Goal: Task Accomplishment & Management: Manage account settings

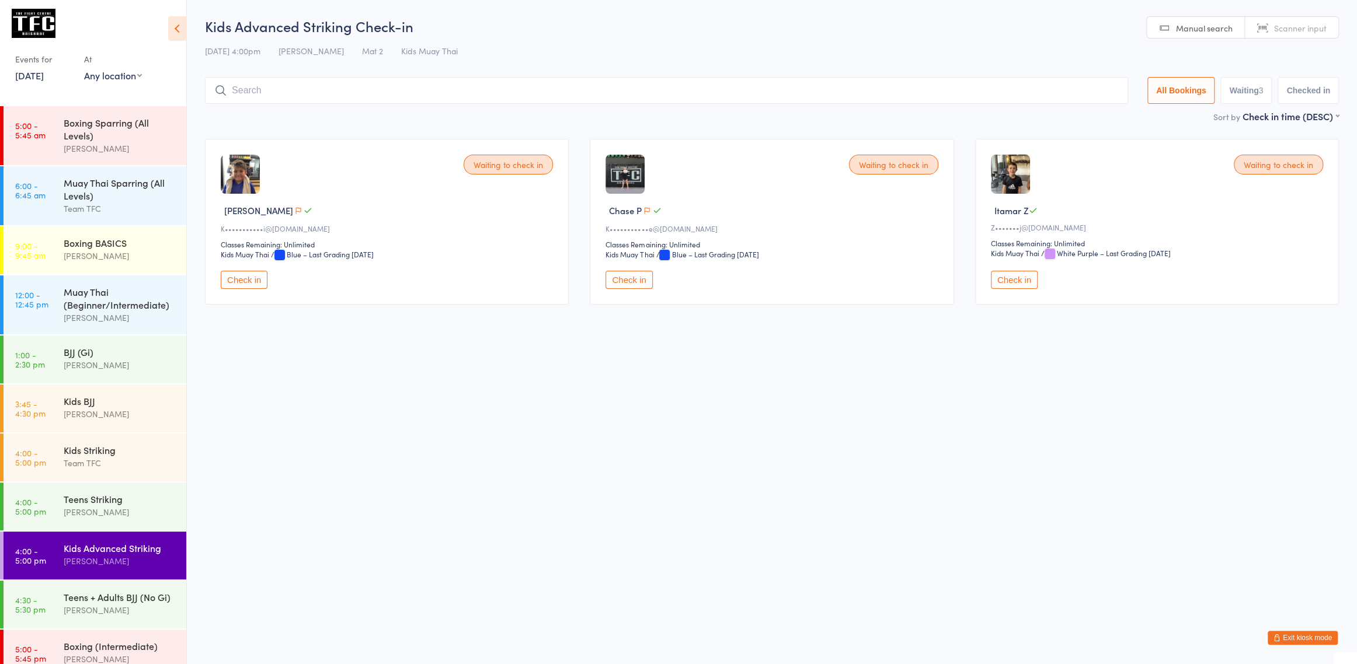
scroll to position [382, 0]
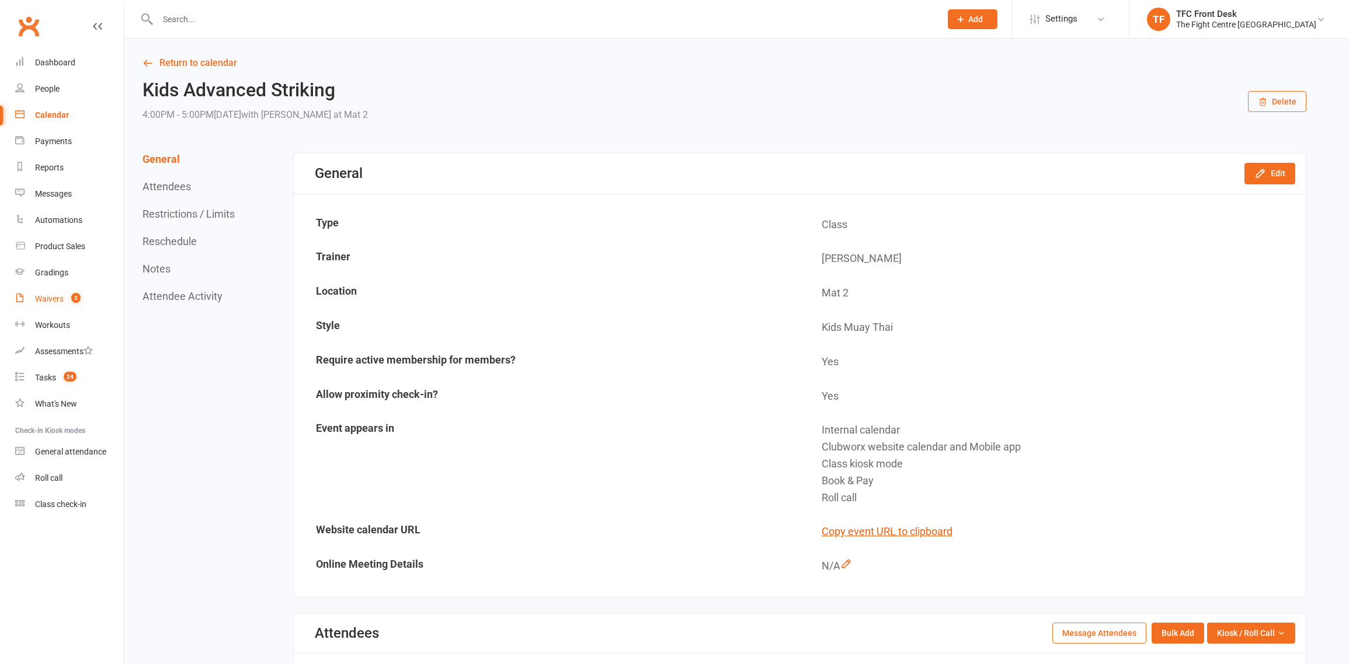
click at [50, 306] on link "Waivers 3" at bounding box center [69, 299] width 108 height 26
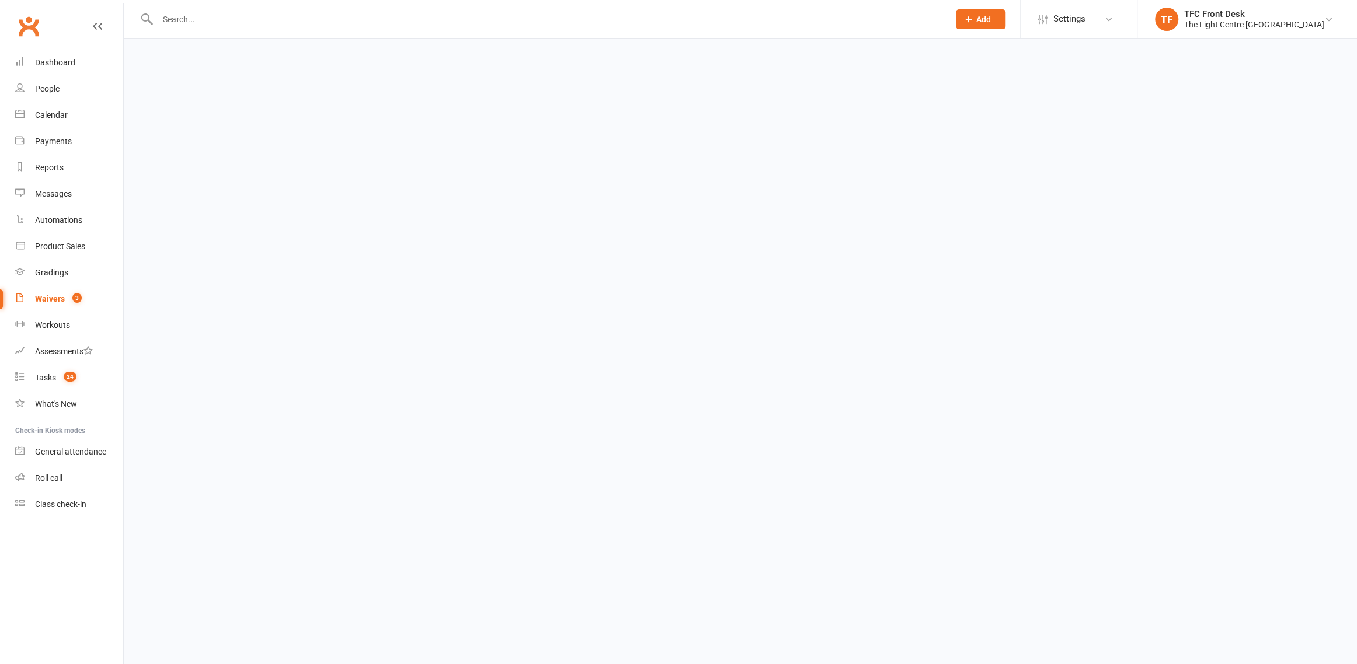
click at [328, 55] on html "Prospect Member Non-attending contact Class / event Appointment Grading event T…" at bounding box center [678, 27] width 1357 height 55
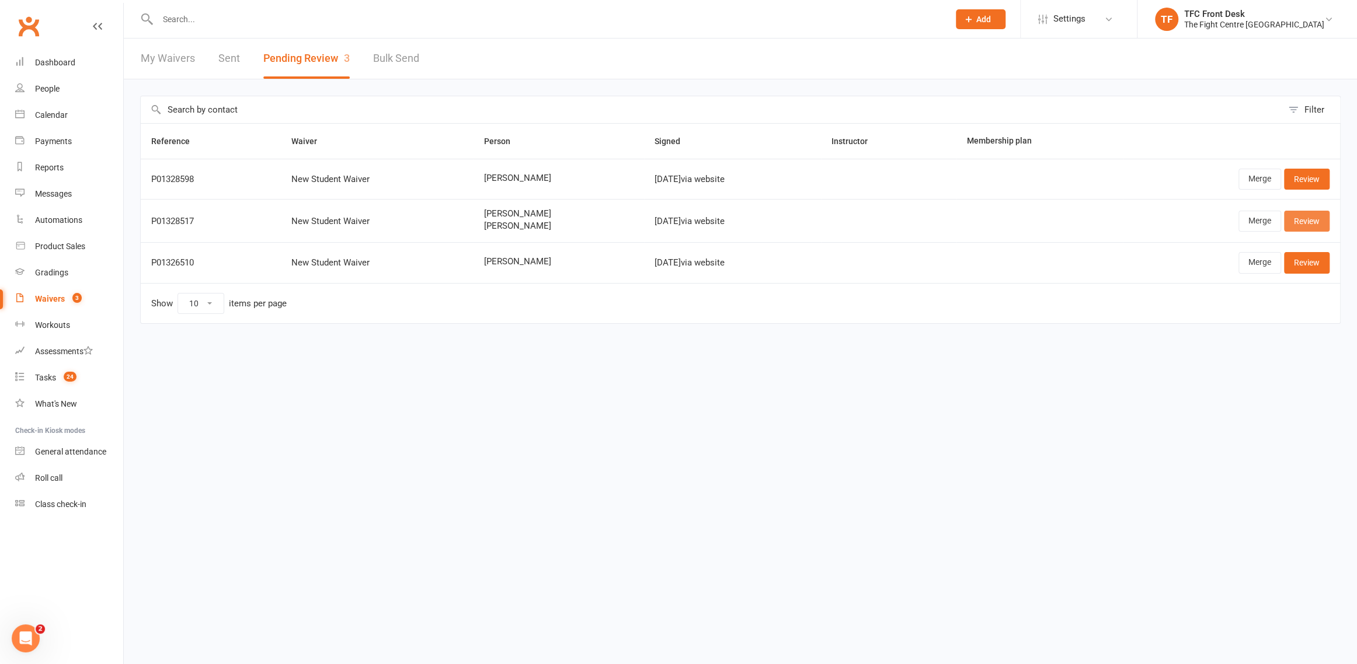
click at [1315, 216] on link "Review" at bounding box center [1307, 221] width 46 height 21
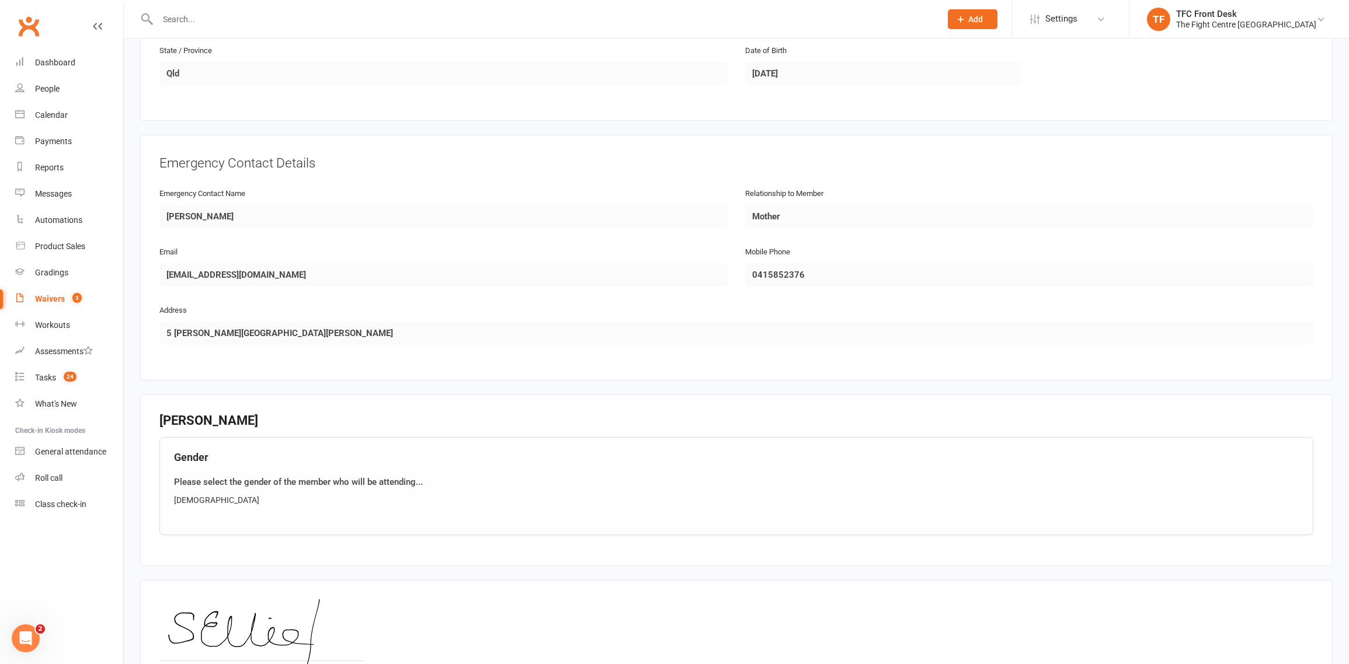
scroll to position [997, 0]
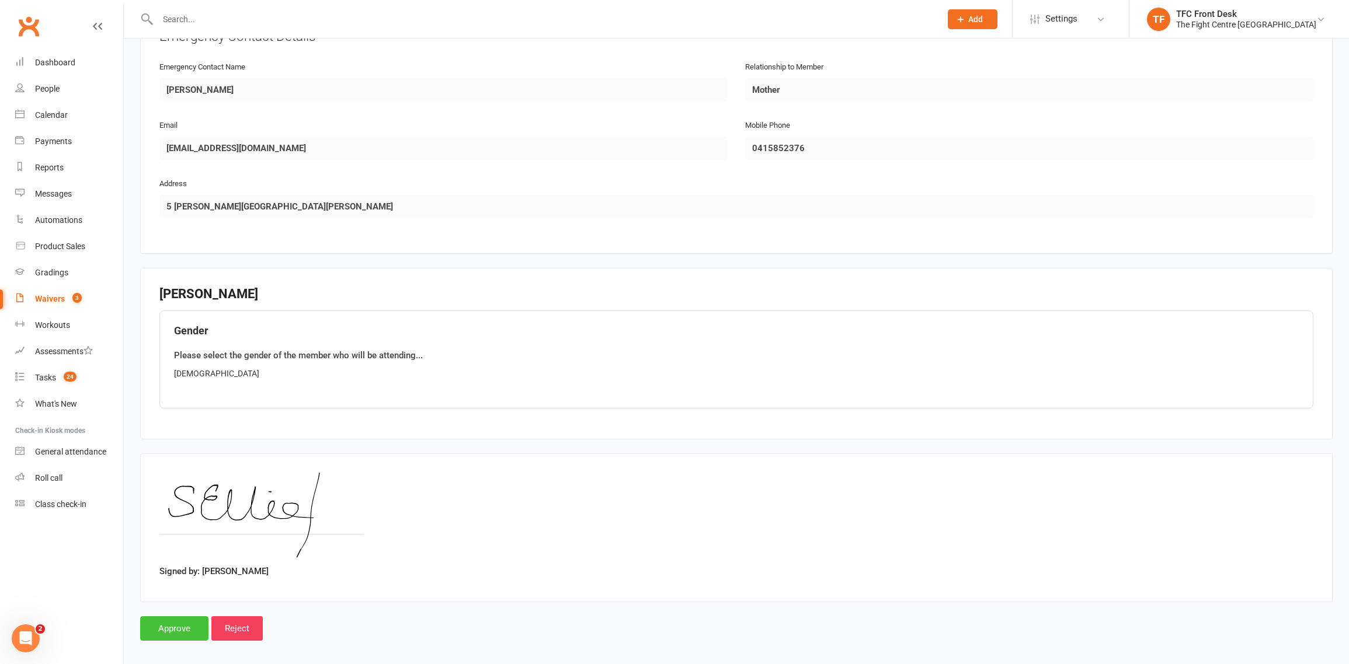
click at [171, 617] on input "Approve" at bounding box center [174, 629] width 68 height 25
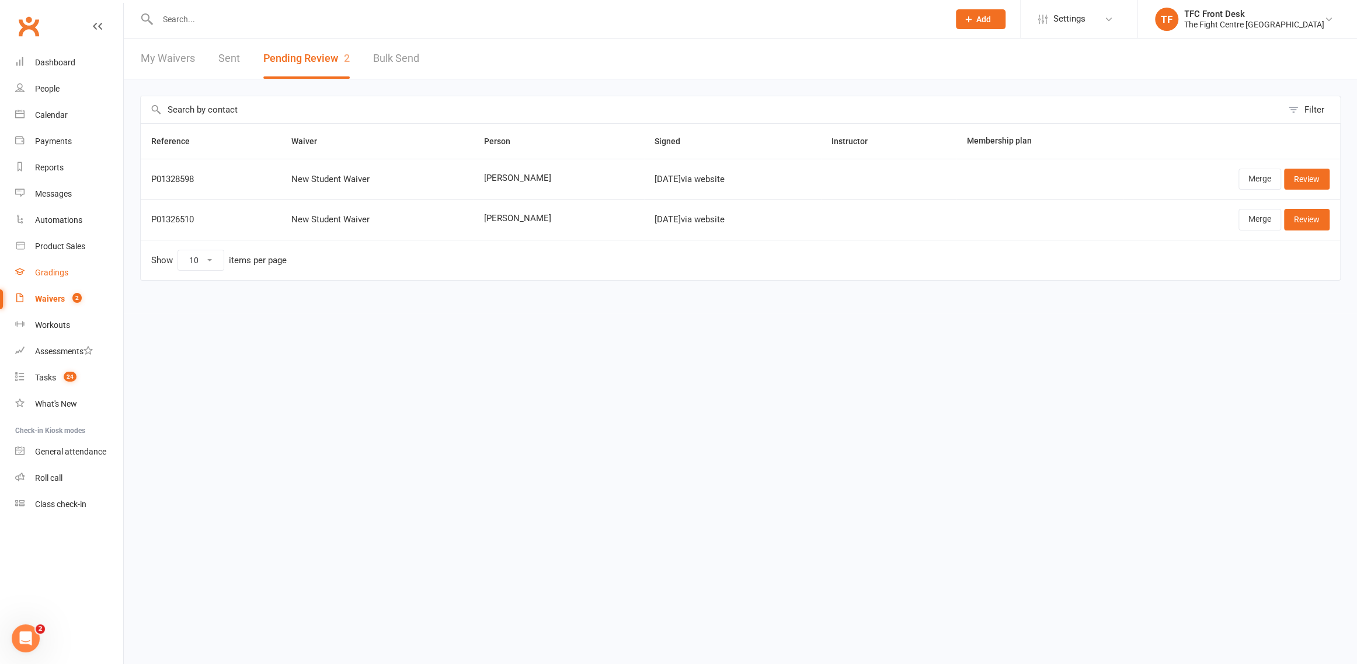
click at [48, 283] on link "Gradings" at bounding box center [69, 273] width 108 height 26
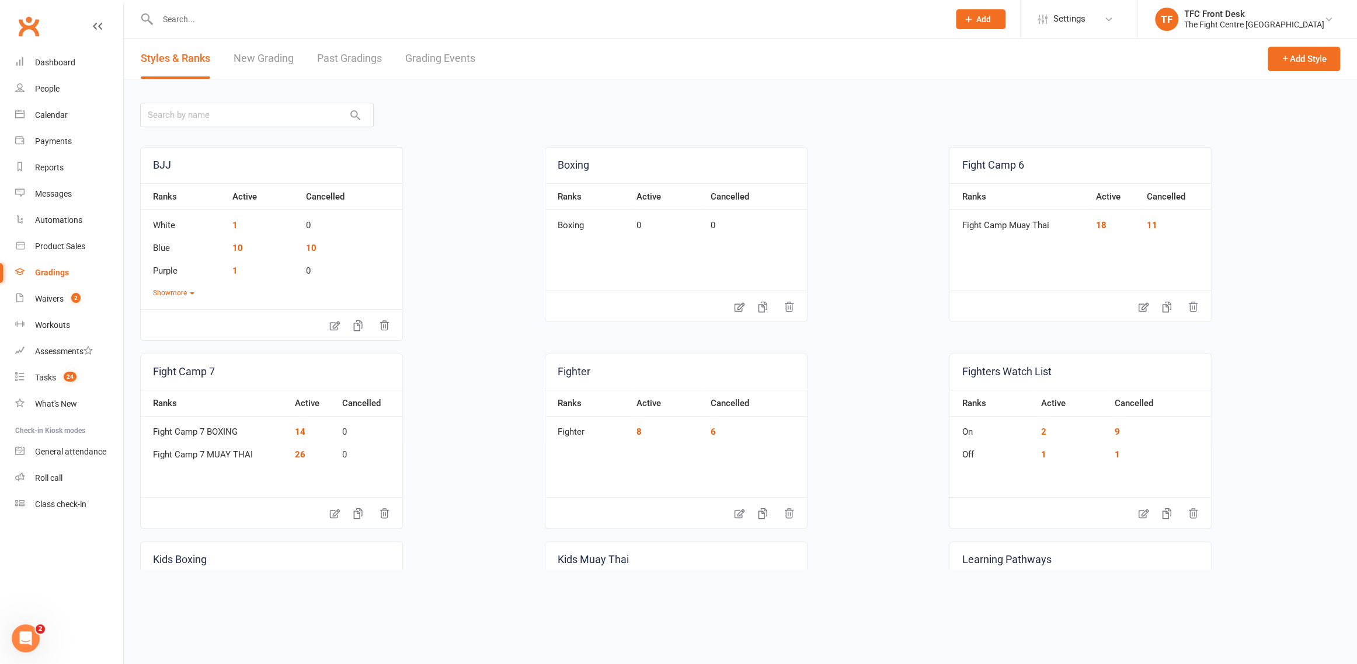
click at [51, 293] on ui-view "Prospect Member Non-attending contact Class / event Appointment Grading event T…" at bounding box center [678, 286] width 1357 height 567
click at [51, 293] on link "Waivers 2" at bounding box center [69, 299] width 108 height 26
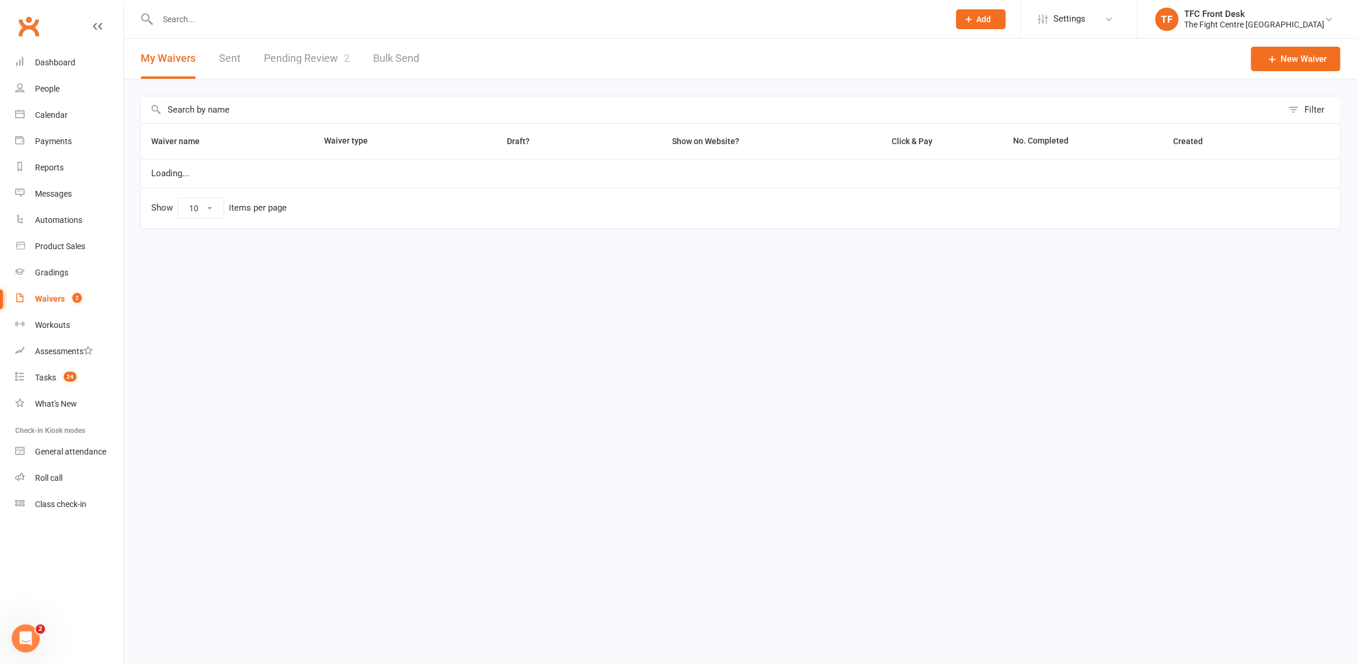
click at [287, 71] on link "Pending Review 2" at bounding box center [307, 59] width 86 height 40
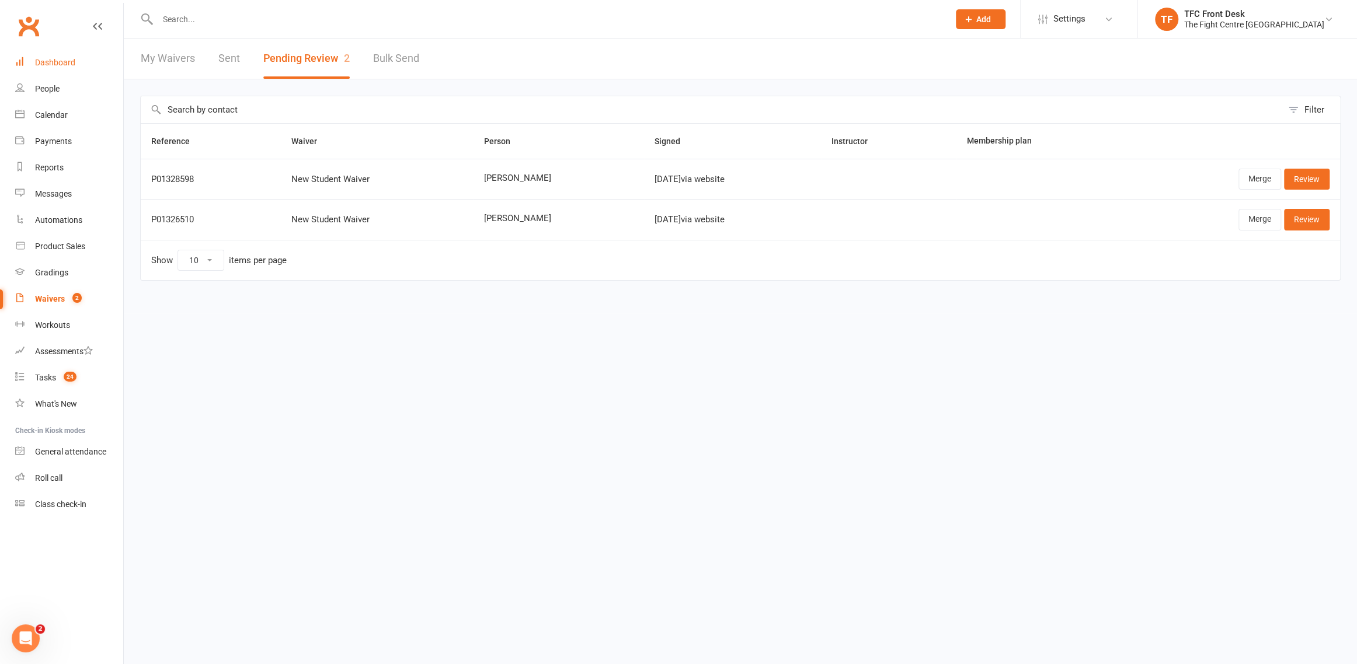
click at [69, 60] on div "Dashboard" at bounding box center [55, 62] width 40 height 9
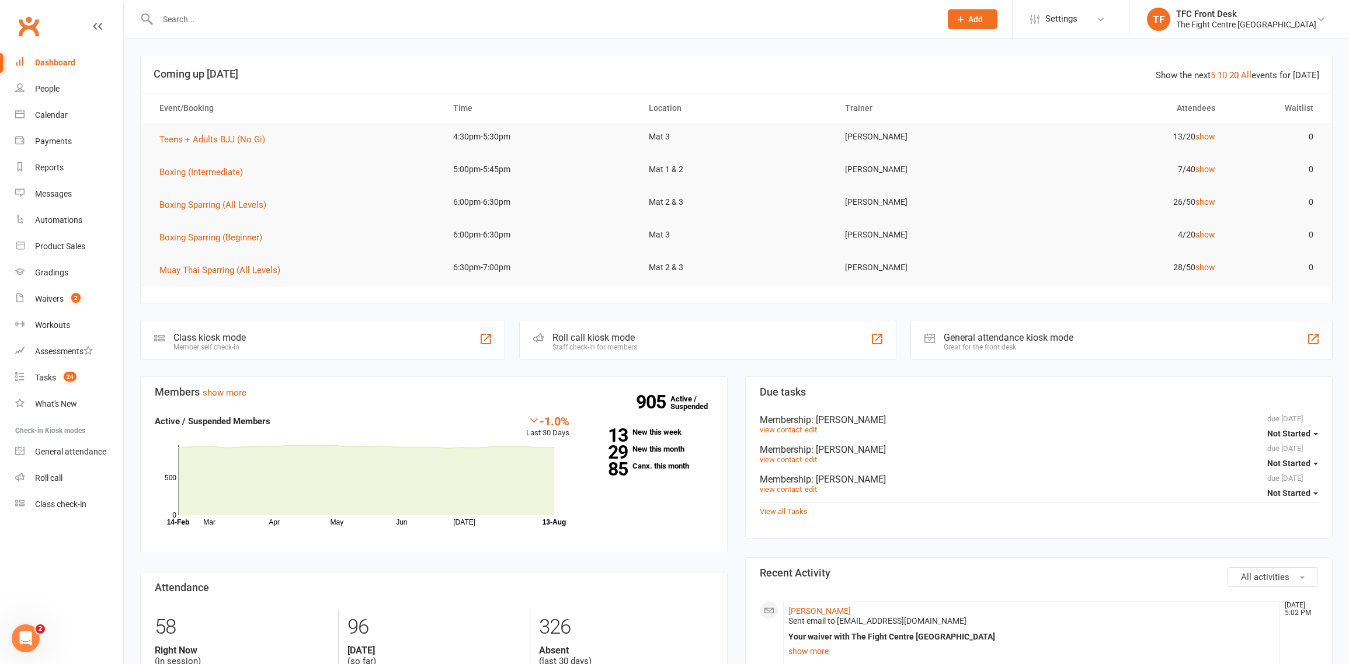
click at [1237, 71] on link "20" at bounding box center [1233, 75] width 9 height 11
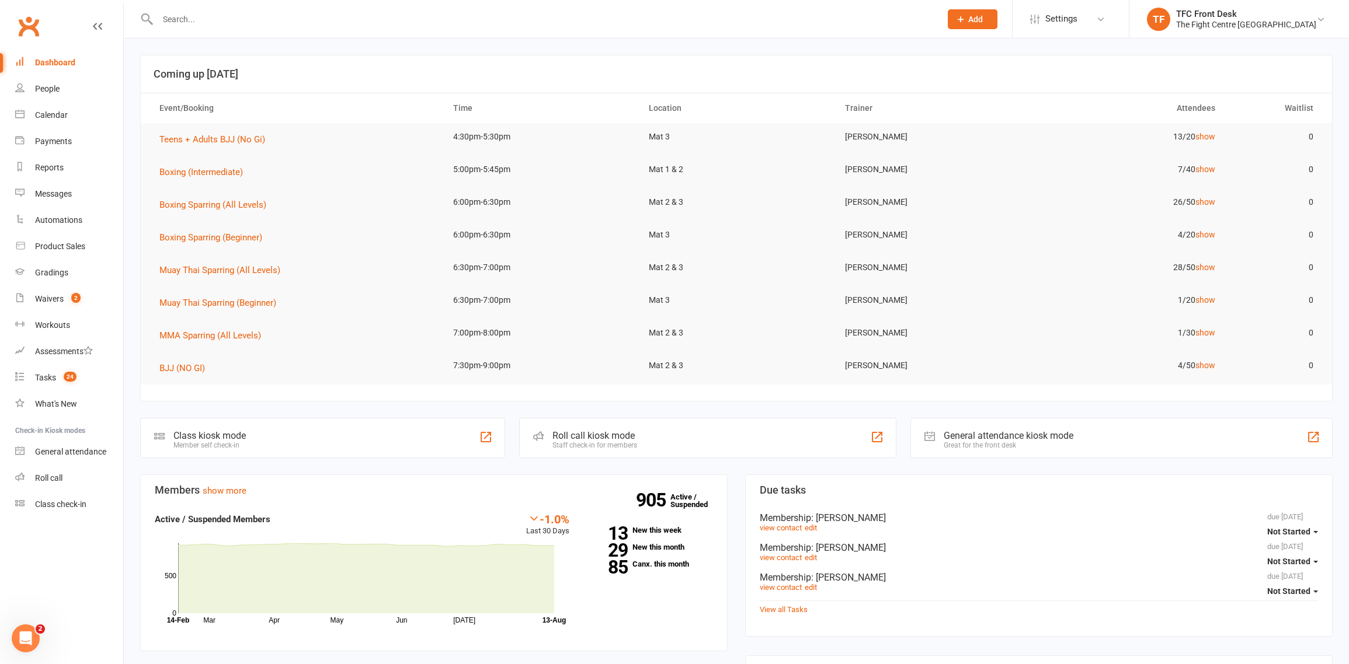
drag, startPoint x: 1209, startPoint y: 338, endPoint x: 1204, endPoint y: 333, distance: 7.0
click at [1207, 337] on td "1/30 show" at bounding box center [1128, 332] width 196 height 27
click at [1204, 333] on link "show" at bounding box center [1205, 332] width 20 height 9
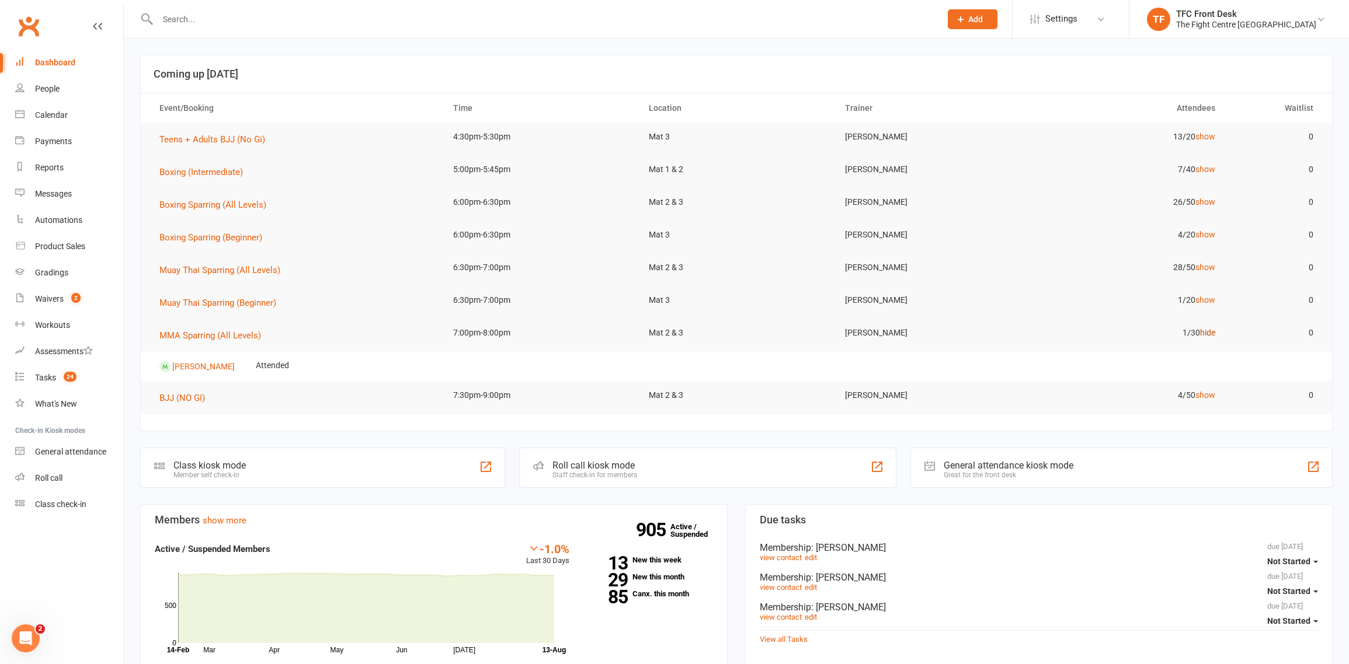
click at [1204, 333] on link "hide" at bounding box center [1207, 332] width 15 height 9
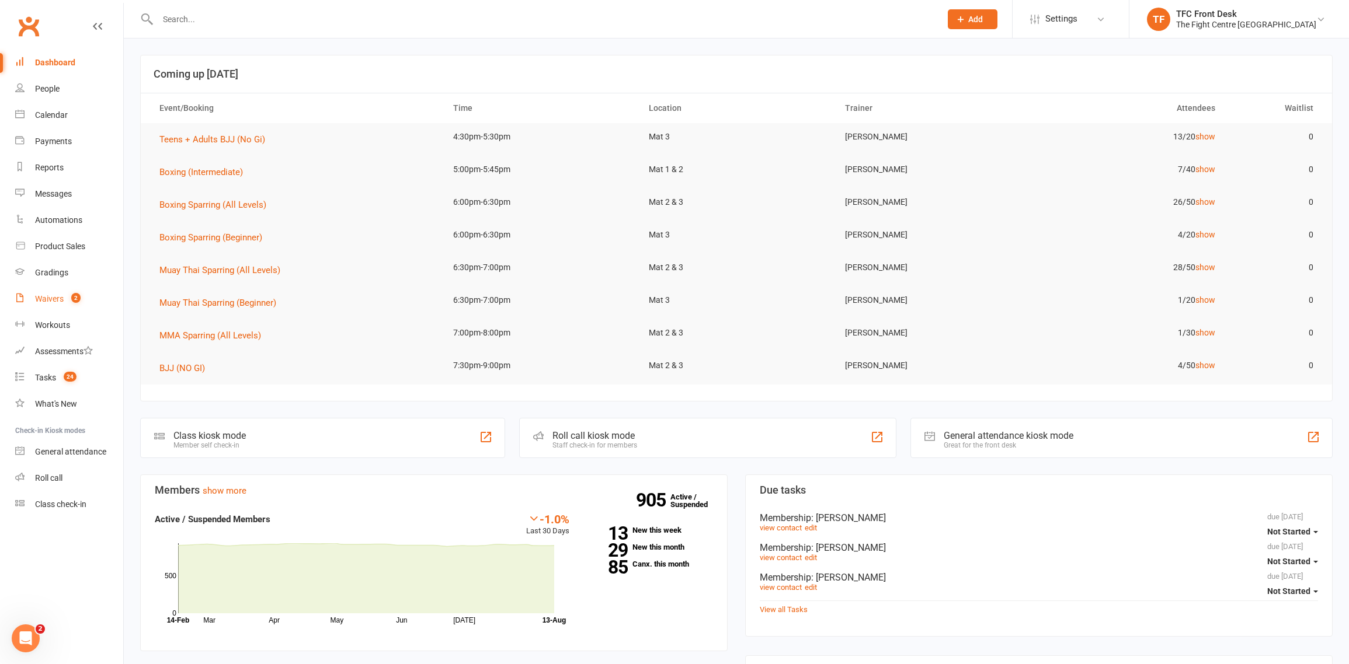
click at [100, 290] on link "Waivers 2" at bounding box center [69, 299] width 108 height 26
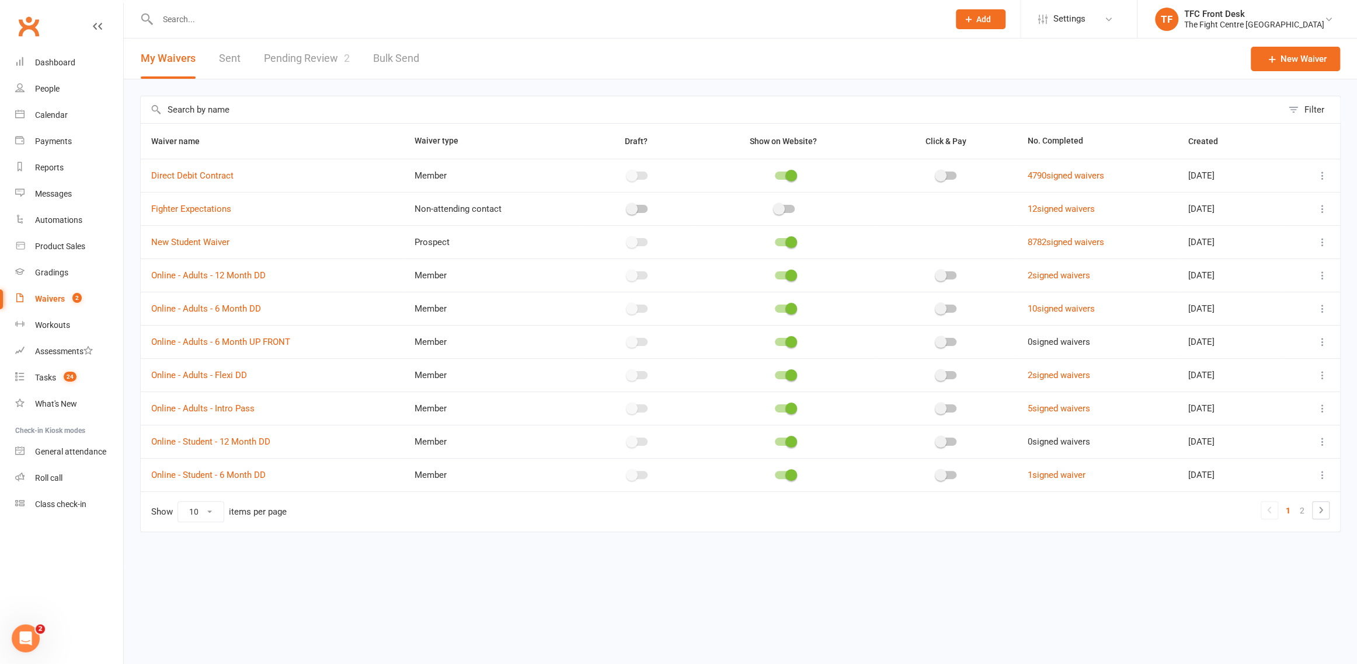
click at [270, 76] on link "Pending Review 2" at bounding box center [307, 59] width 86 height 40
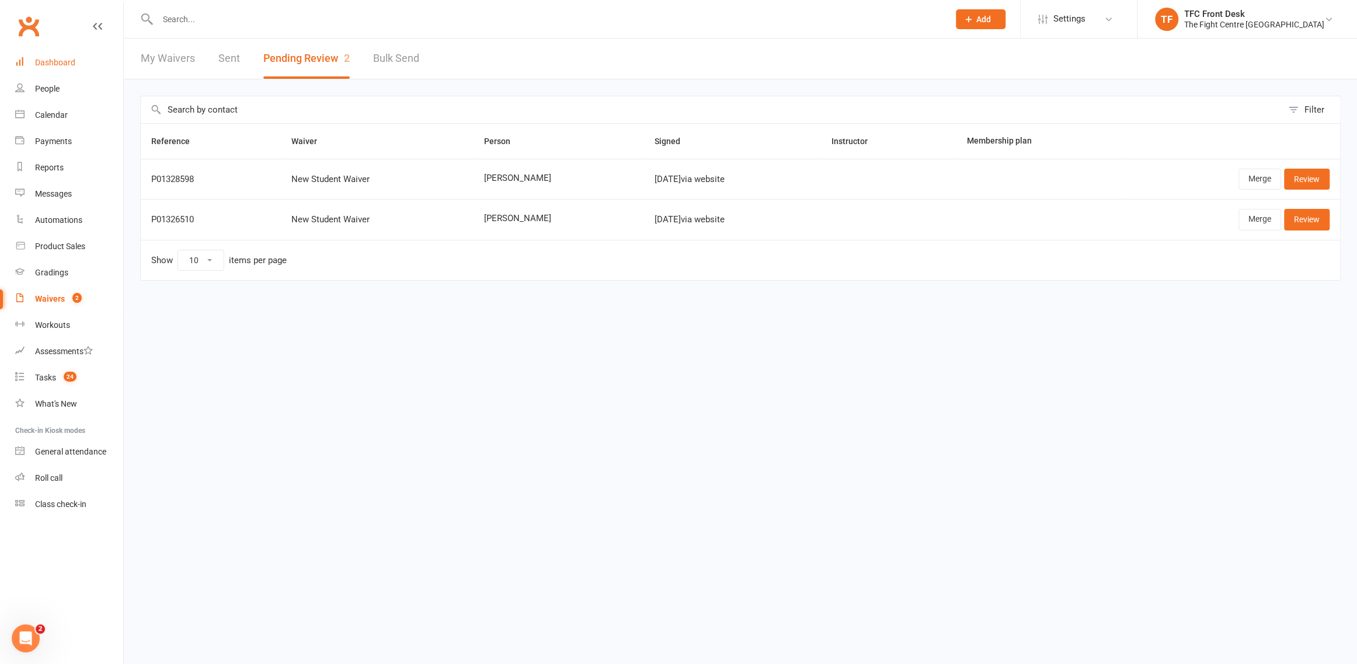
click at [78, 64] on link "Dashboard" at bounding box center [69, 63] width 108 height 26
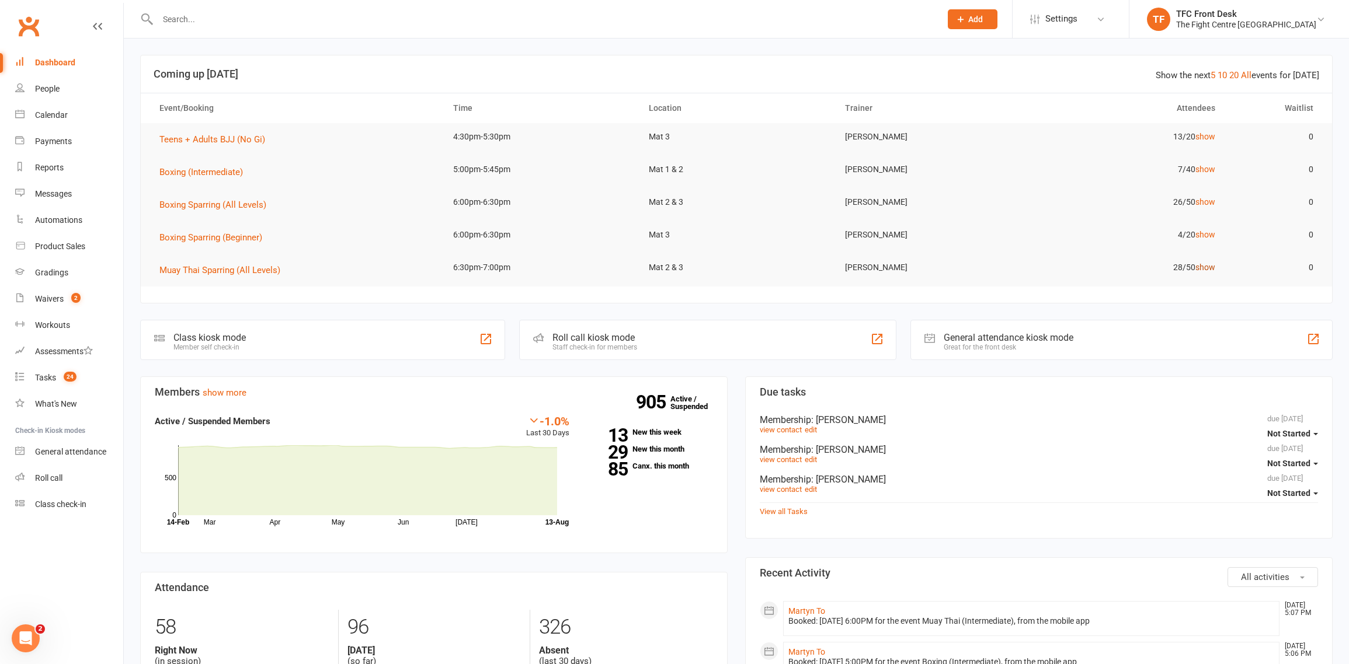
click at [1207, 264] on link "show" at bounding box center [1205, 267] width 20 height 9
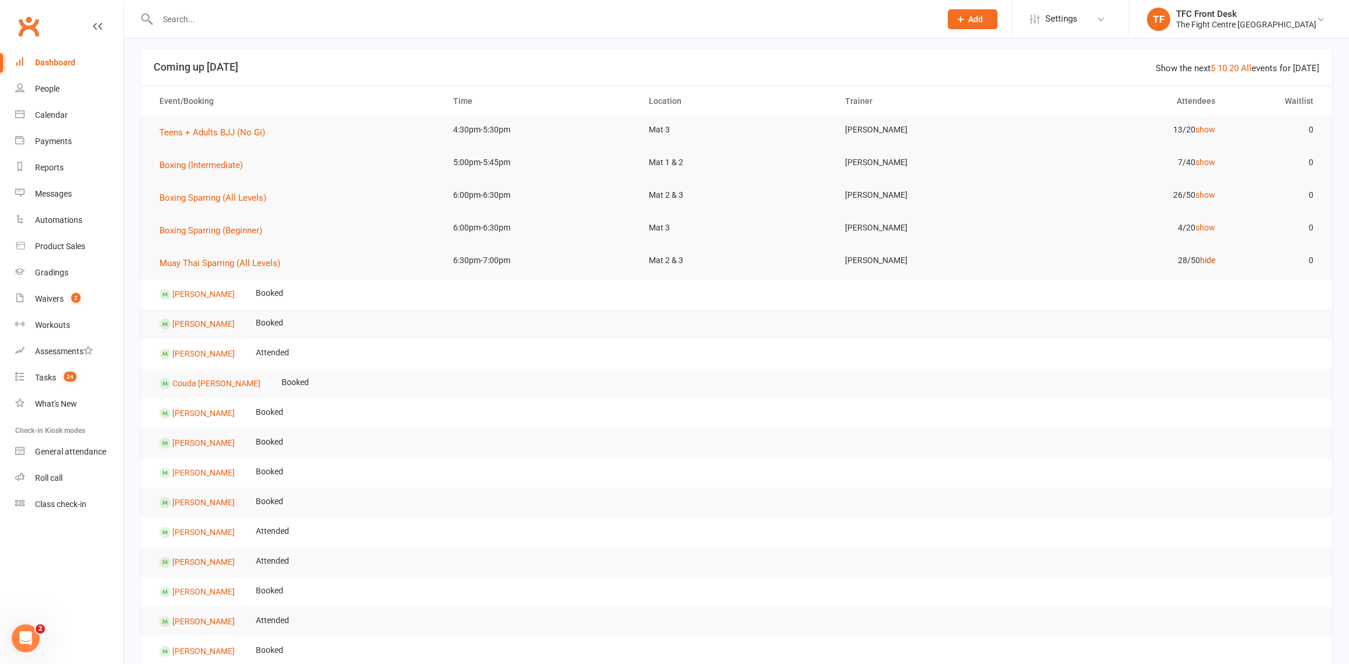
scroll to position [17, 0]
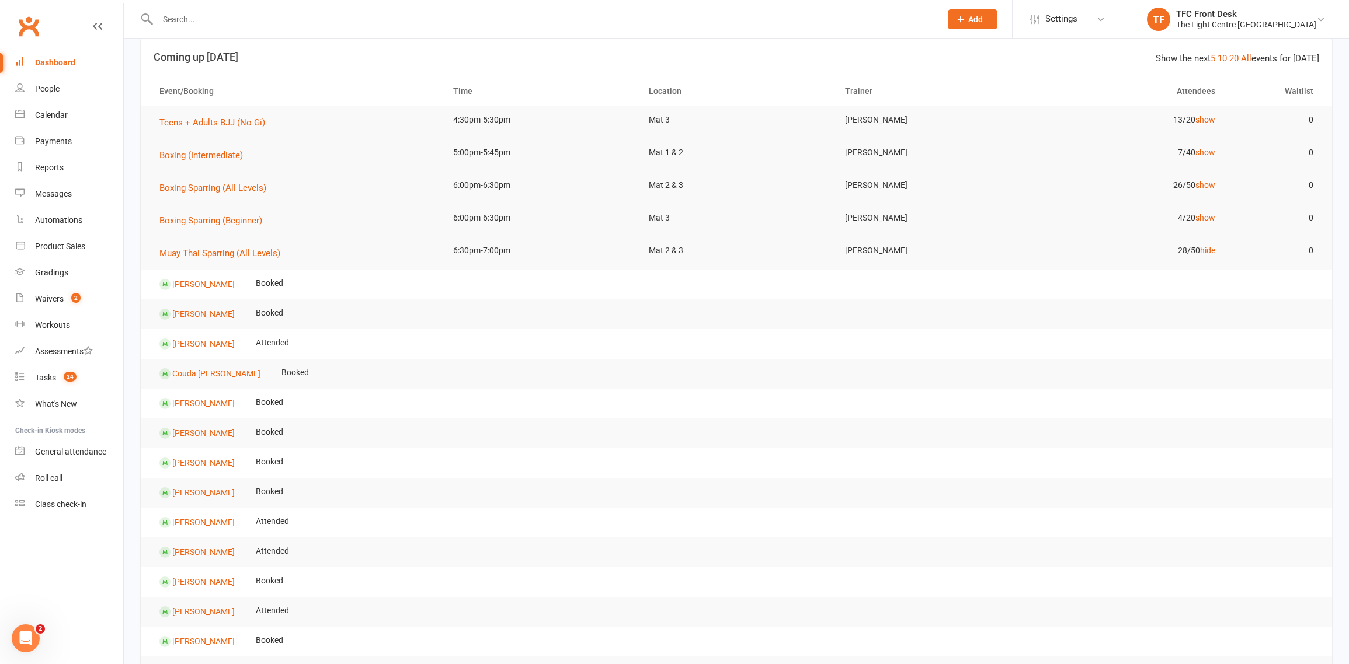
click at [1204, 245] on td "28/50 hide" at bounding box center [1128, 250] width 196 height 27
click at [1212, 249] on link "hide" at bounding box center [1207, 250] width 15 height 9
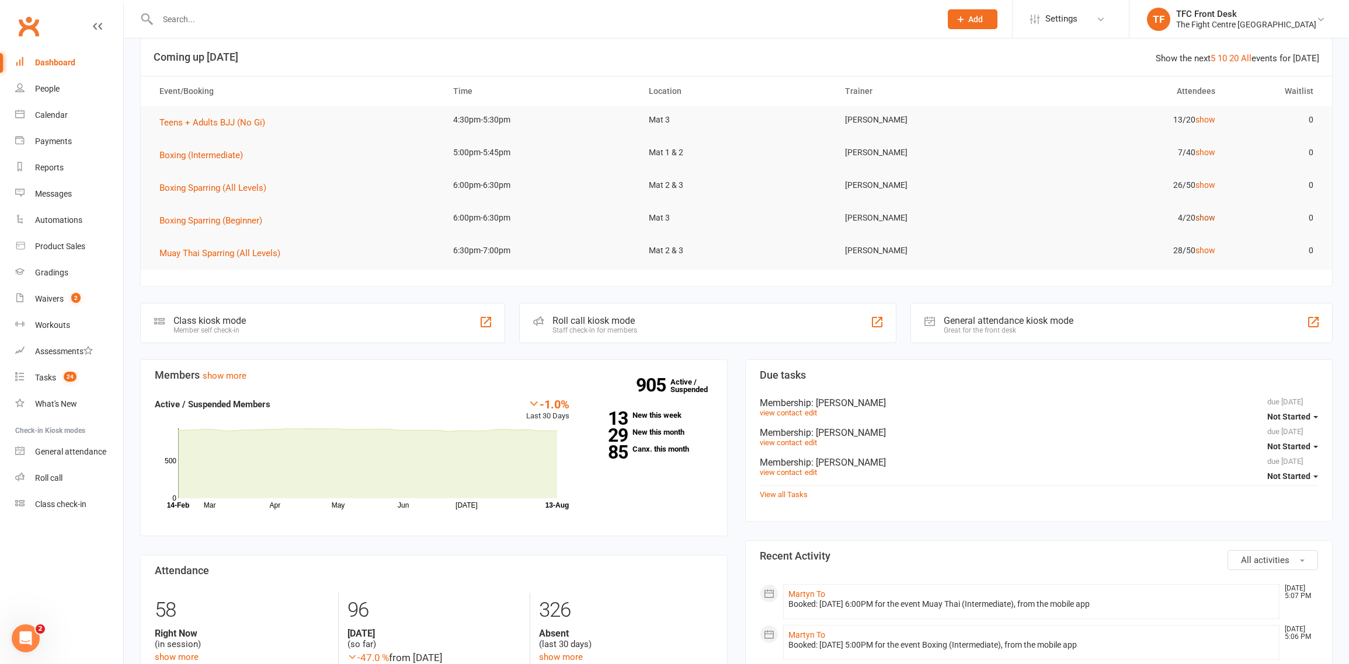
click at [1202, 221] on link "show" at bounding box center [1205, 217] width 20 height 9
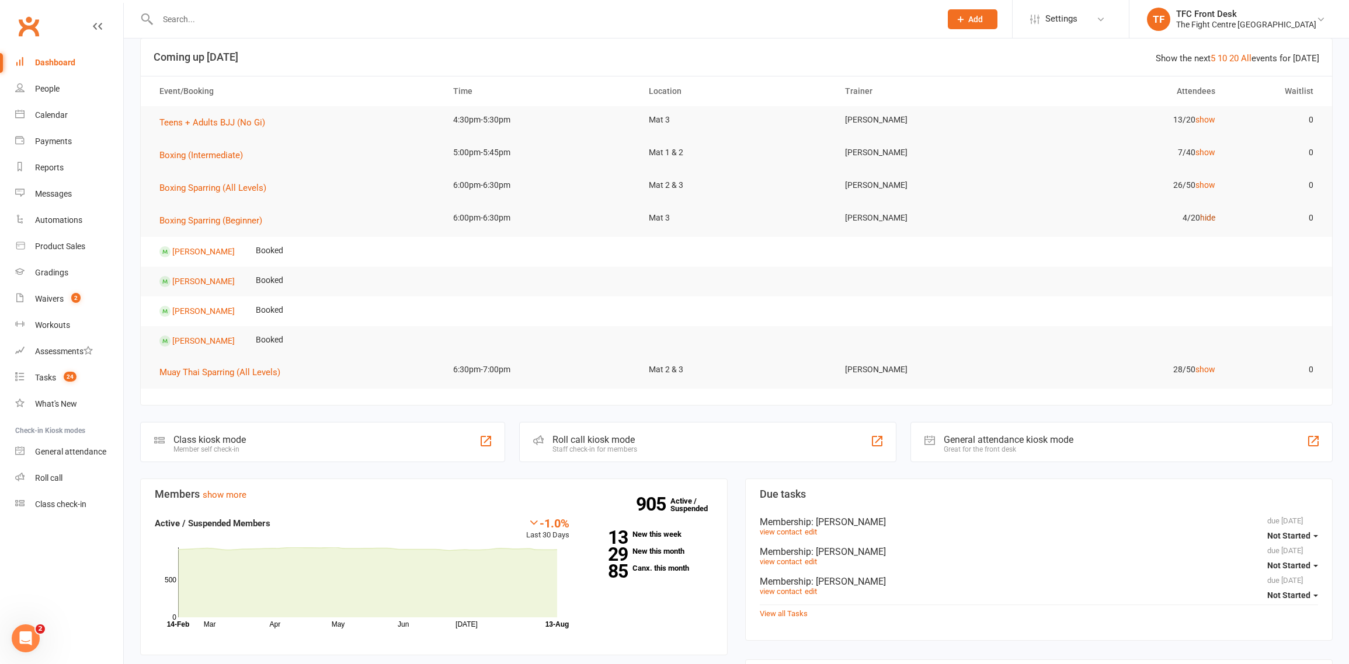
click at [1202, 221] on link "hide" at bounding box center [1207, 217] width 15 height 9
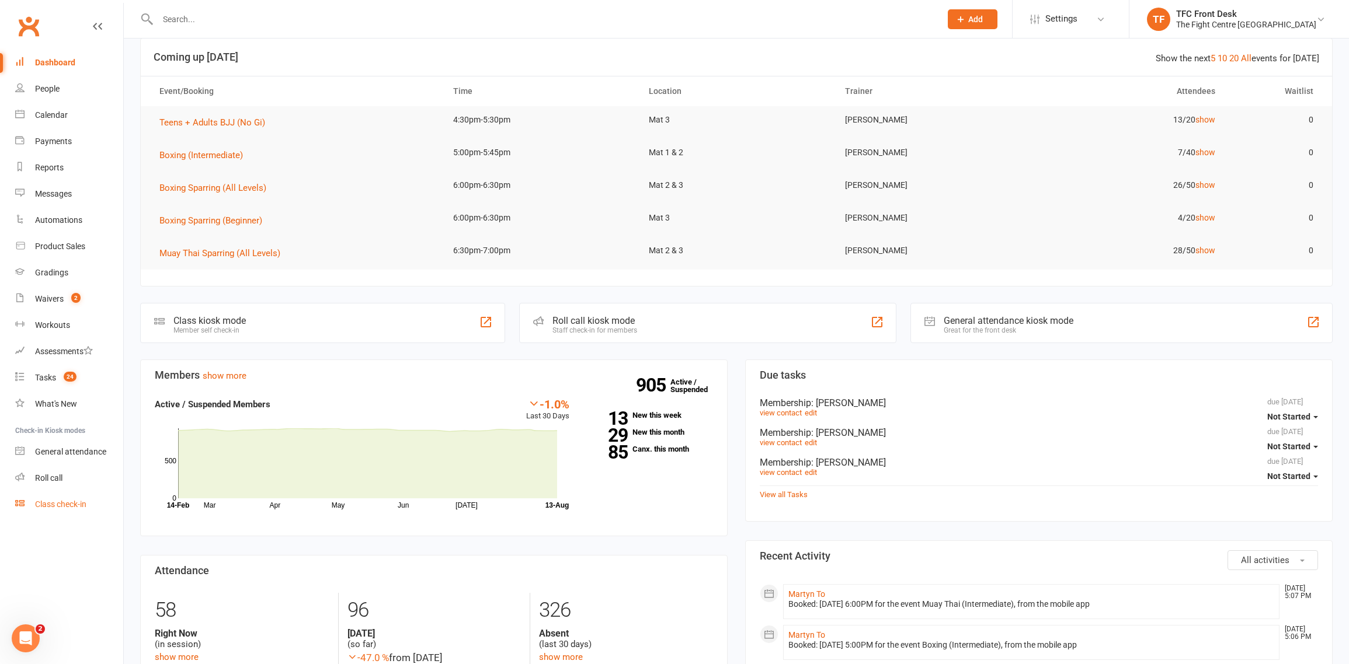
click at [94, 503] on link "Class check-in" at bounding box center [69, 505] width 108 height 26
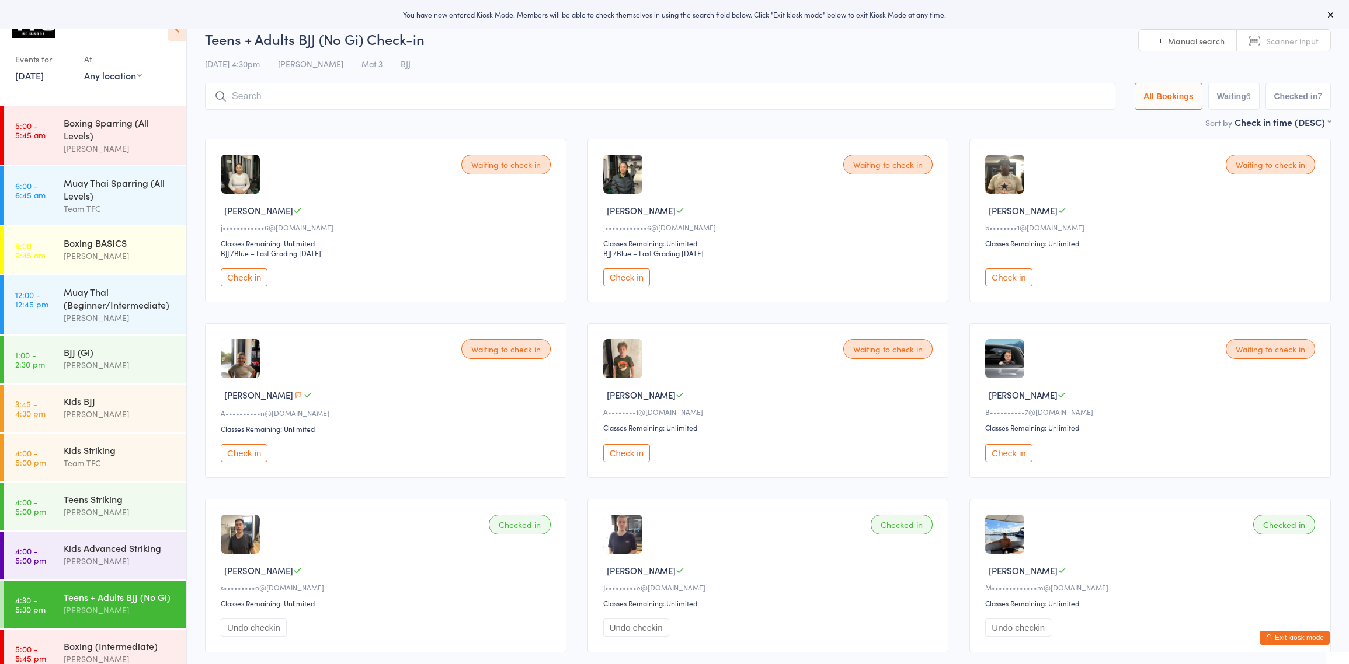
click at [235, 461] on button "Check in" at bounding box center [244, 453] width 47 height 18
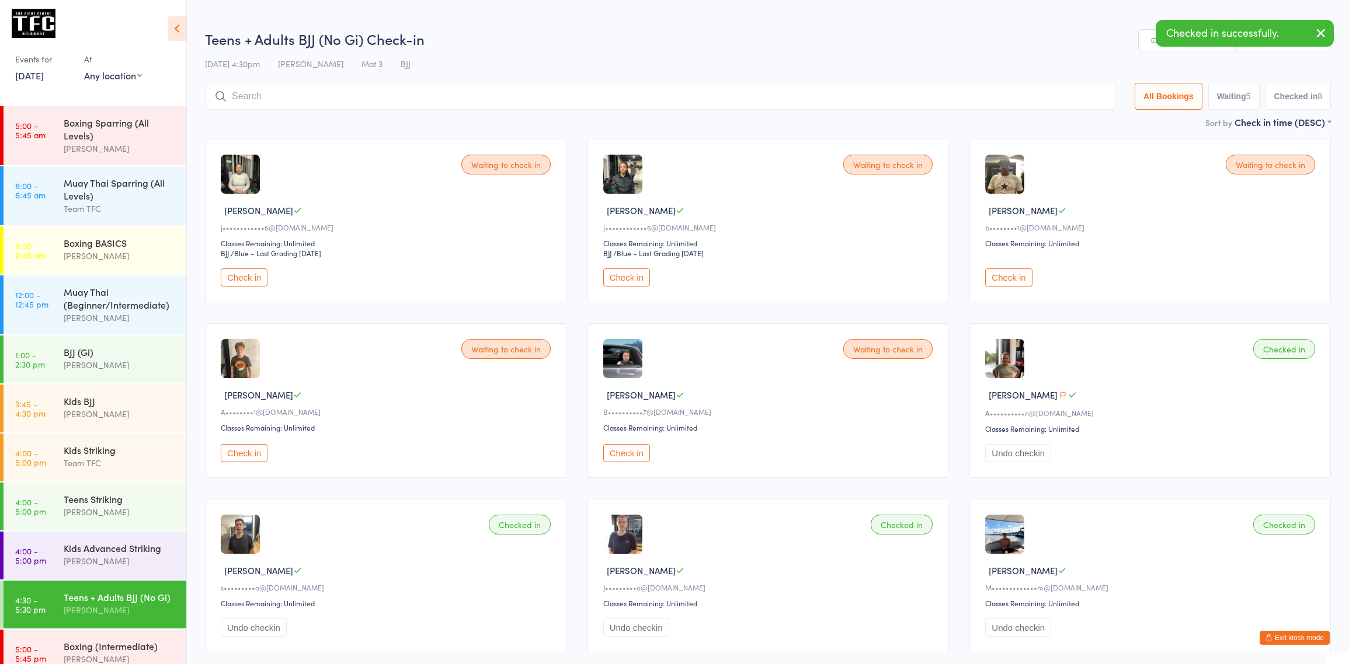
click at [239, 280] on button "Check in" at bounding box center [244, 278] width 47 height 18
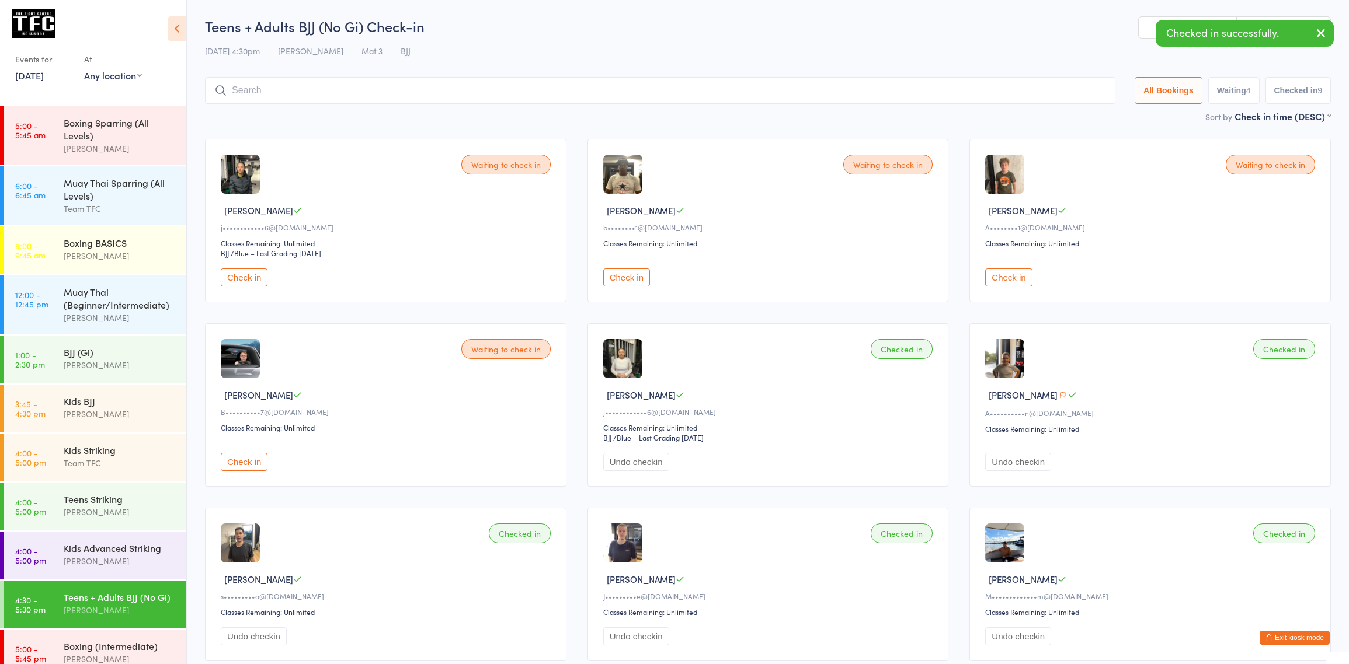
click at [641, 277] on button "Check in" at bounding box center [626, 278] width 47 height 18
click at [258, 278] on button "Check in" at bounding box center [244, 278] width 47 height 18
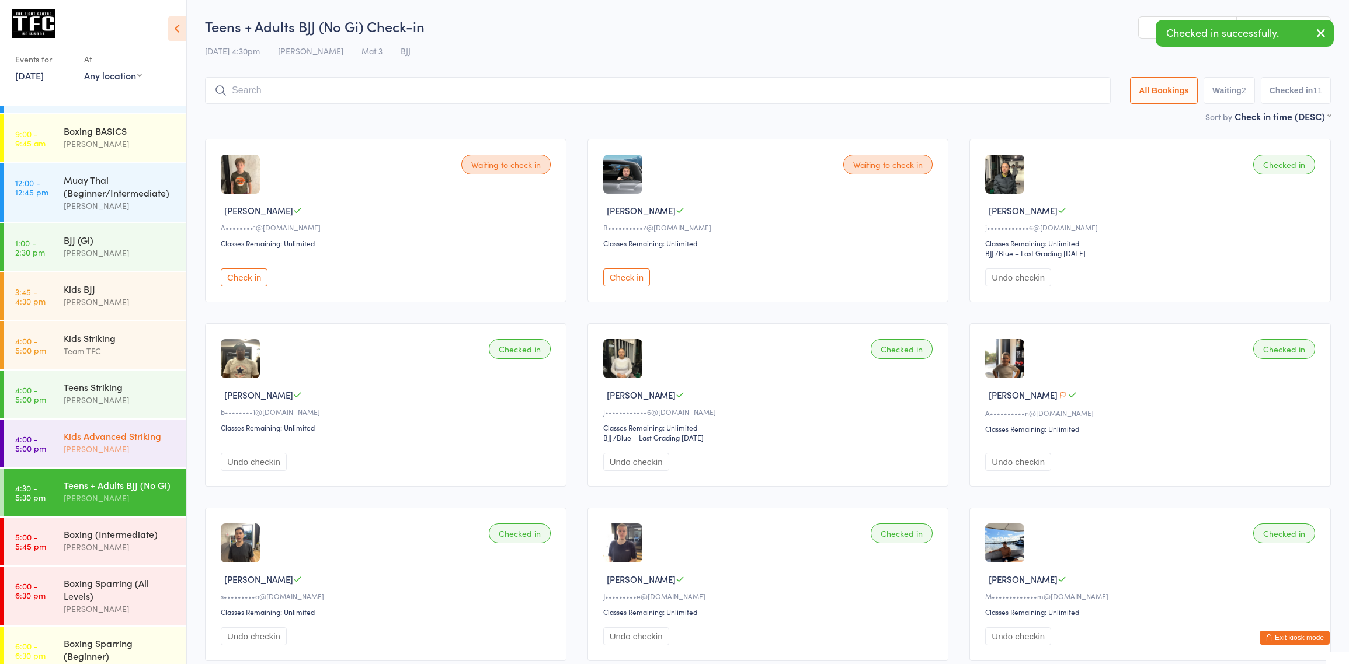
scroll to position [113, 0]
click at [60, 565] on link "5:00 - 5:45 pm Boxing (Intermediate) Nathaniel Law" at bounding box center [95, 541] width 183 height 48
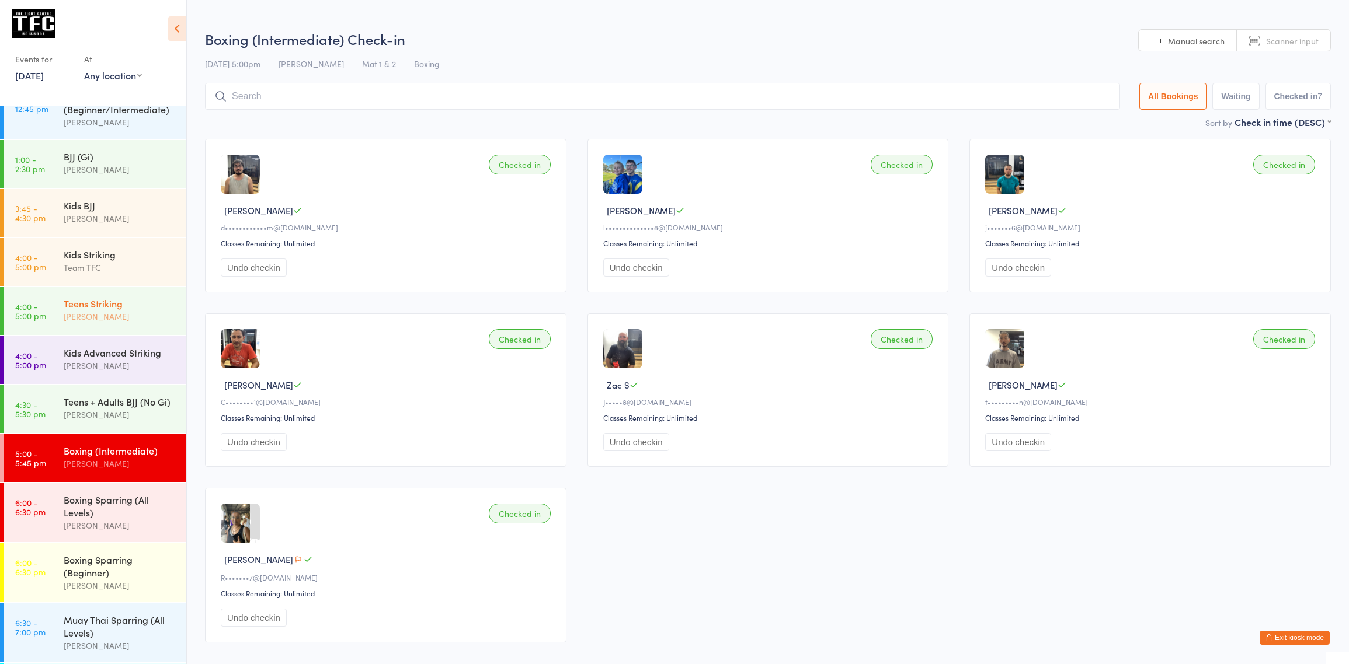
scroll to position [315, 0]
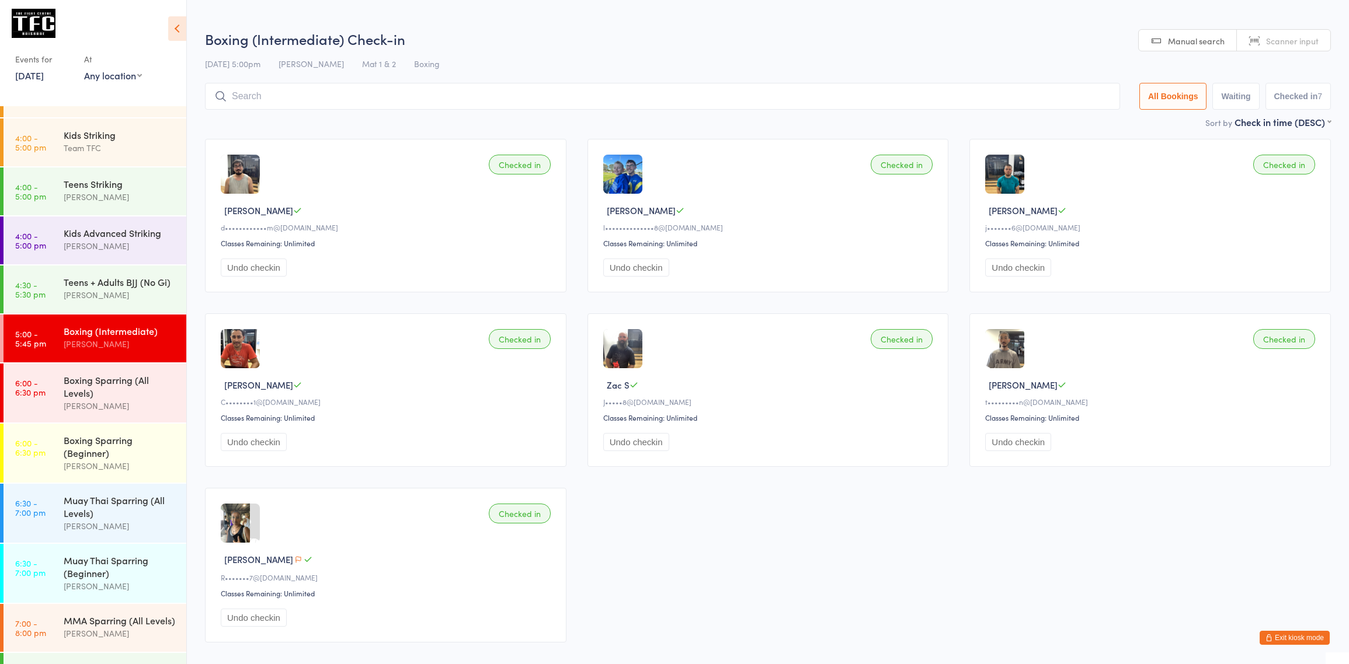
click at [60, 363] on link "5:00 - 5:45 pm Boxing (Intermediate) Nathaniel Law" at bounding box center [95, 339] width 183 height 48
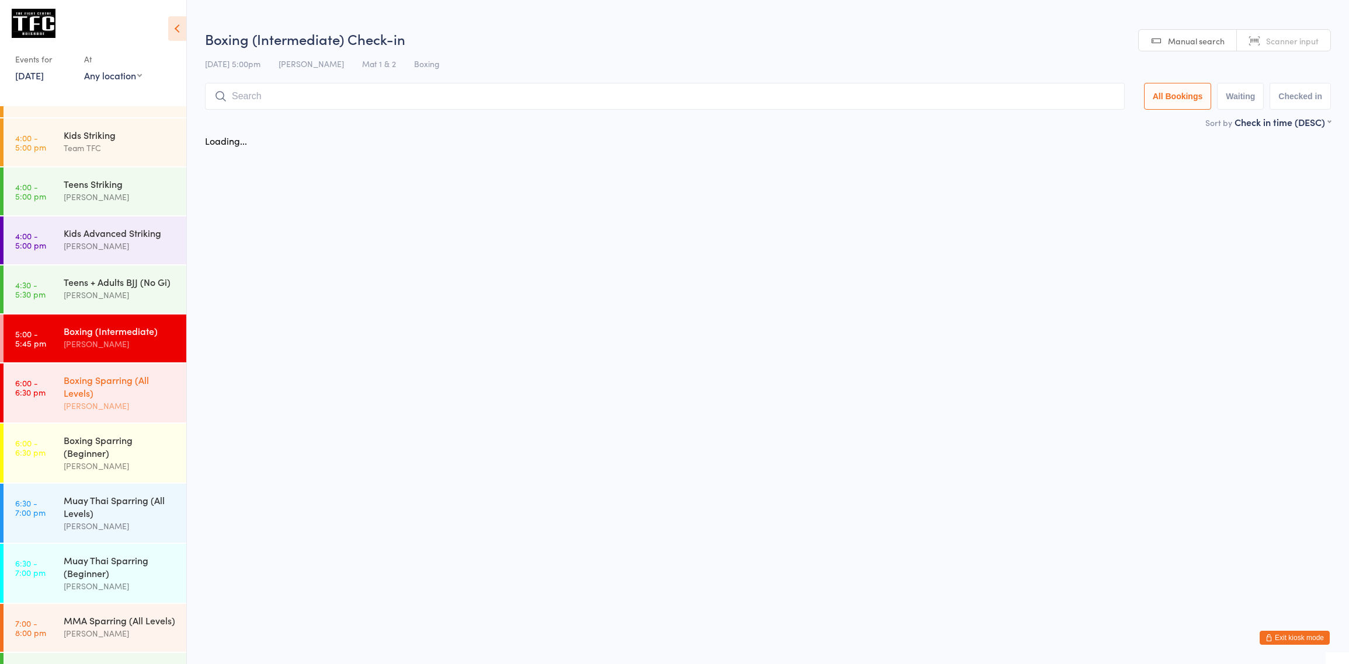
click at [87, 397] on div "Boxing Sparring (All Levels)" at bounding box center [120, 387] width 113 height 26
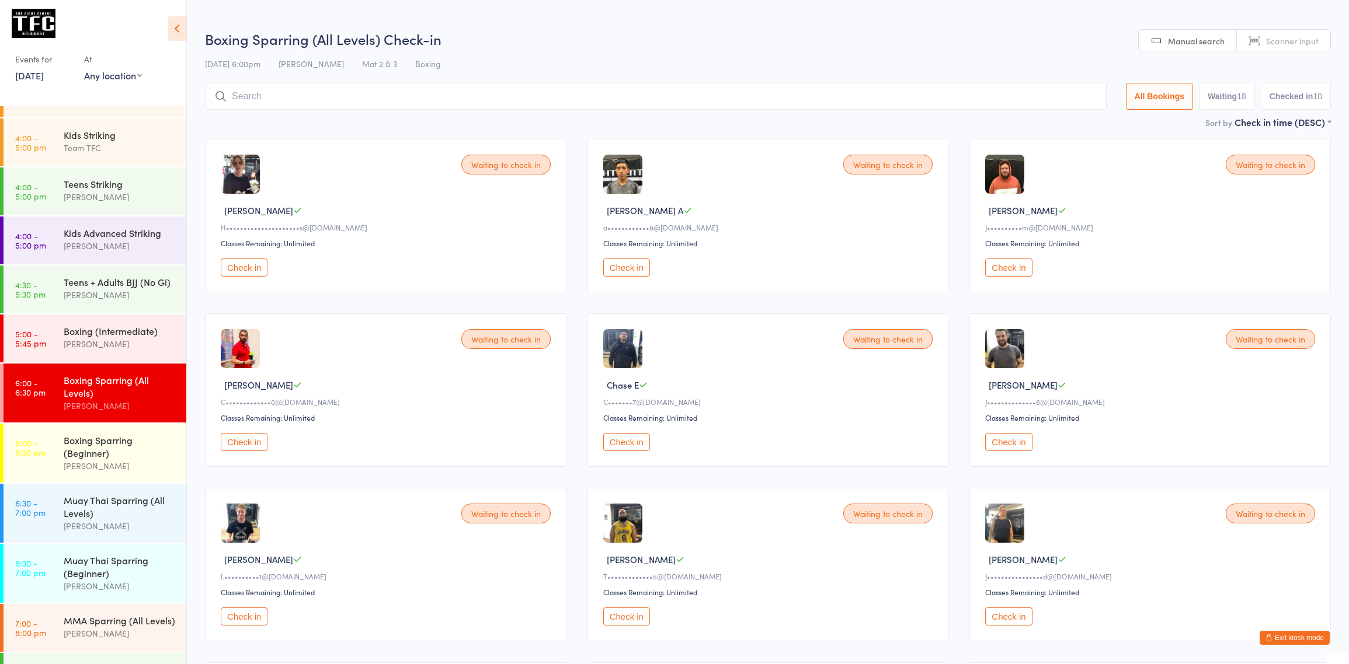
click at [1281, 632] on button "Exit kiosk mode" at bounding box center [1294, 638] width 70 height 14
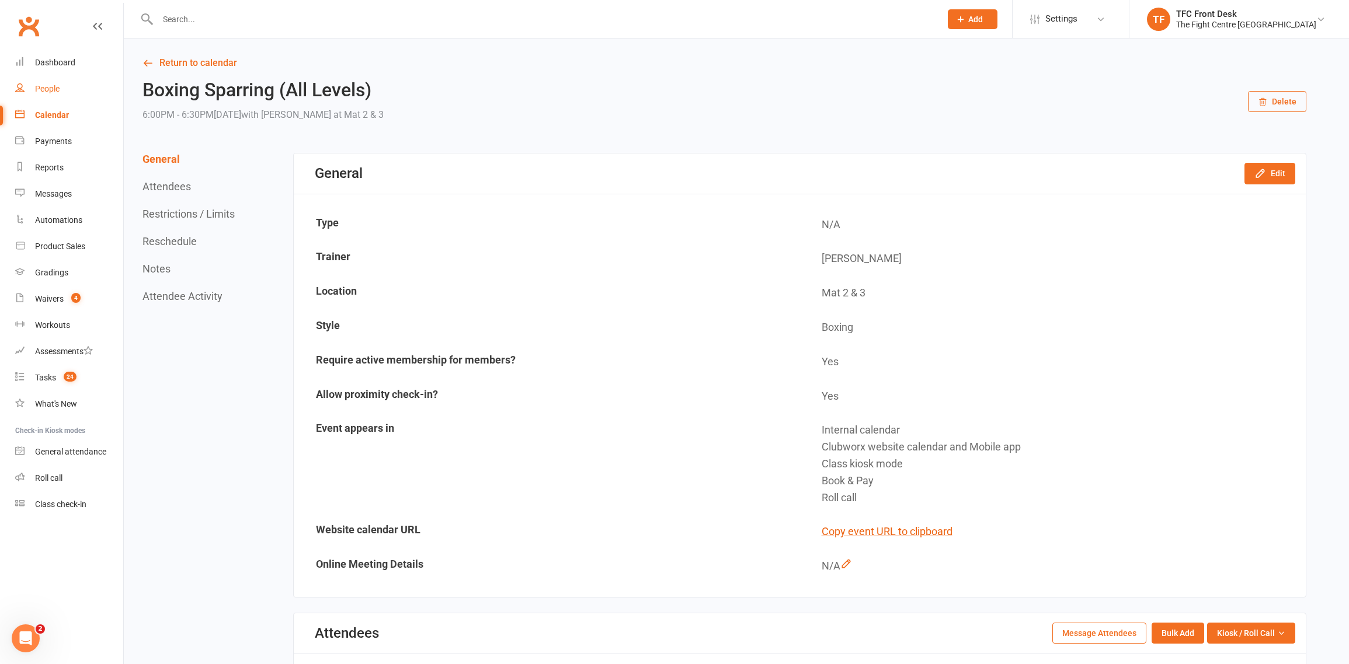
click at [37, 89] on div "People" at bounding box center [47, 88] width 25 height 9
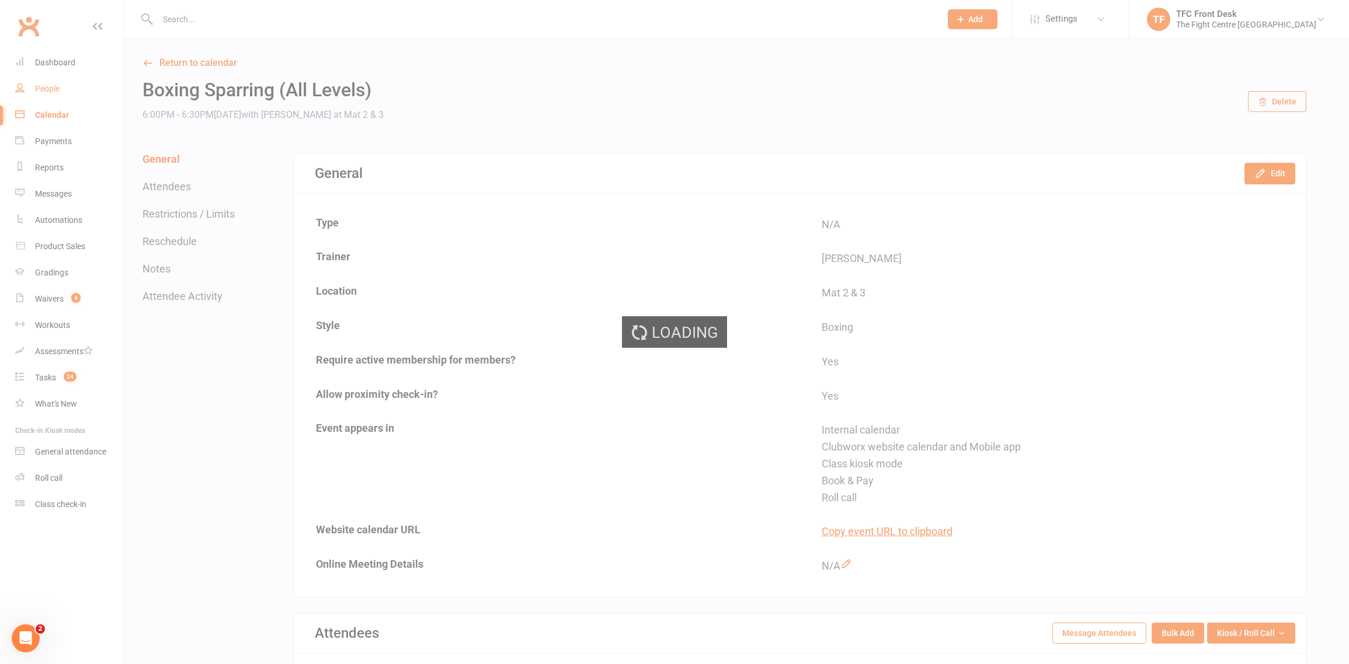
select select "25"
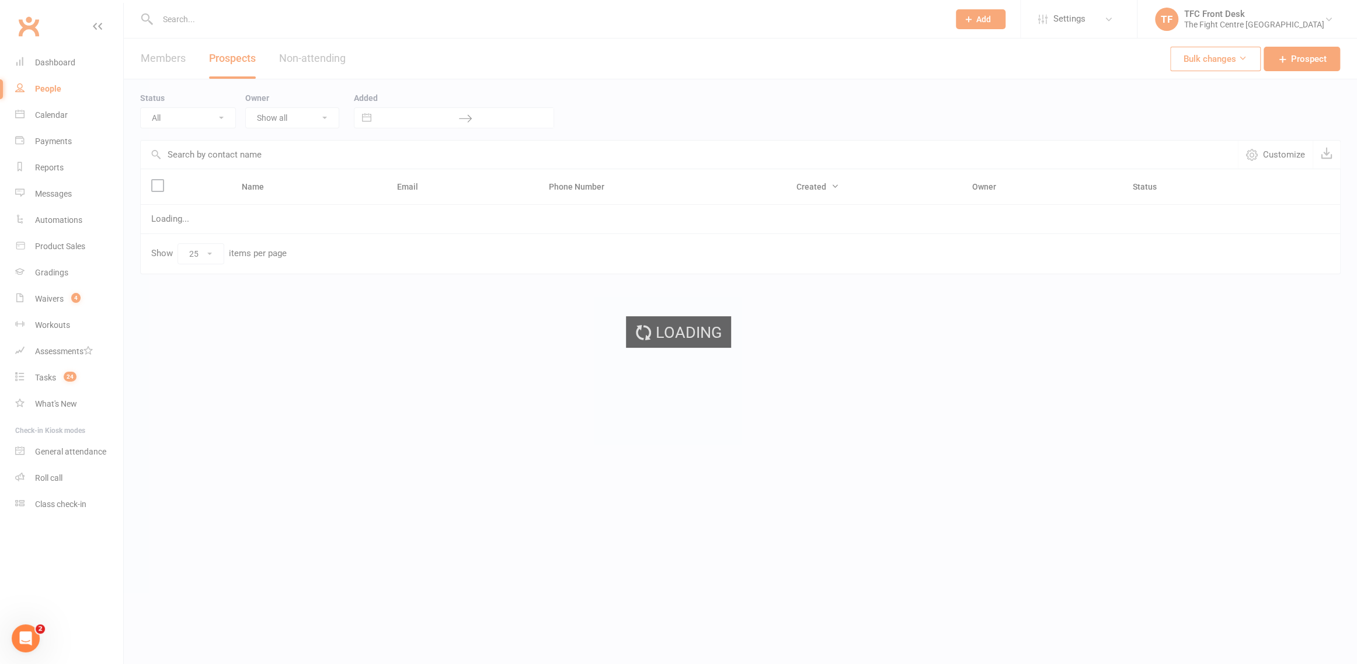
click at [79, 292] on ui-view "Prospect Member Non-attending contact Class / event Appointment Grading event T…" at bounding box center [678, 161] width 1357 height 317
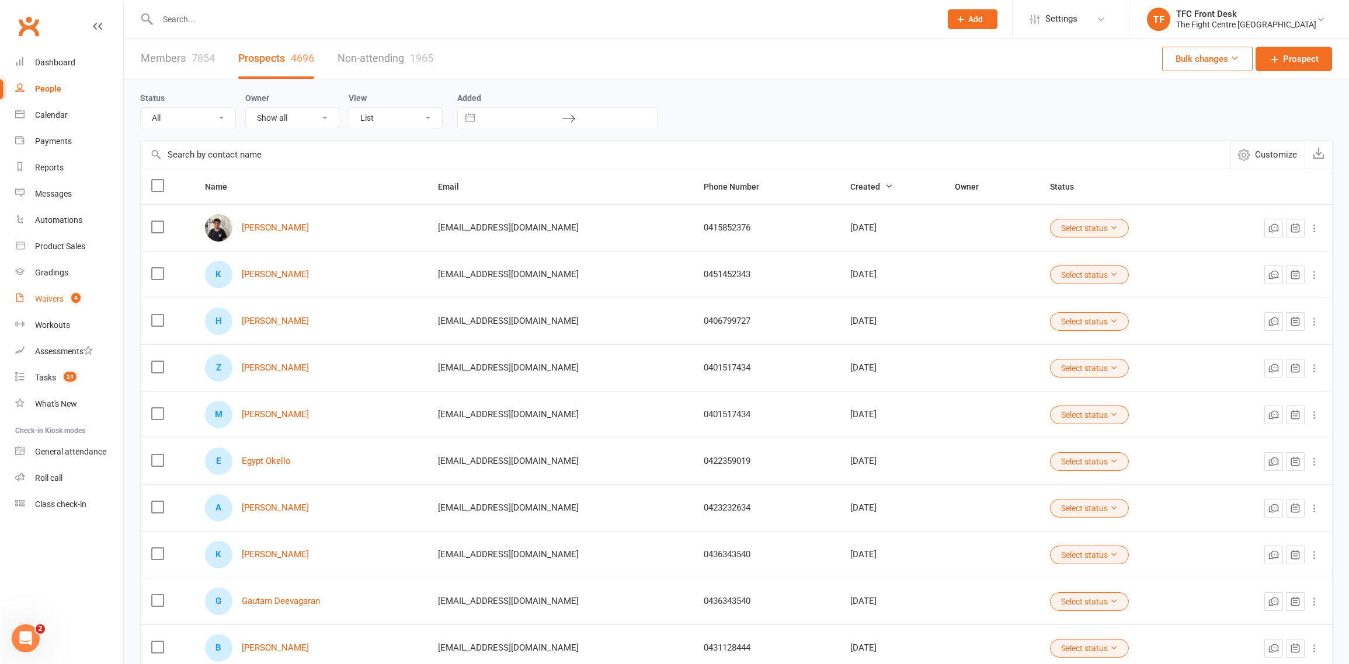
click at [79, 292] on link "Waivers 4" at bounding box center [69, 299] width 108 height 26
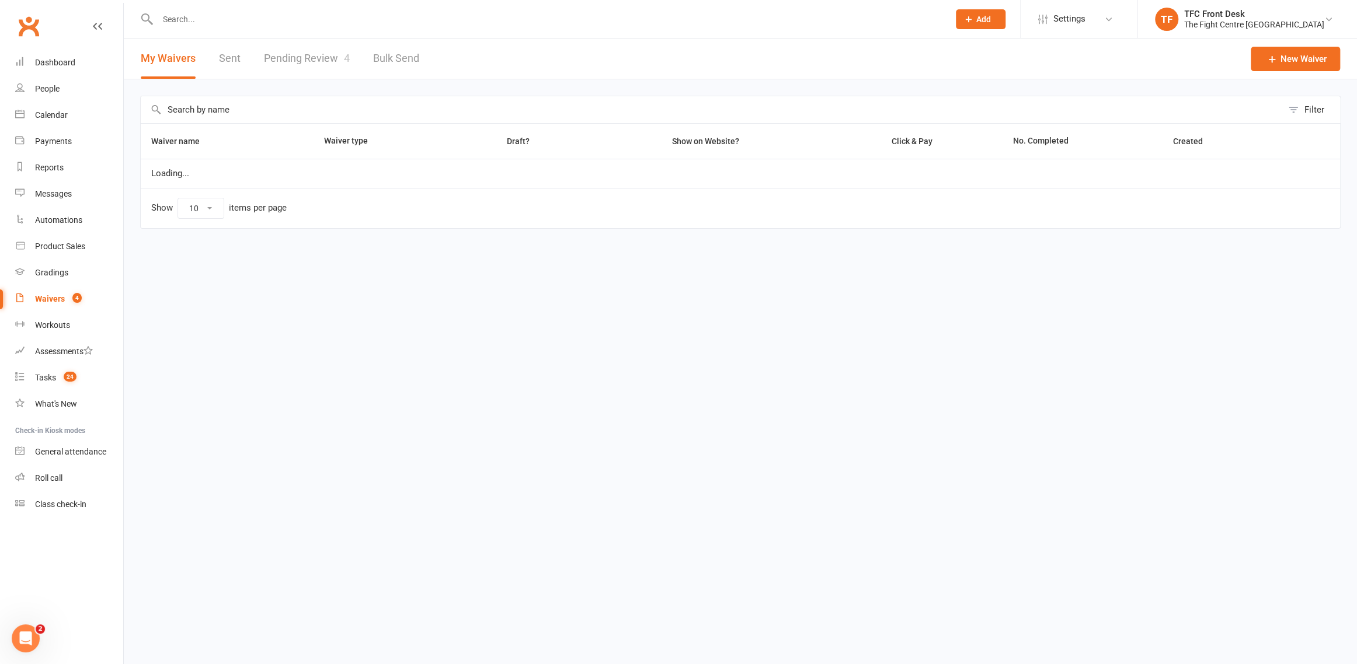
click at [269, 61] on link "Pending Review 4" at bounding box center [307, 59] width 86 height 40
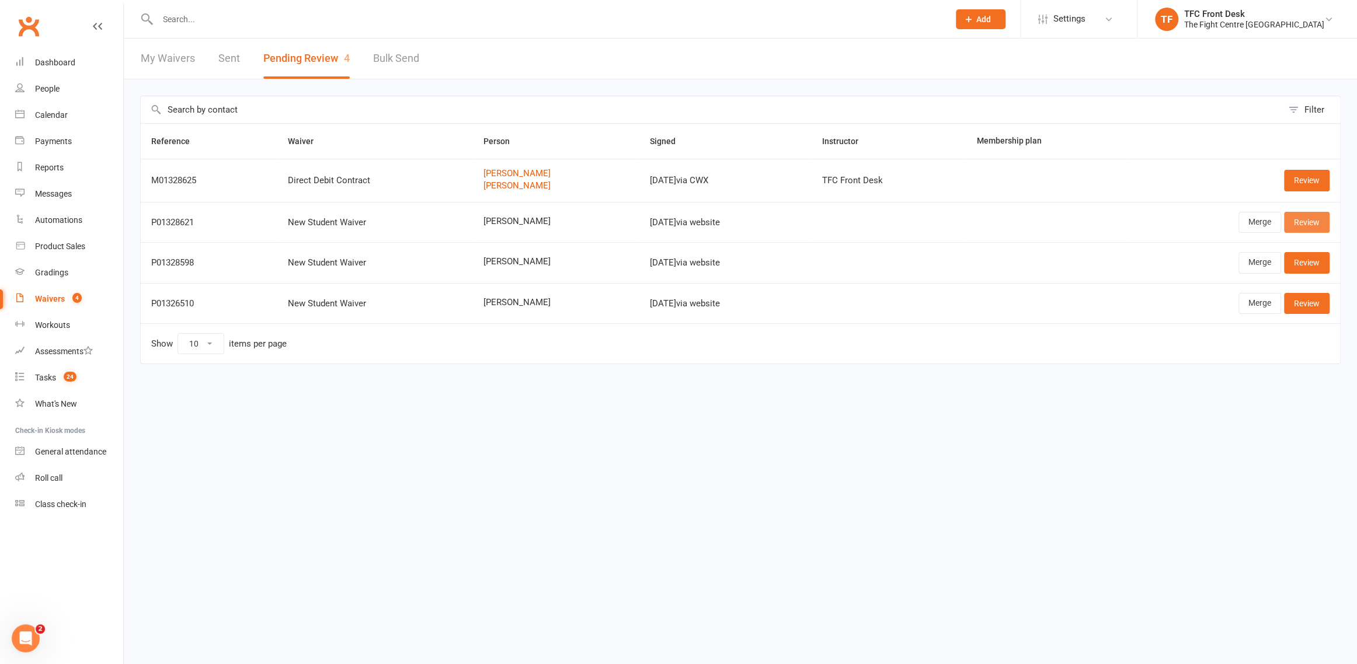
click at [1311, 218] on link "Review" at bounding box center [1307, 222] width 46 height 21
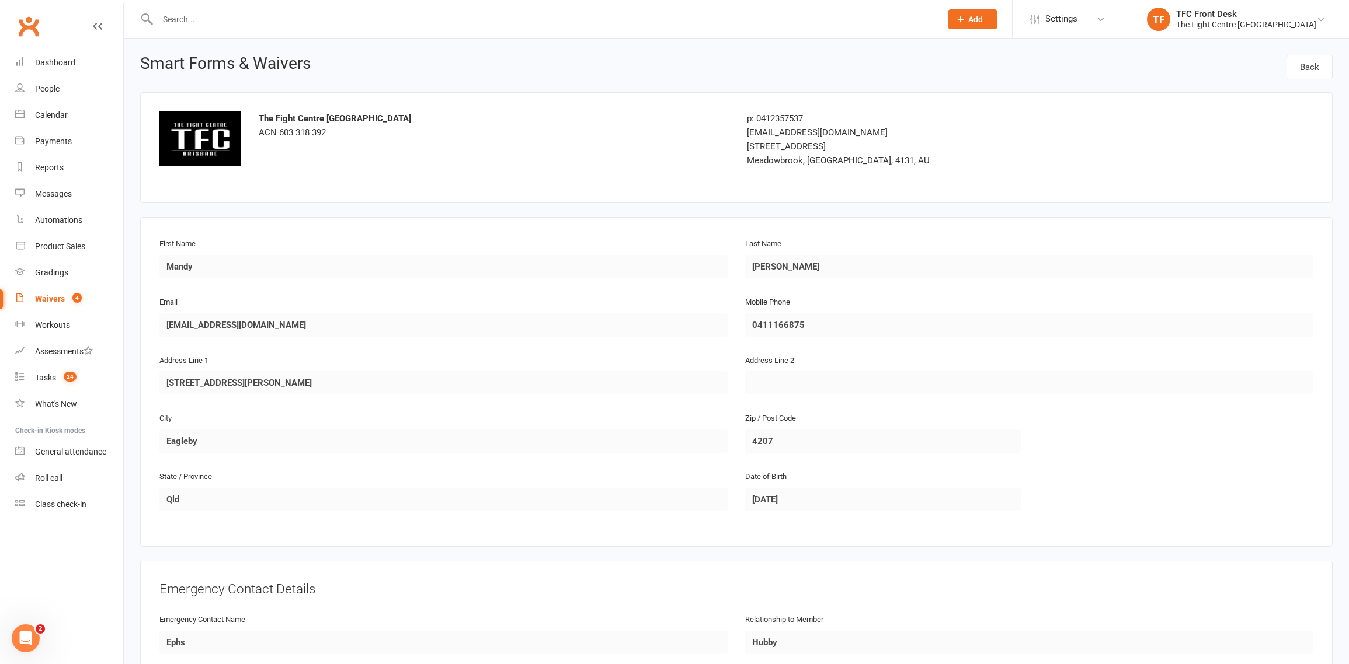
click at [177, 28] on div at bounding box center [536, 19] width 792 height 38
click at [180, 20] on input "text" at bounding box center [543, 19] width 778 height 16
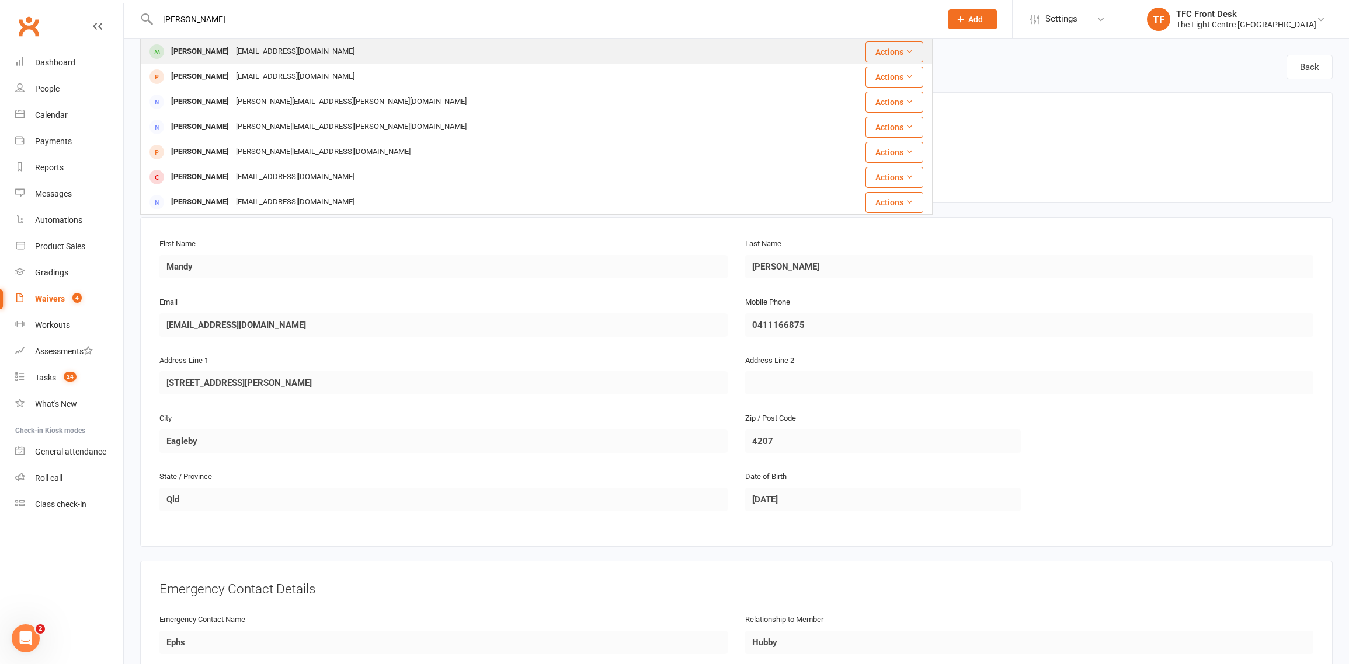
type input "jake wood"
click at [205, 53] on div "Jake Woodley" at bounding box center [200, 51] width 65 height 17
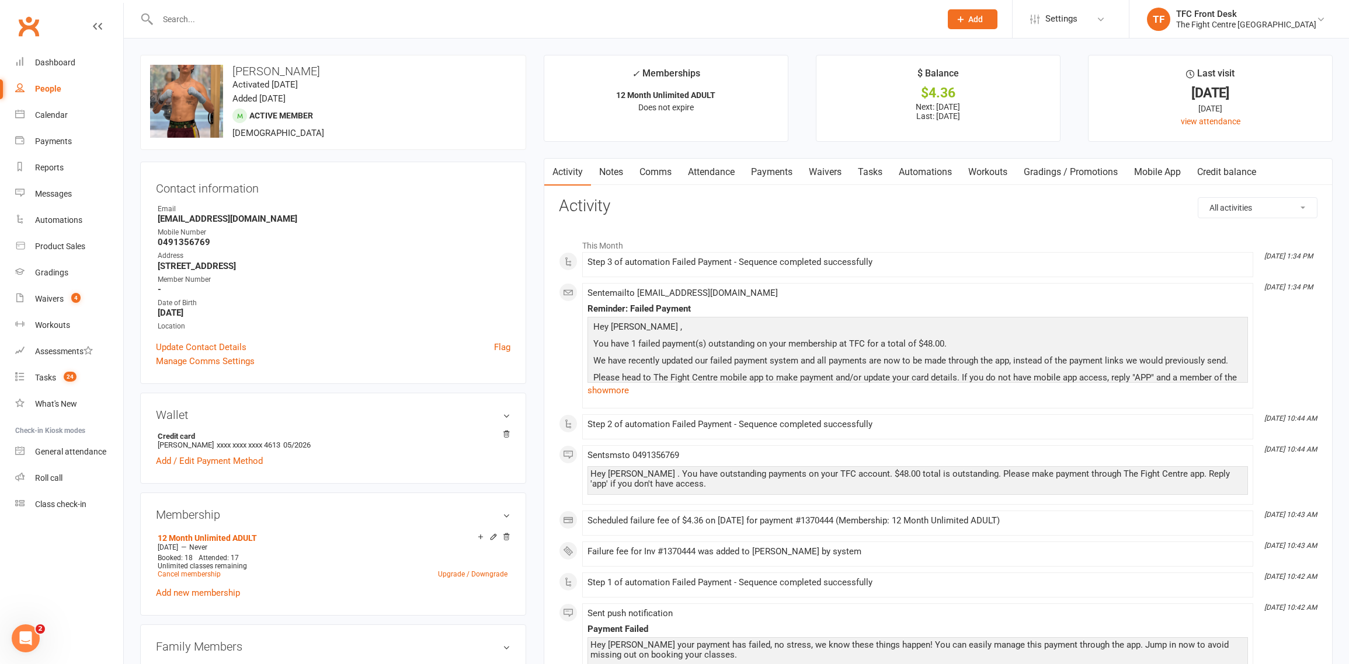
click at [761, 173] on link "Payments" at bounding box center [772, 172] width 58 height 27
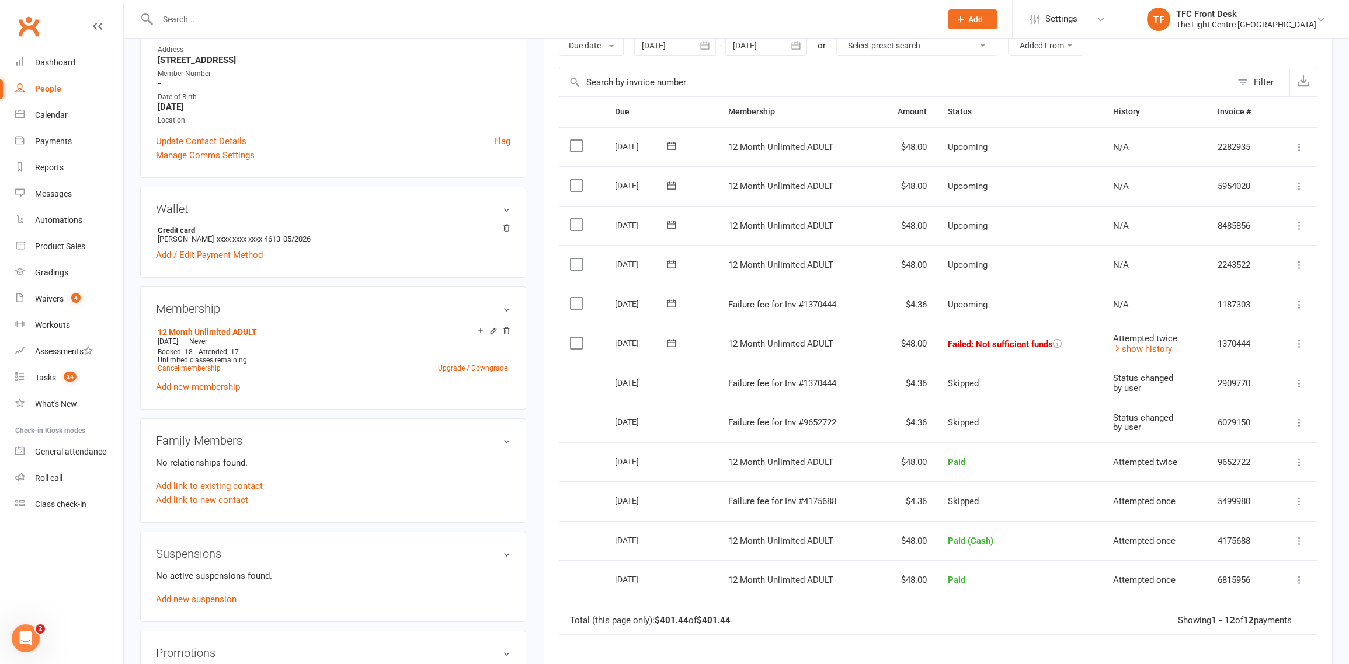
scroll to position [201, 0]
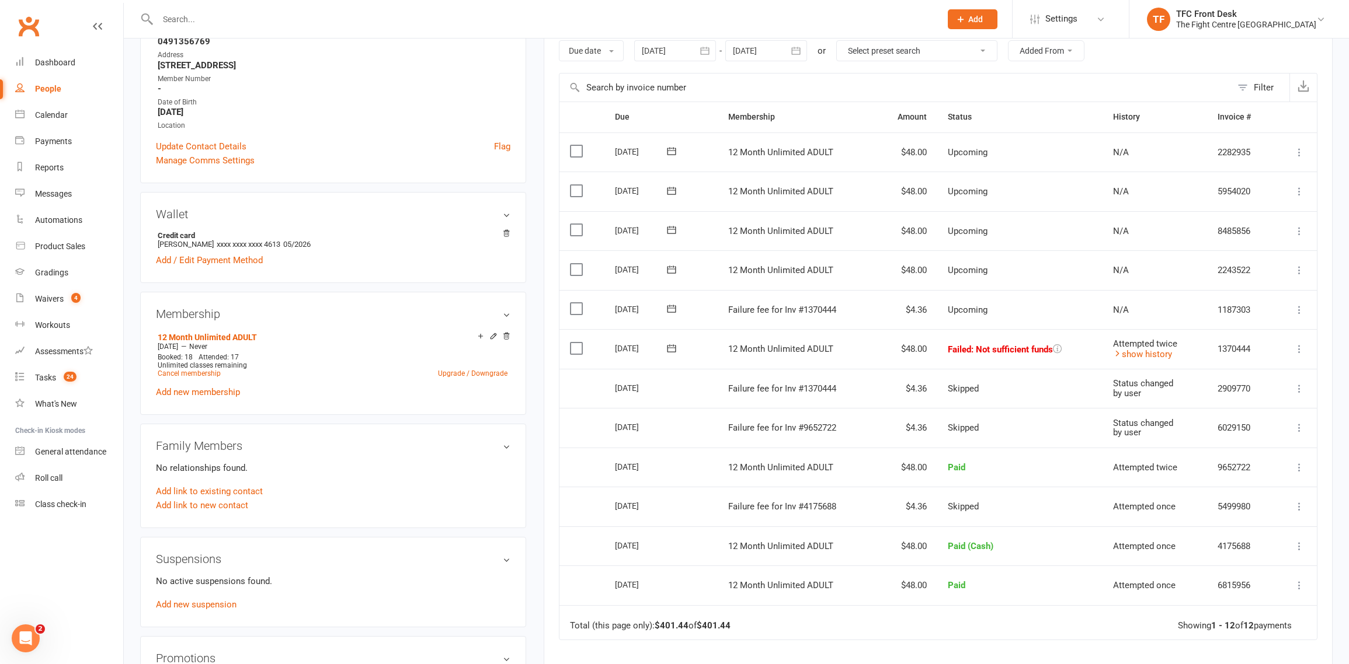
click at [1296, 353] on icon at bounding box center [1299, 349] width 12 height 12
click at [1238, 401] on link "Mark as Paid (POS)" at bounding box center [1248, 395] width 116 height 23
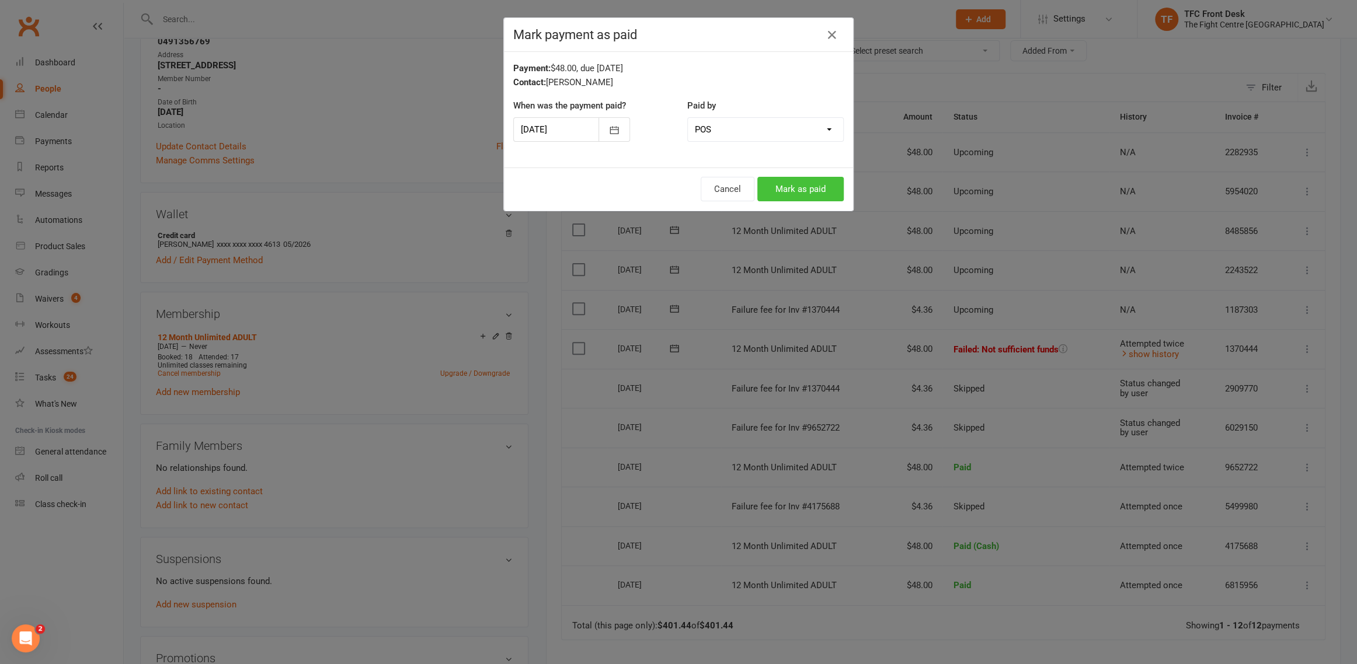
click at [767, 191] on button "Mark as paid" at bounding box center [800, 189] width 86 height 25
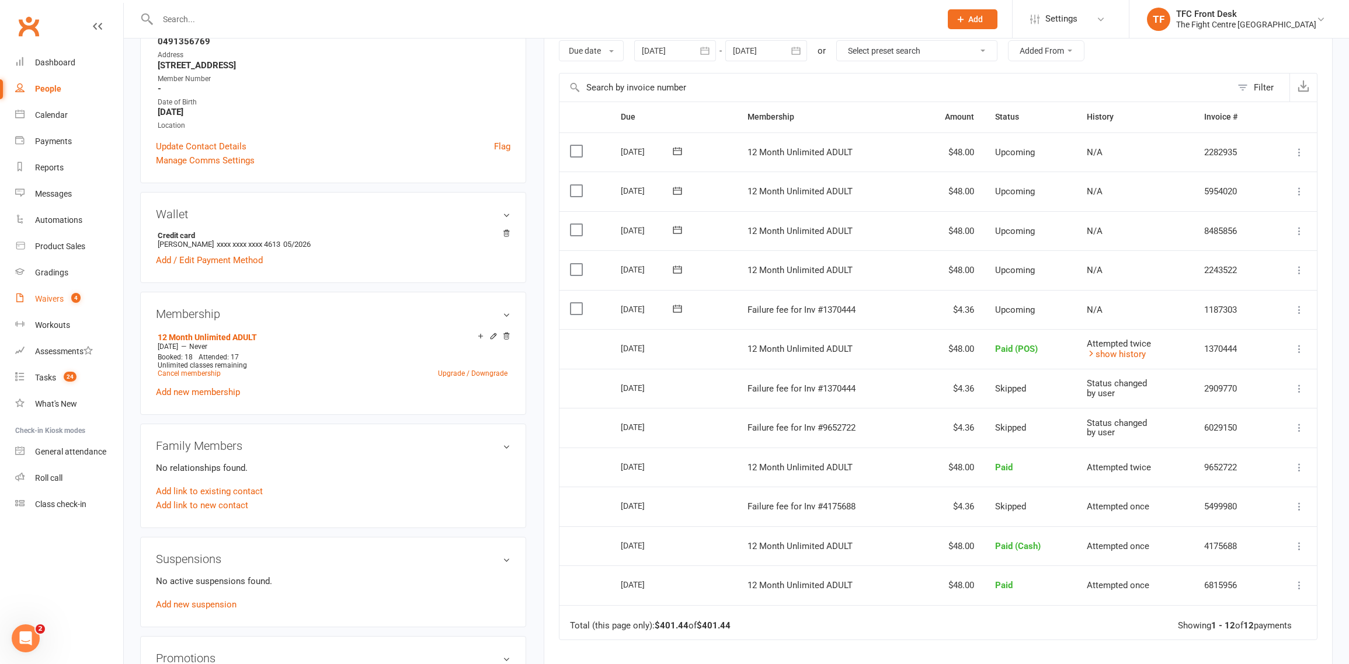
click at [55, 300] on div "Waivers" at bounding box center [49, 298] width 29 height 9
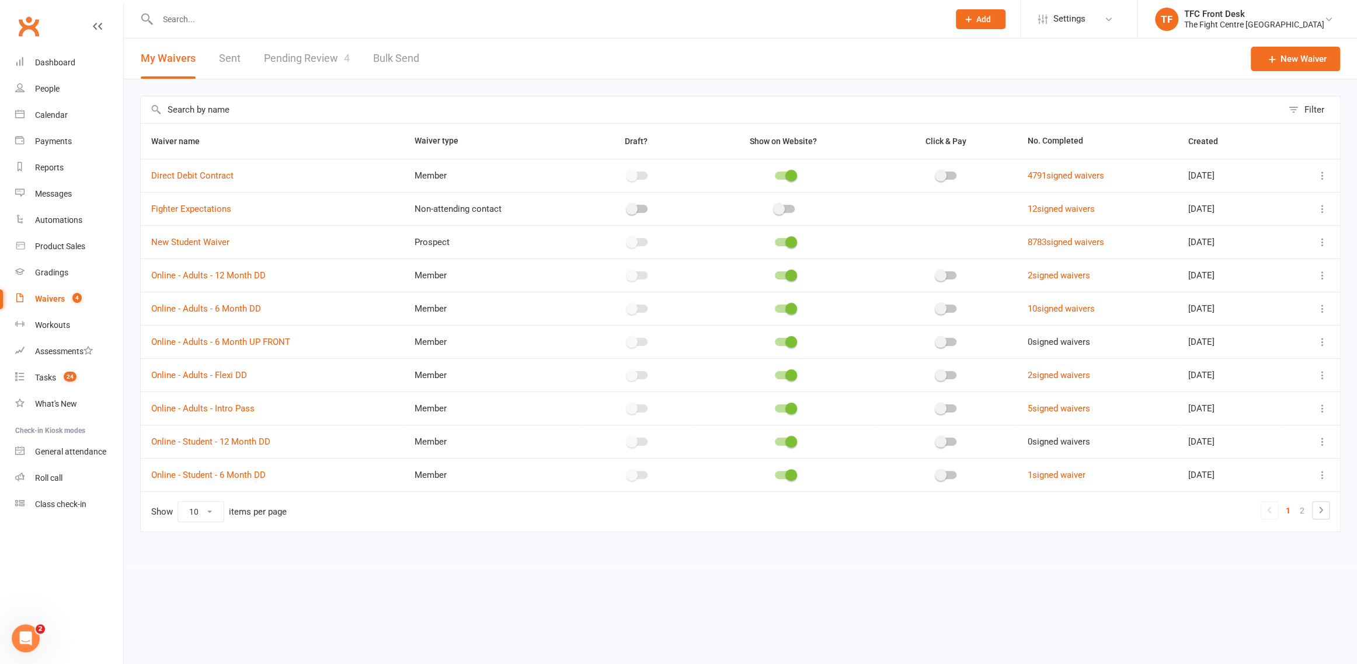
click at [322, 54] on link "Pending Review 4" at bounding box center [307, 59] width 86 height 40
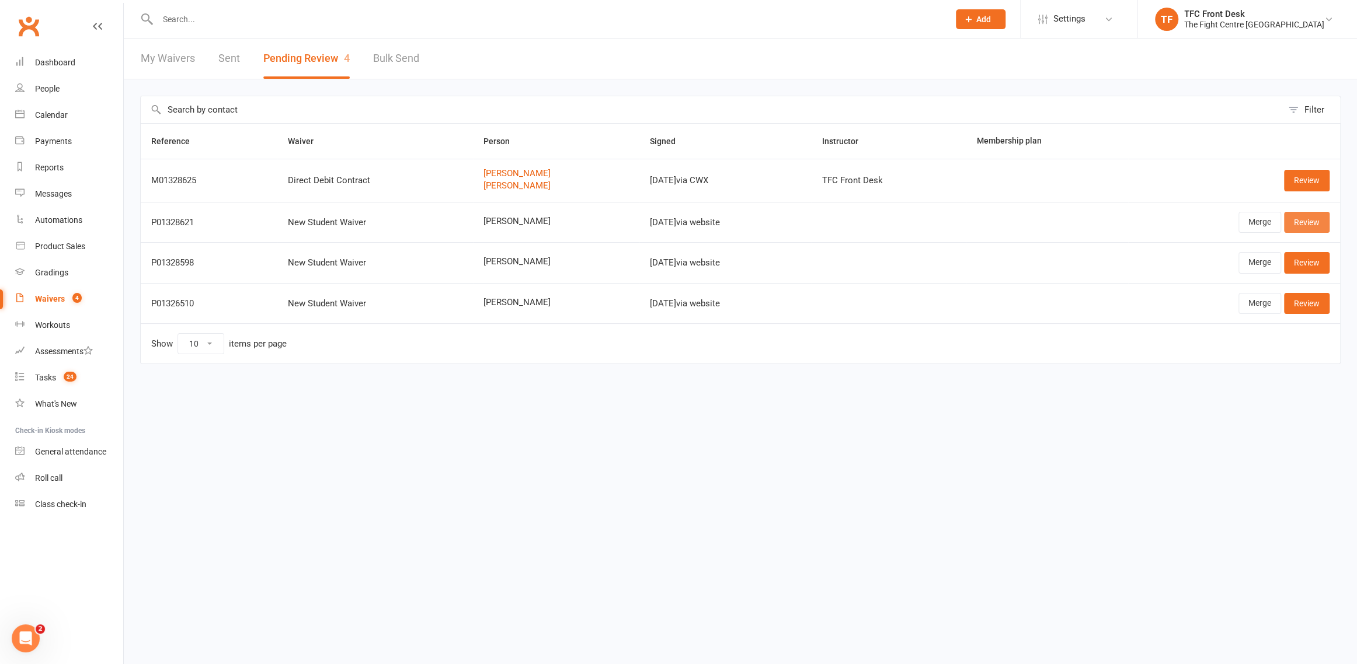
click at [1305, 231] on link "Review" at bounding box center [1307, 222] width 46 height 21
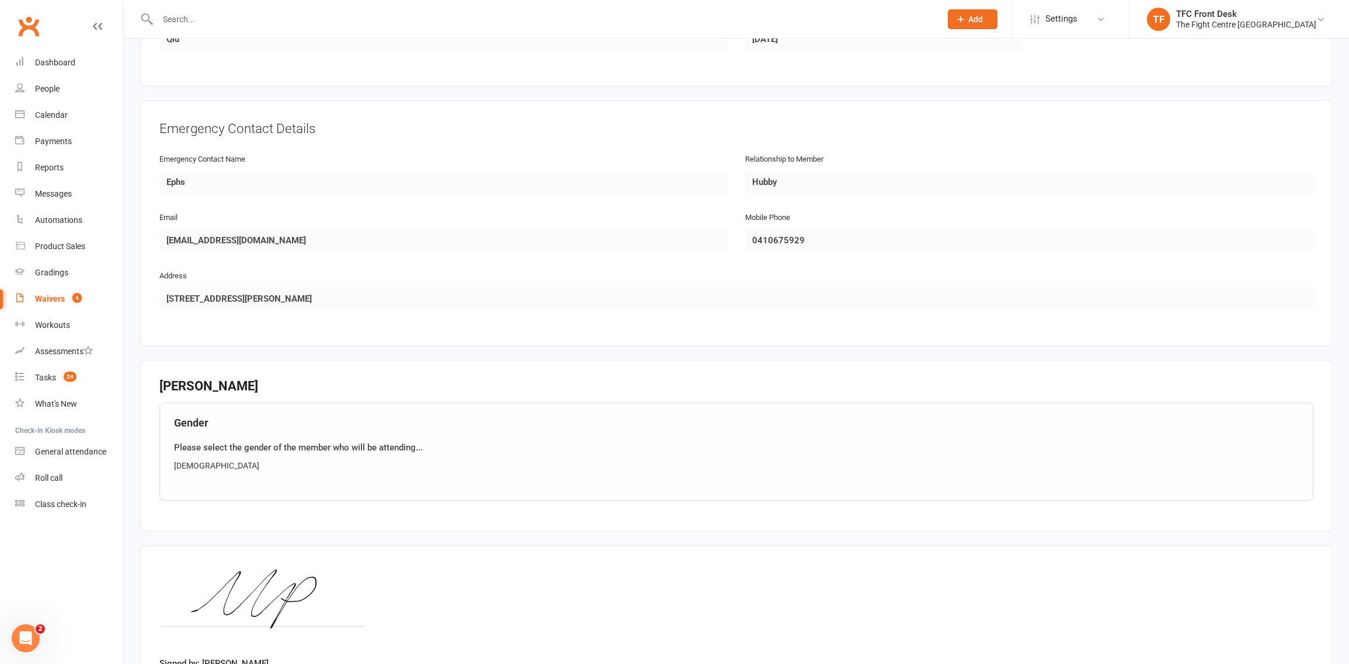
scroll to position [556, 0]
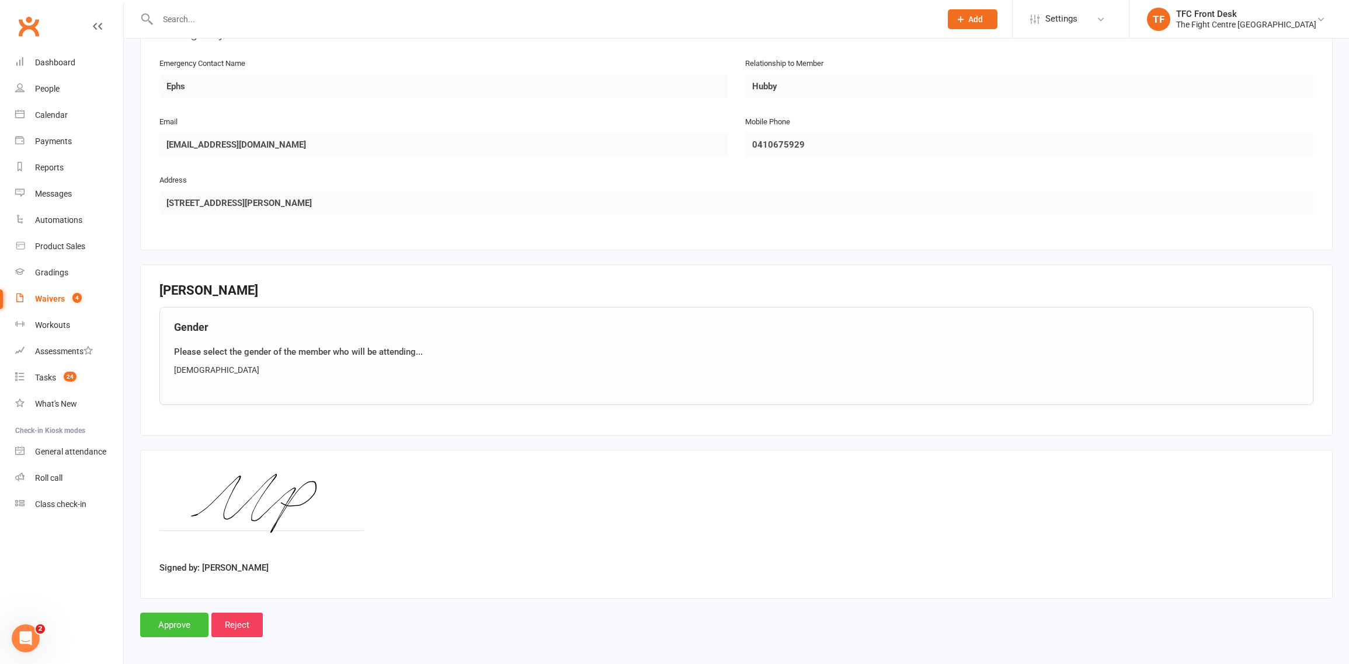
click at [185, 627] on input "Approve" at bounding box center [174, 625] width 68 height 25
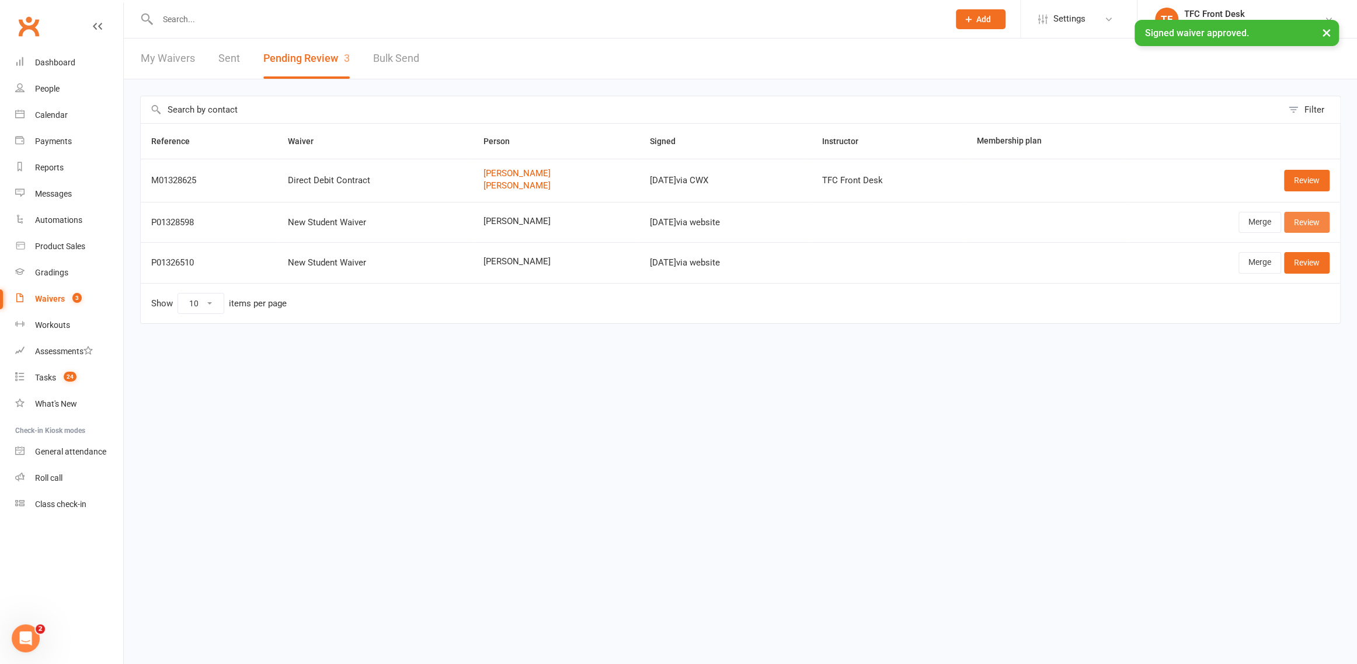
click at [1302, 216] on link "Review" at bounding box center [1307, 222] width 46 height 21
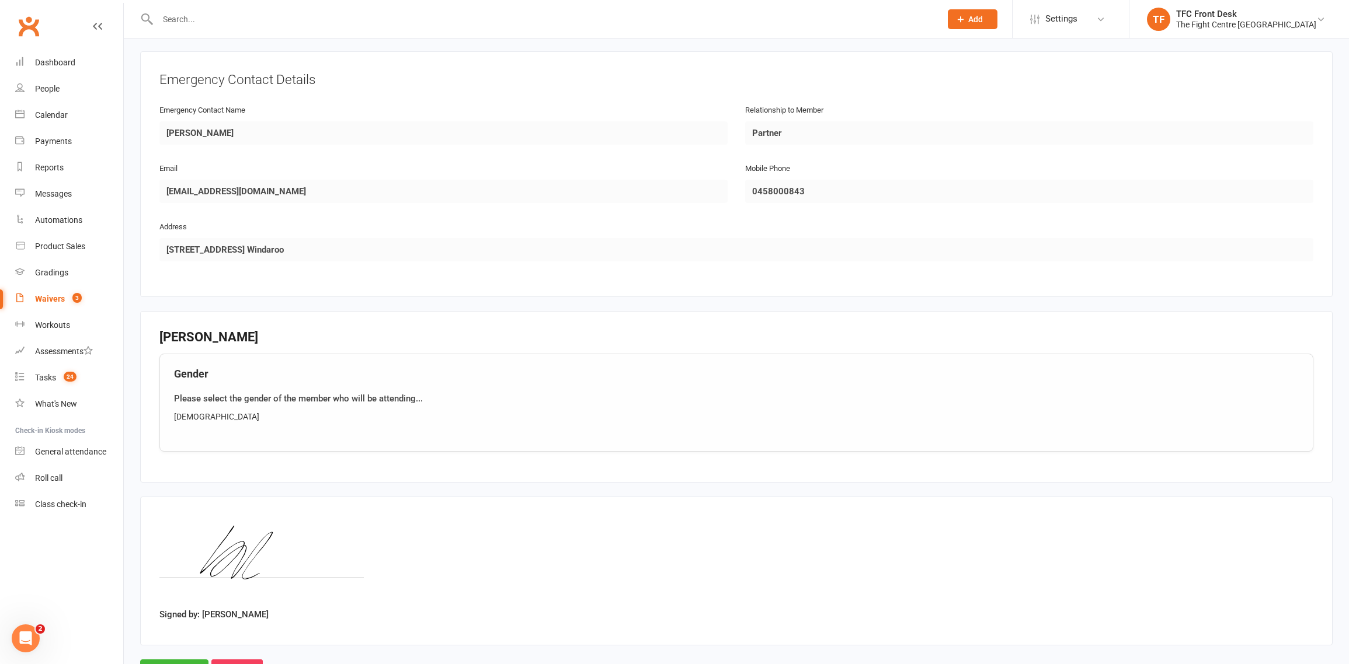
scroll to position [556, 0]
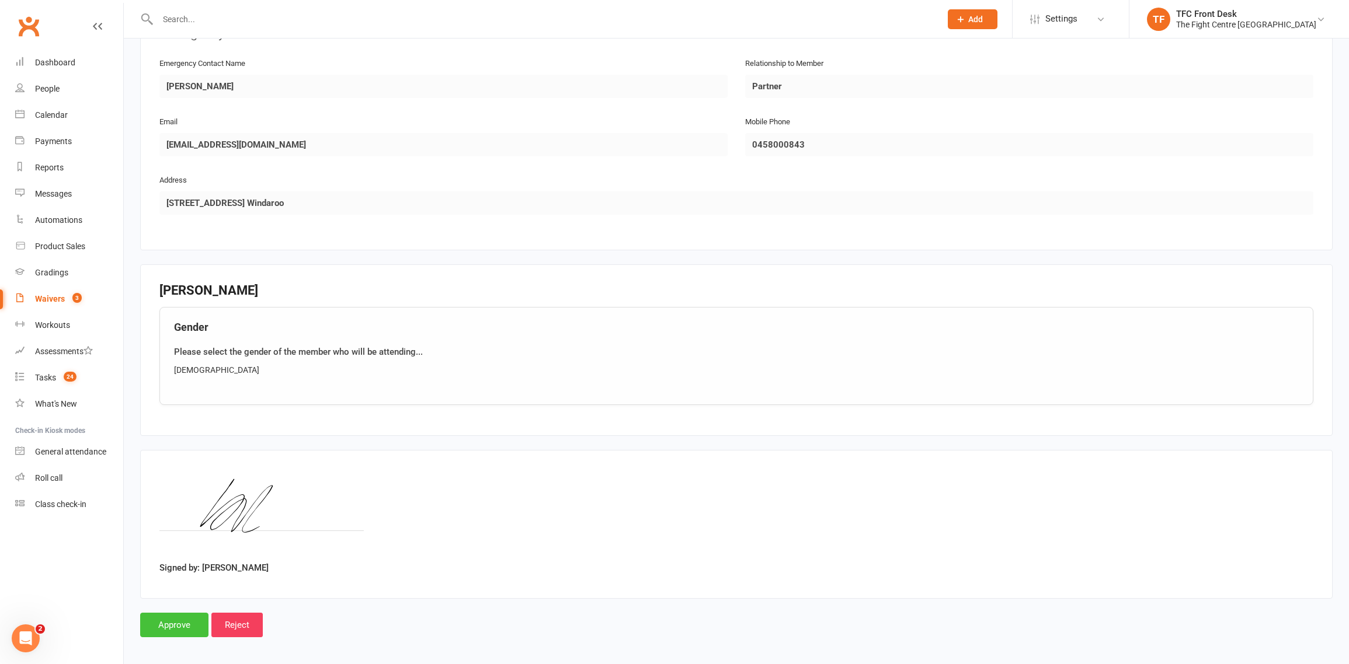
click at [172, 625] on input "Approve" at bounding box center [174, 625] width 68 height 25
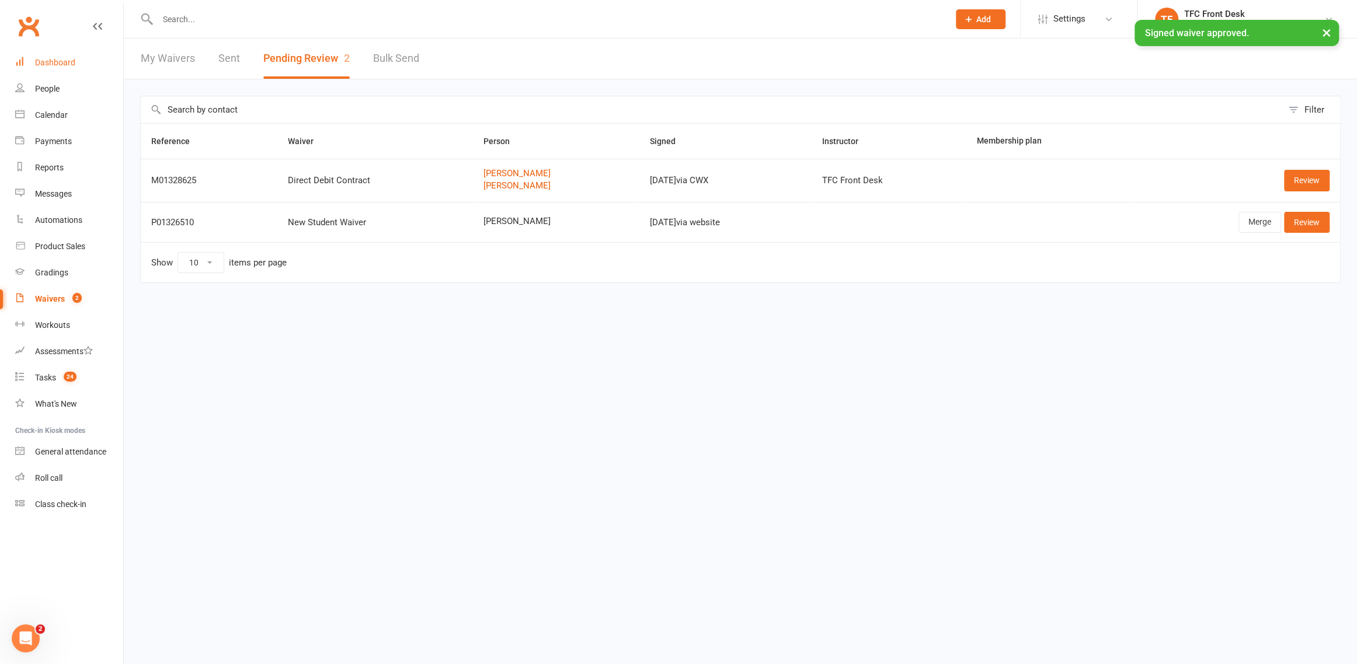
click at [103, 72] on link "Dashboard" at bounding box center [69, 63] width 108 height 26
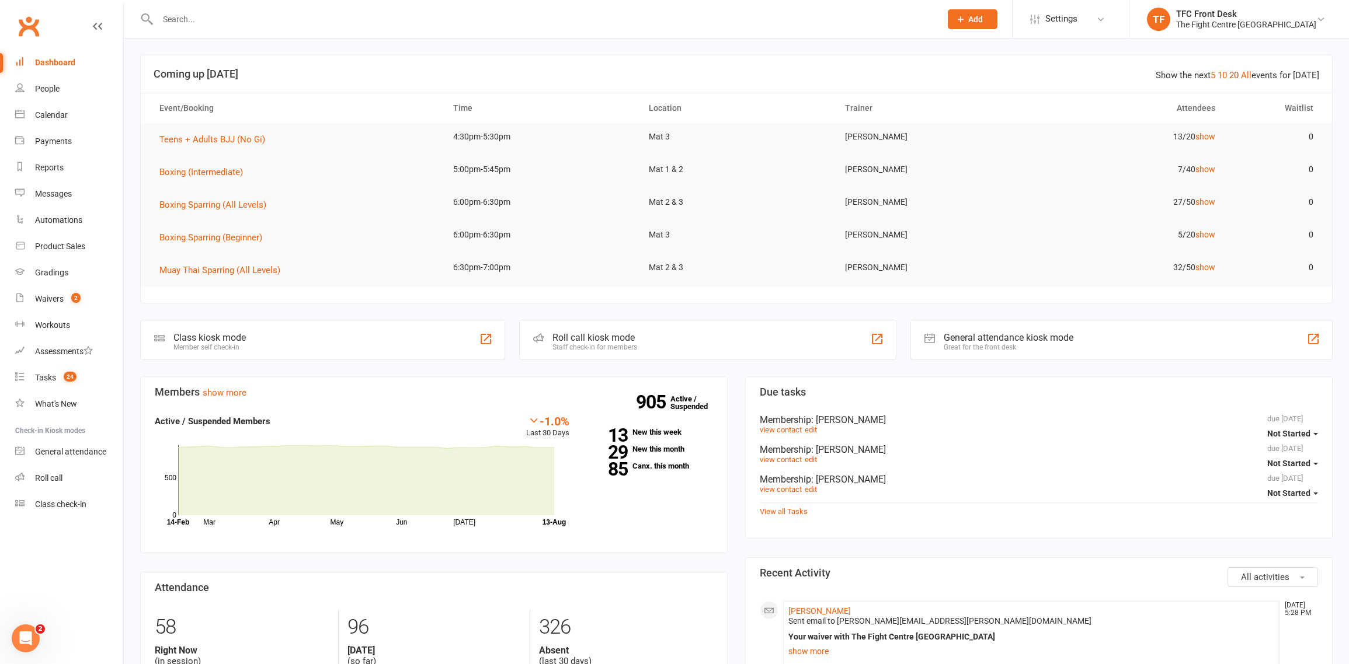
click at [1238, 74] on link "20" at bounding box center [1233, 75] width 9 height 11
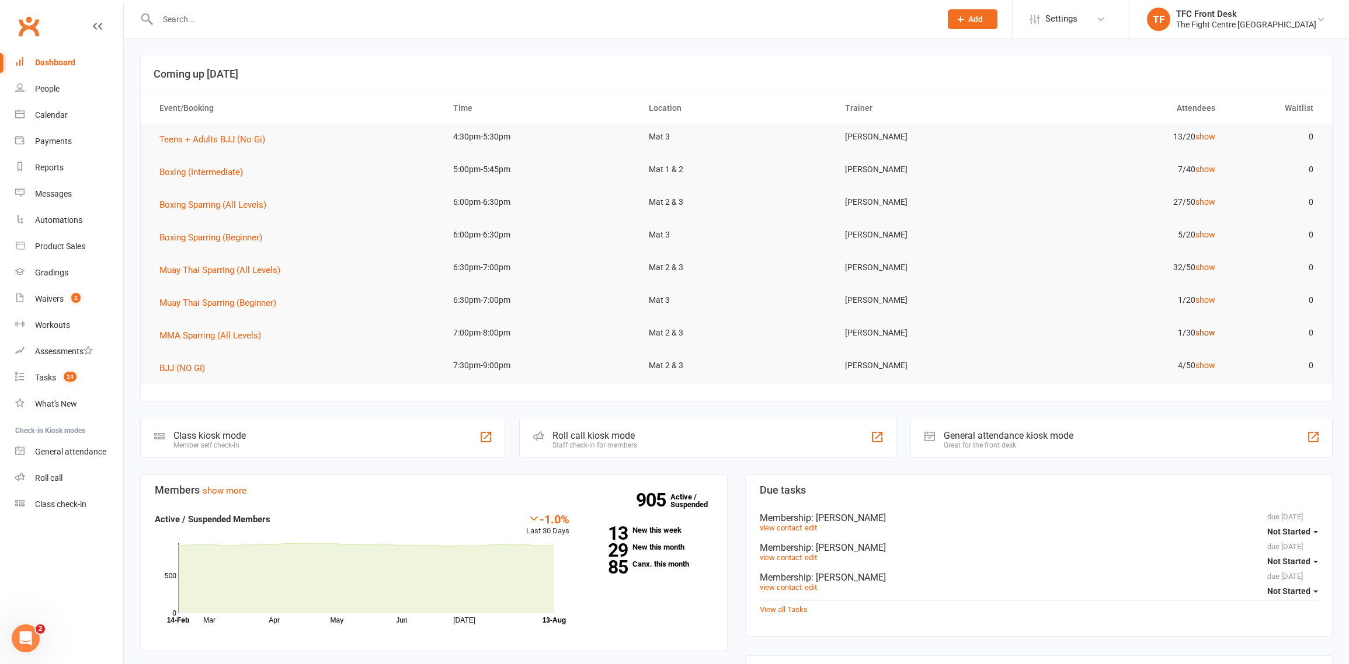
click at [1203, 337] on link "show" at bounding box center [1205, 332] width 20 height 9
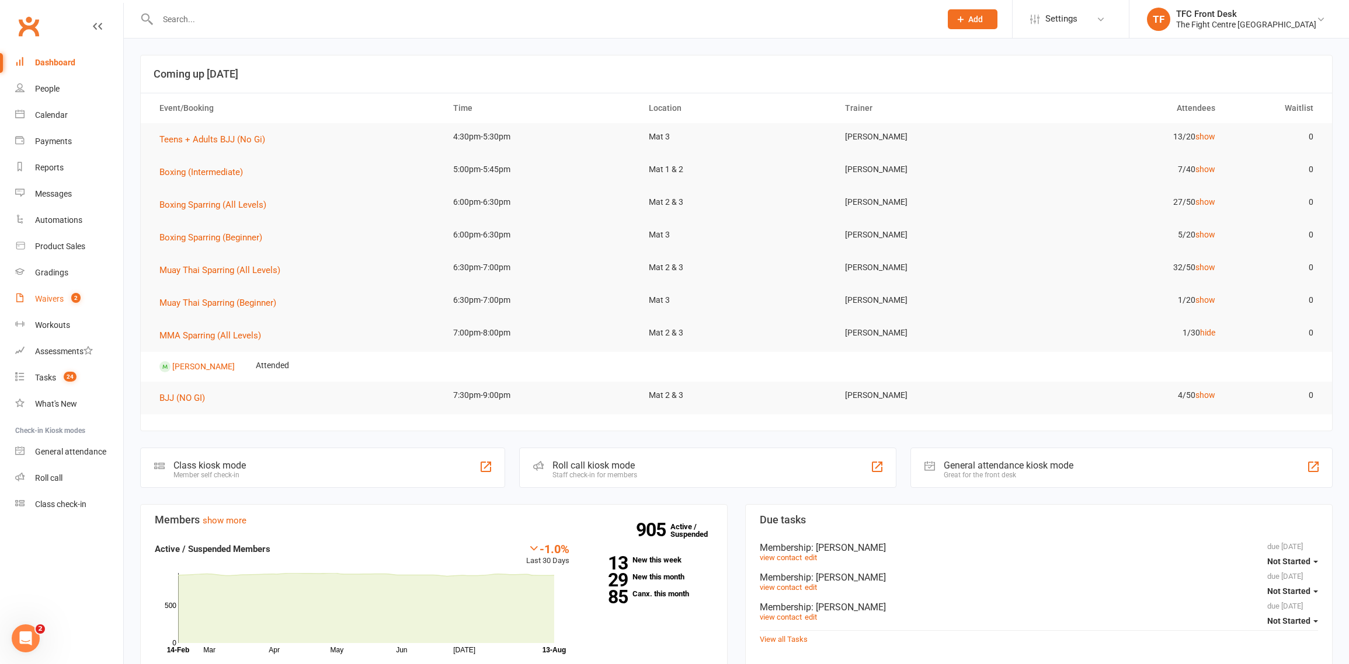
click at [99, 292] on link "Waivers 2" at bounding box center [69, 299] width 108 height 26
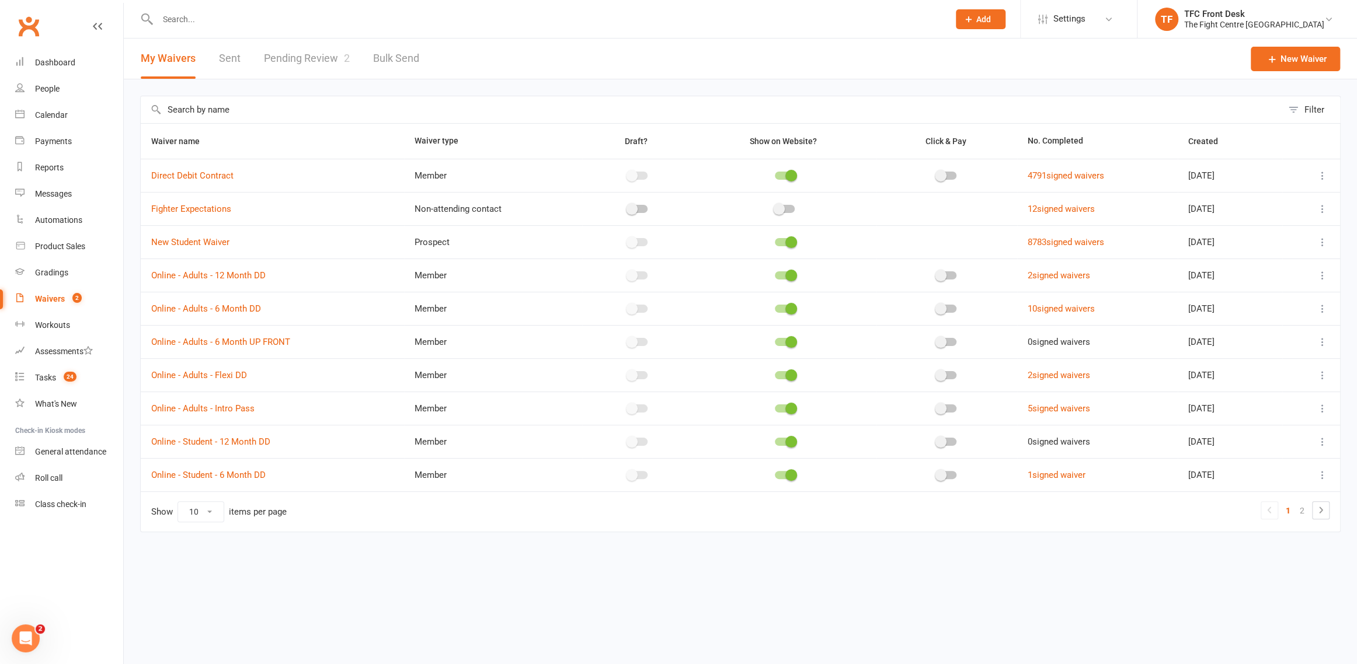
click at [295, 67] on link "Pending Review 2" at bounding box center [307, 59] width 86 height 40
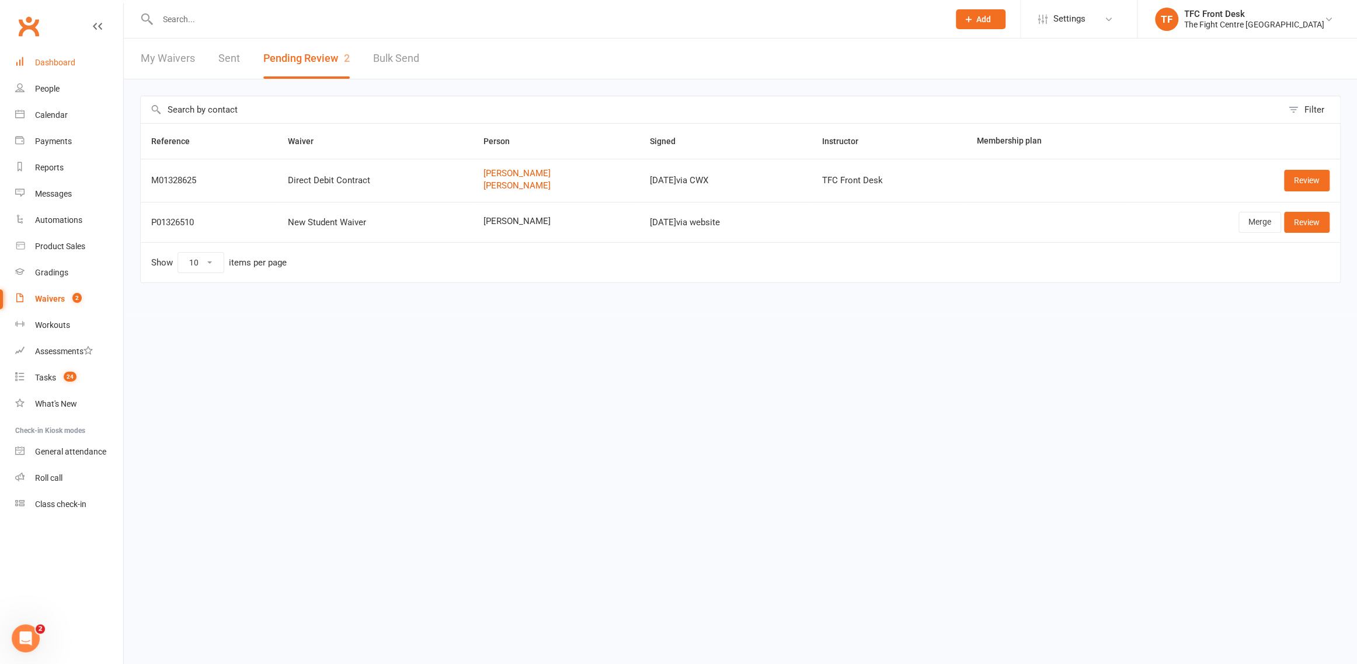
click at [66, 68] on link "Dashboard" at bounding box center [69, 63] width 108 height 26
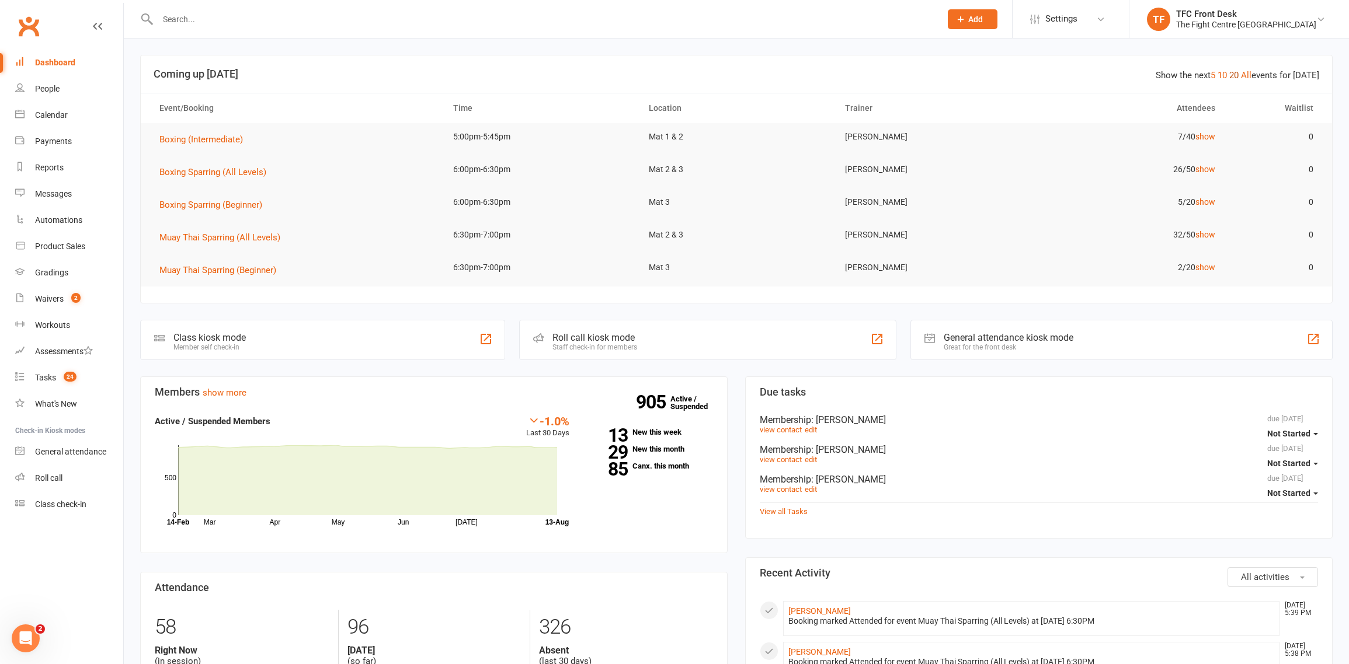
click at [1238, 75] on link "20" at bounding box center [1233, 75] width 9 height 11
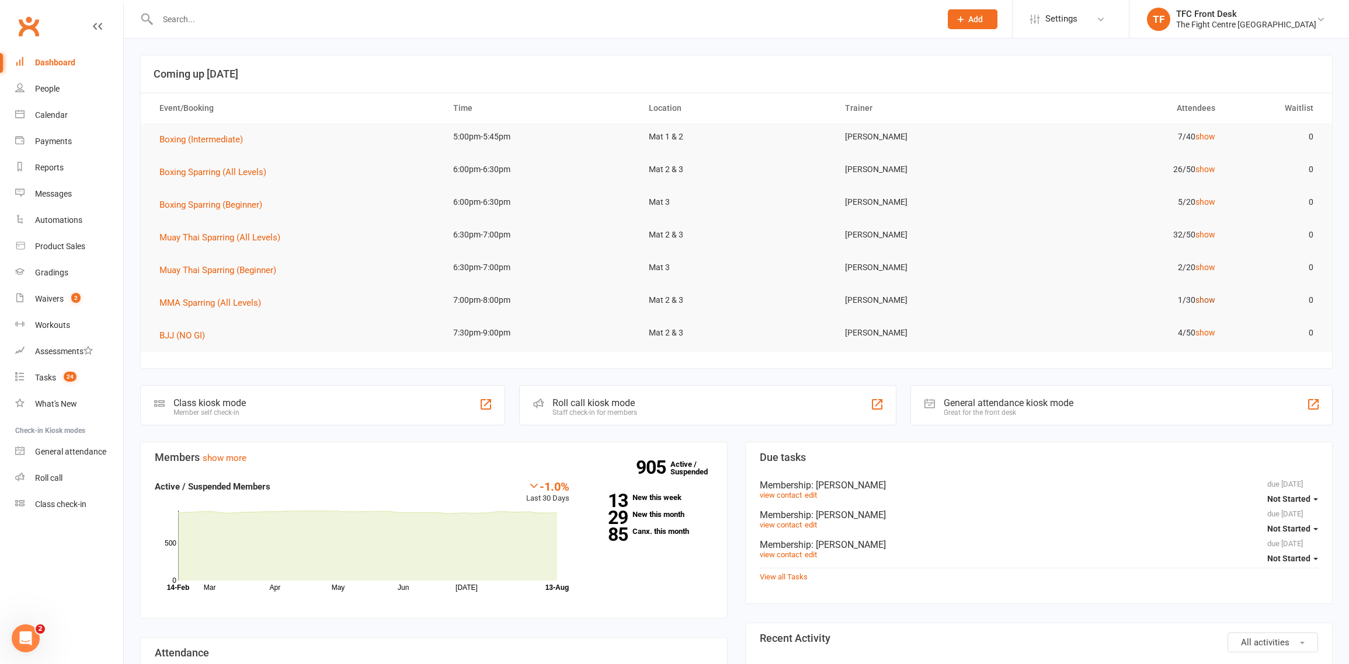
click at [1204, 300] on link "show" at bounding box center [1205, 299] width 20 height 9
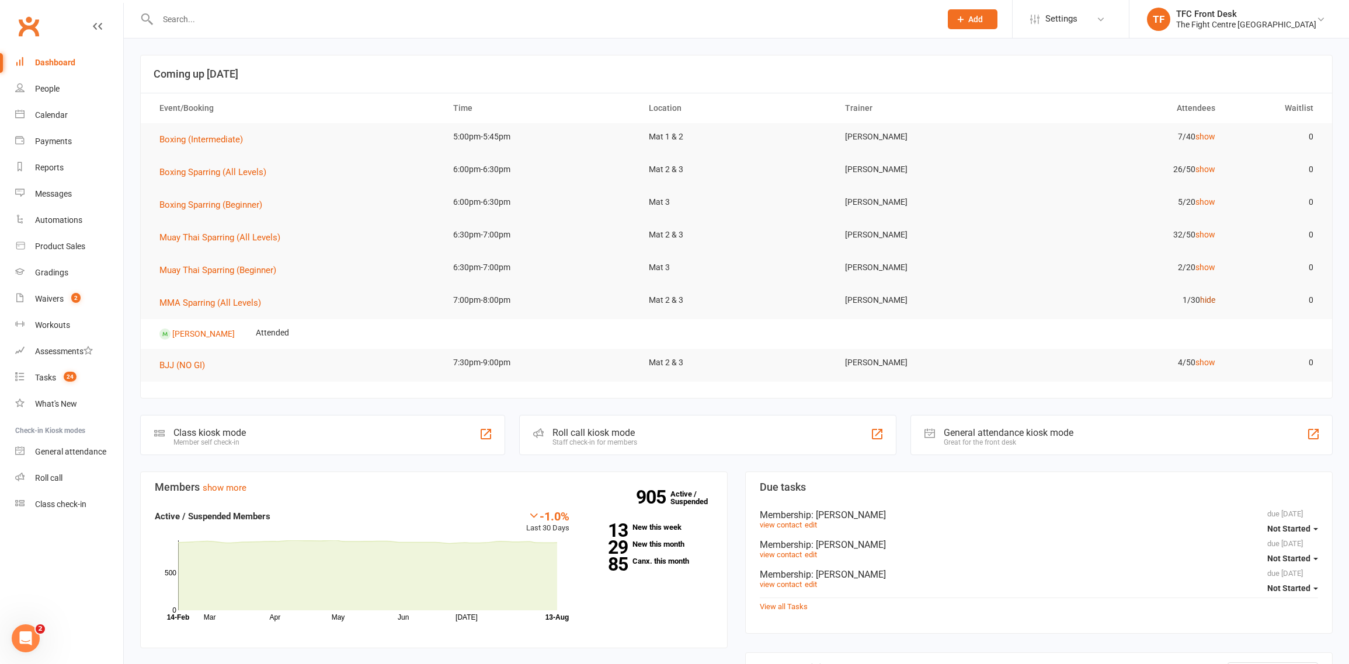
click at [1203, 301] on link "hide" at bounding box center [1207, 299] width 15 height 9
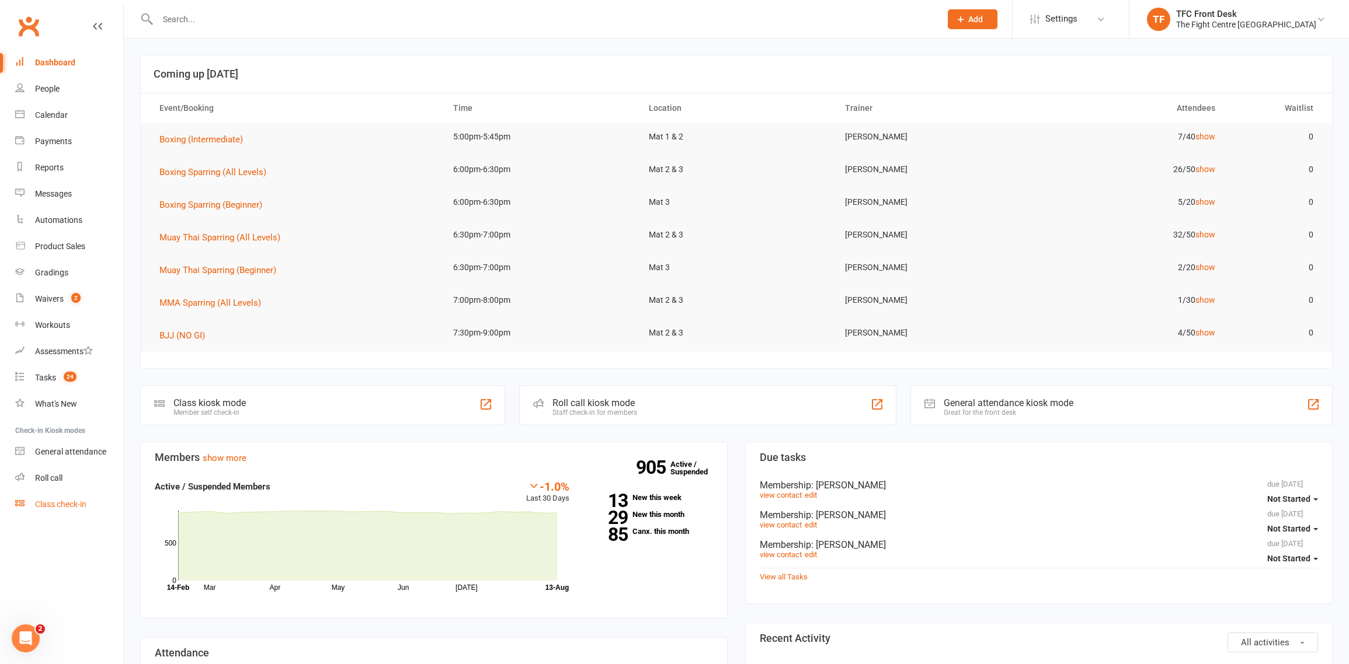
click at [62, 509] on div "Class check-in" at bounding box center [60, 504] width 51 height 9
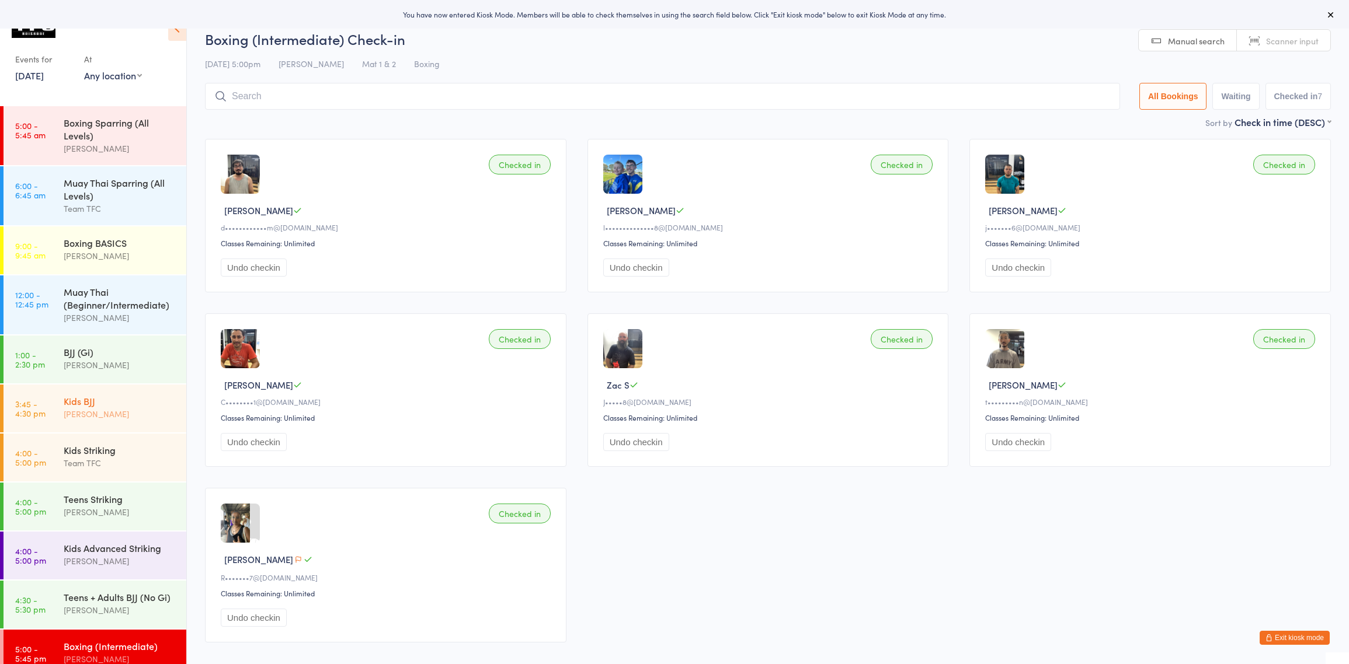
click at [87, 412] on div "[PERSON_NAME]" at bounding box center [120, 414] width 113 height 13
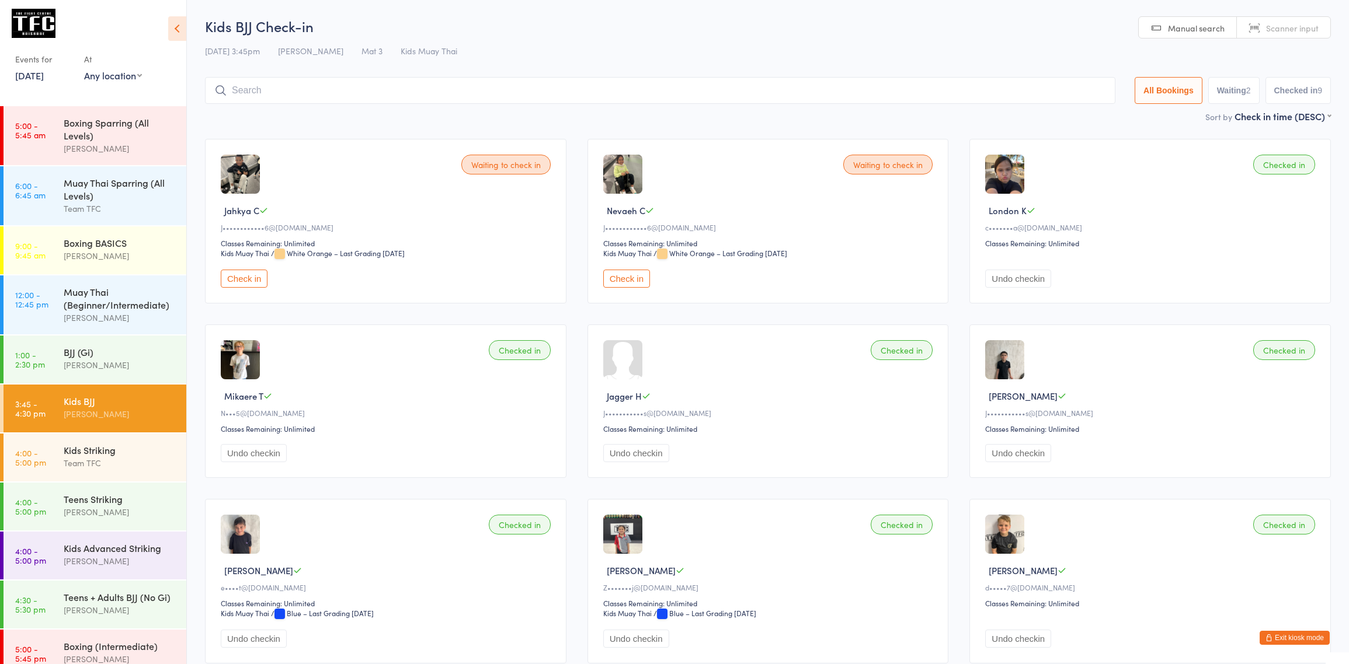
click at [625, 285] on button "Check in" at bounding box center [626, 279] width 47 height 18
click at [264, 277] on button "Check in" at bounding box center [244, 279] width 47 height 18
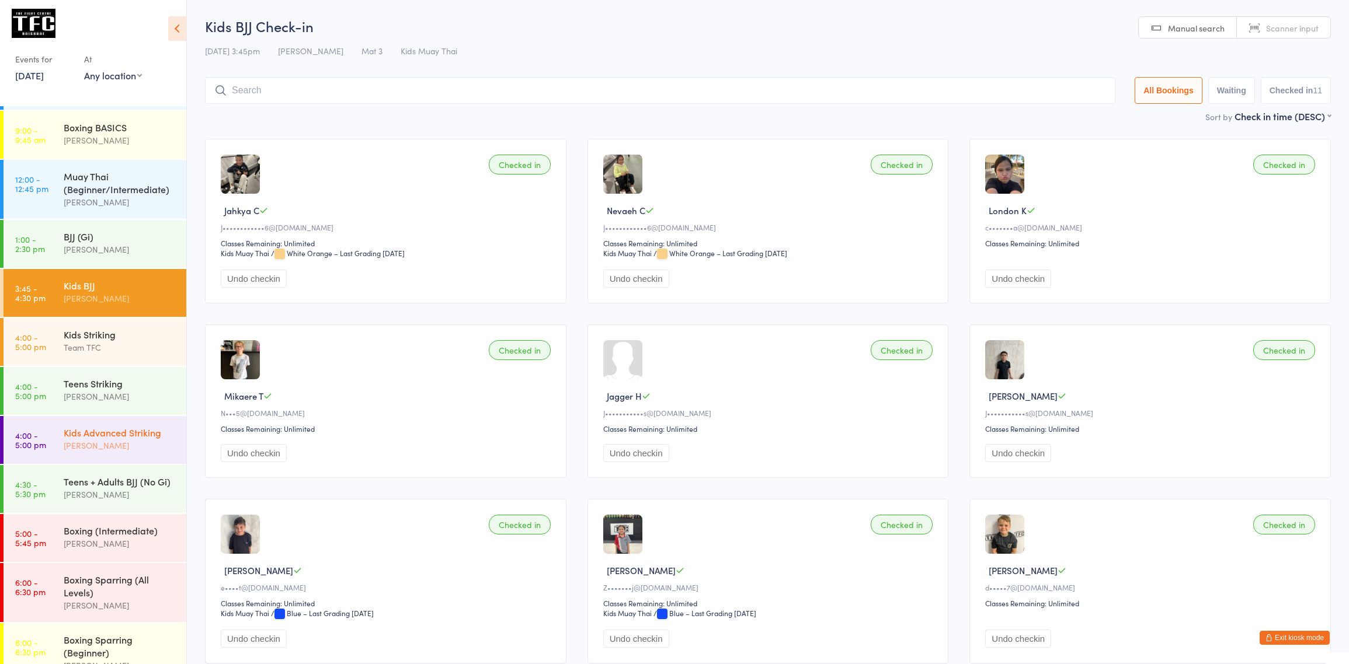
scroll to position [122, 0]
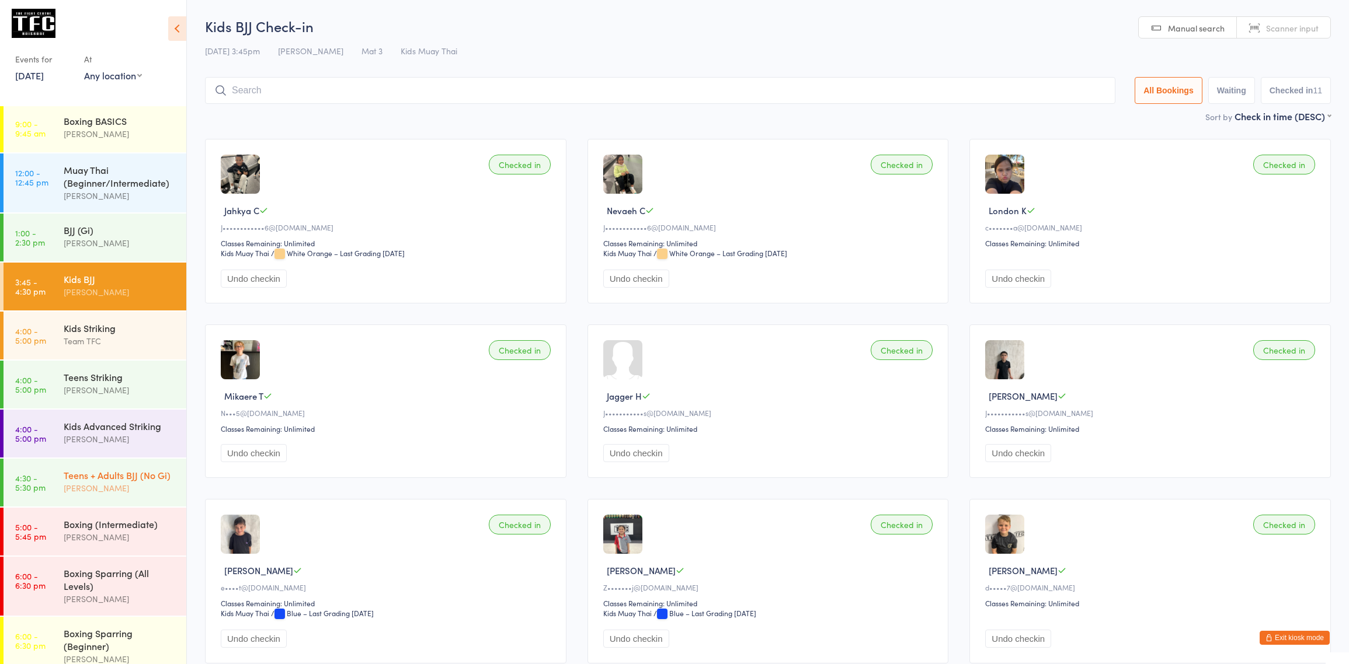
click at [96, 495] on div "[PERSON_NAME]" at bounding box center [120, 488] width 113 height 13
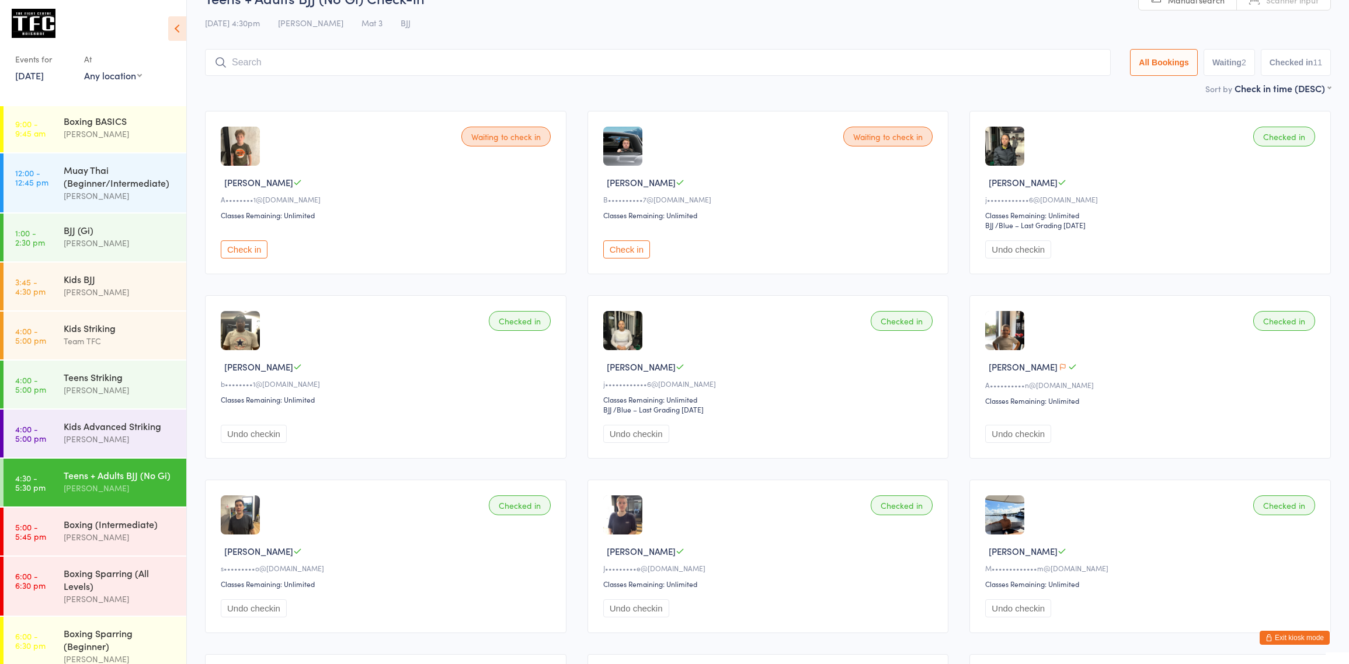
scroll to position [13, 0]
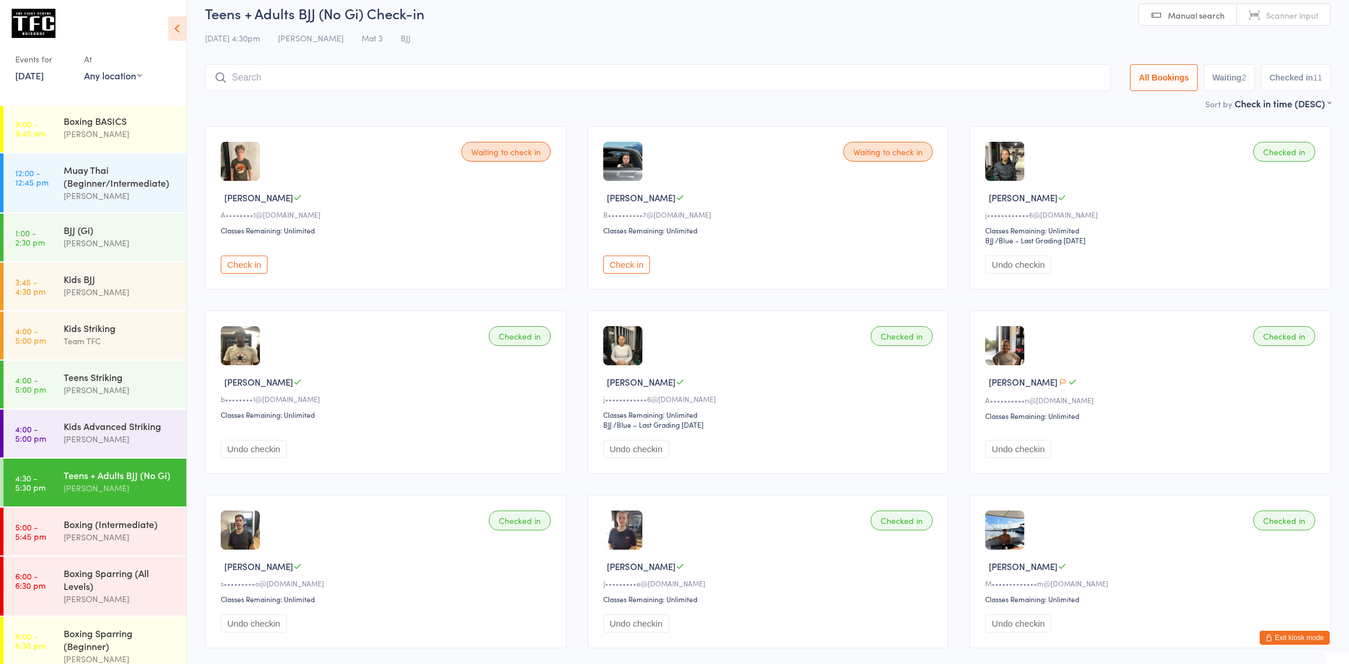
click at [1246, 80] on button "Waiting 2" at bounding box center [1228, 77] width 51 height 27
select select "0"
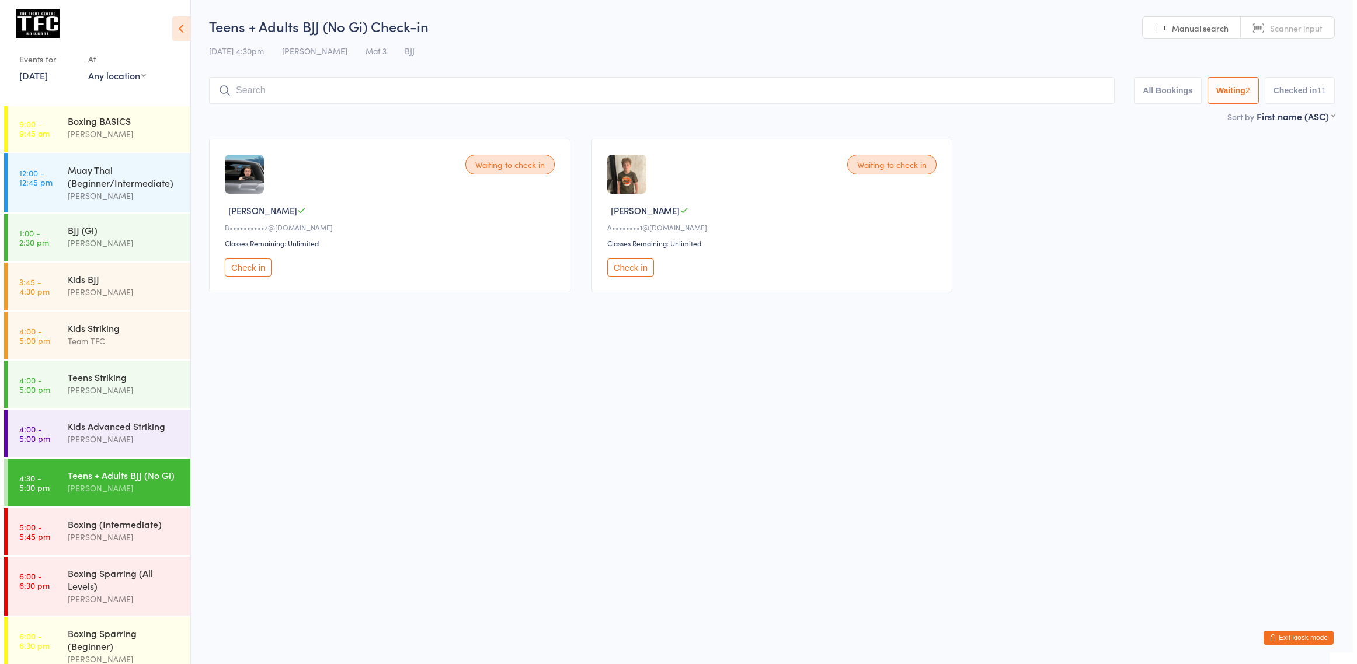
scroll to position [0, 0]
click at [1288, 638] on button "Exit kiosk mode" at bounding box center [1302, 638] width 70 height 14
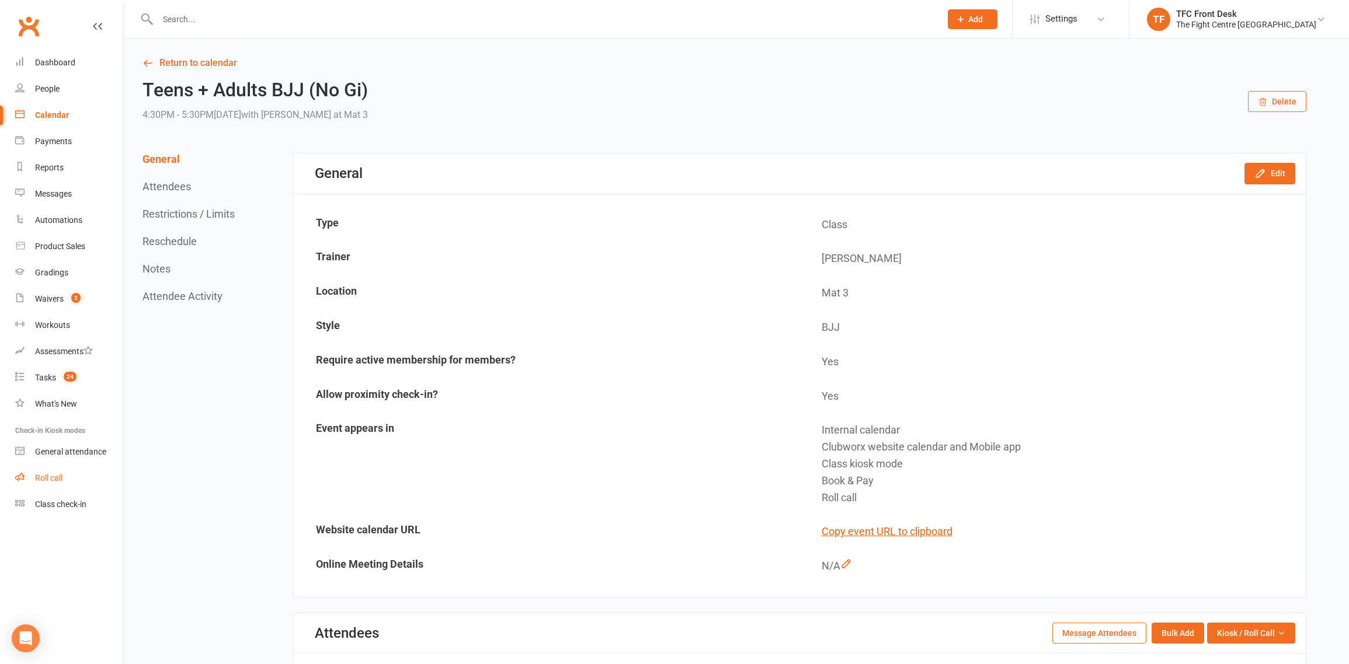
click at [72, 483] on link "Roll call" at bounding box center [69, 478] width 108 height 26
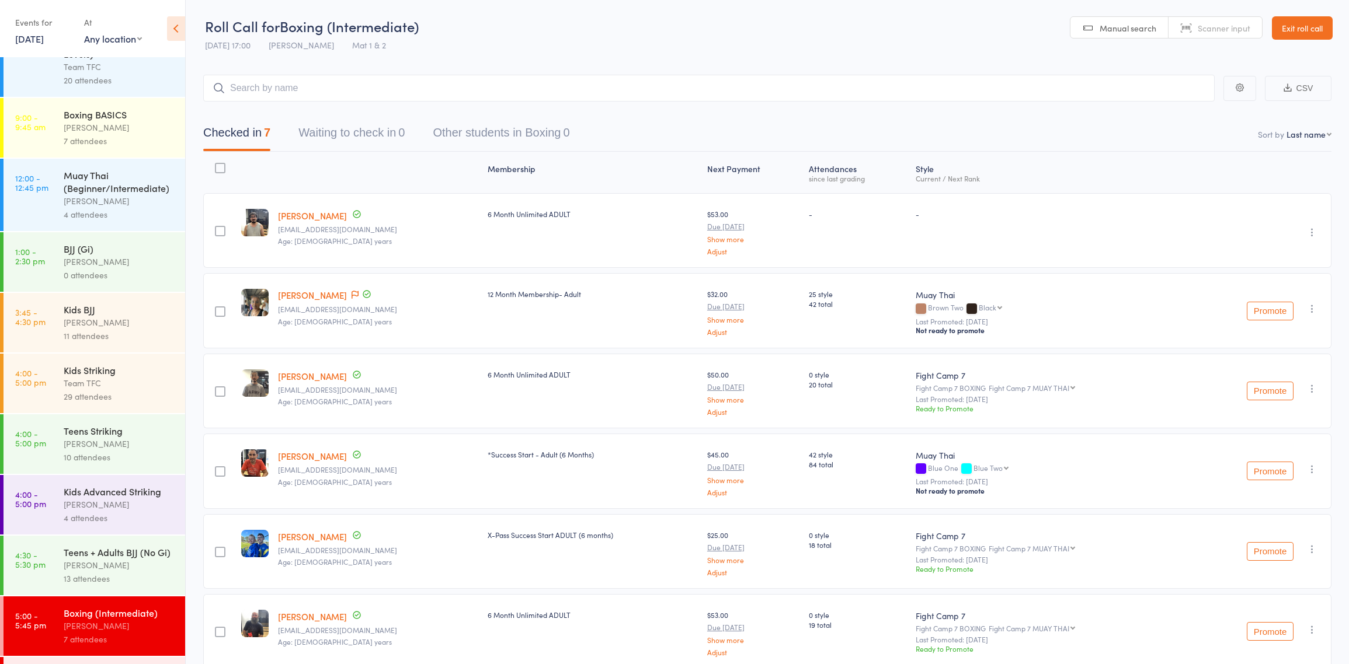
scroll to position [161, 0]
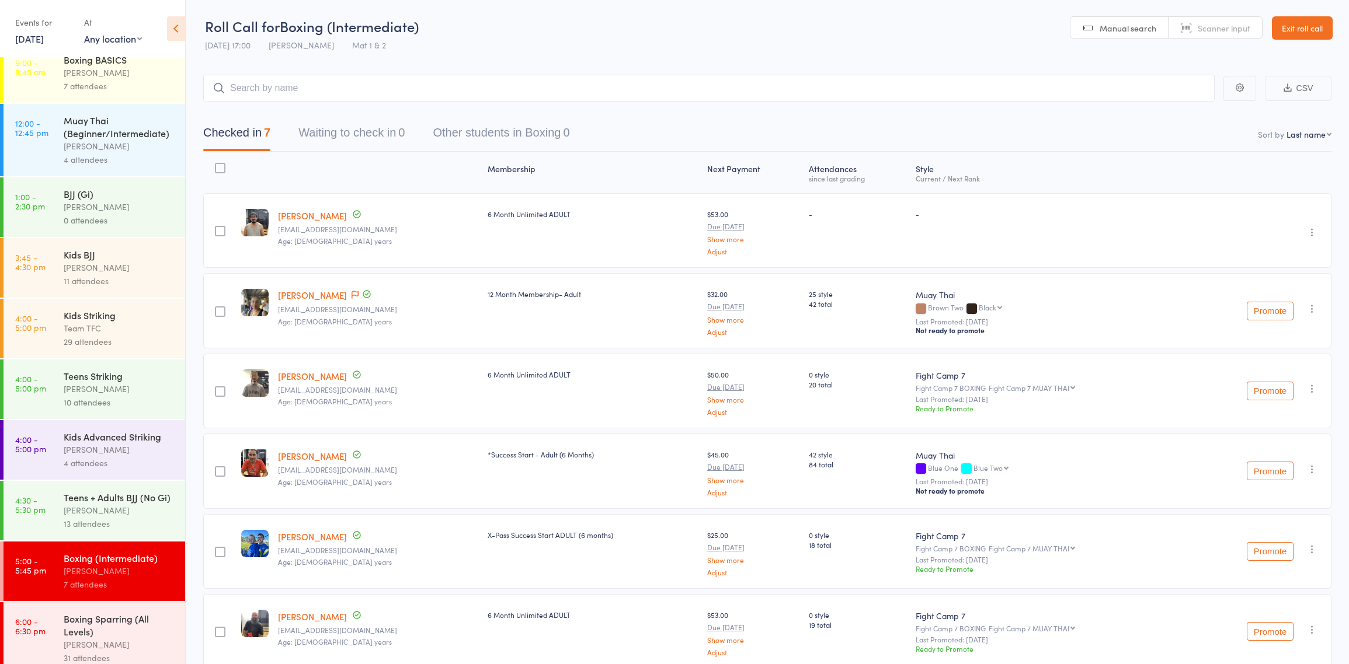
click at [95, 504] on div "Teens + Adults BJJ (No Gi)" at bounding box center [120, 497] width 112 height 13
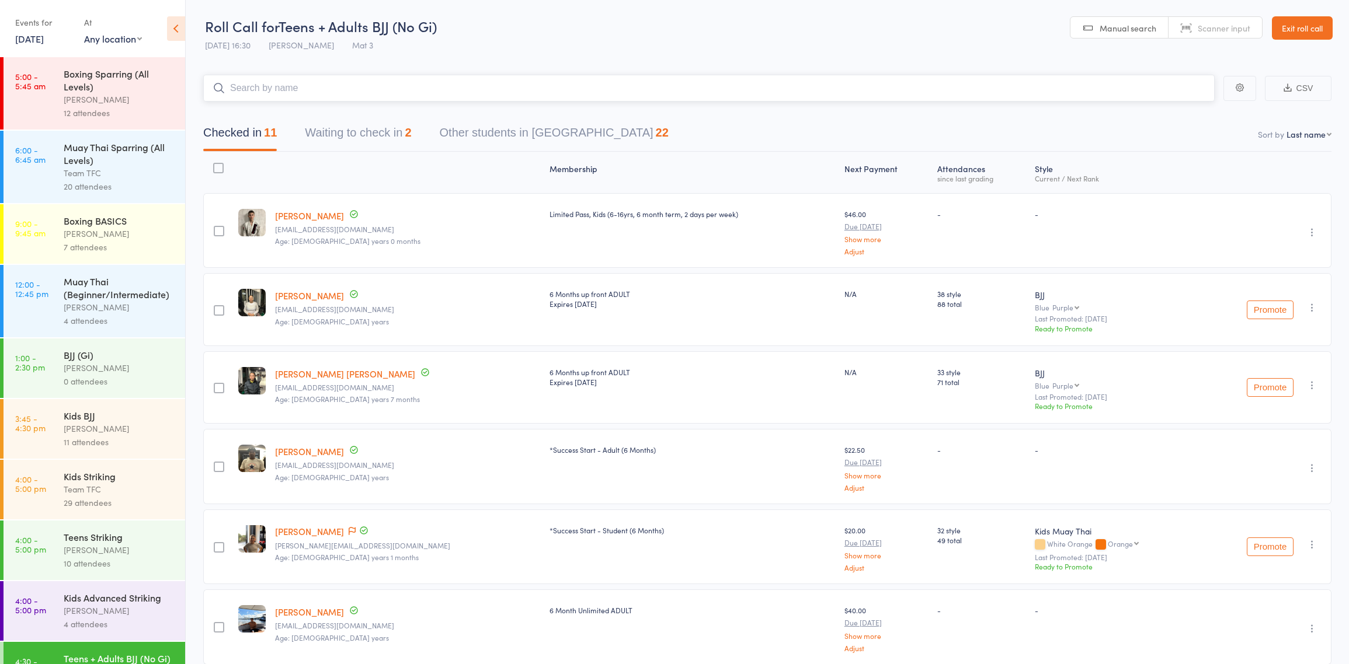
click at [368, 123] on button "Waiting to check in 2" at bounding box center [358, 135] width 106 height 31
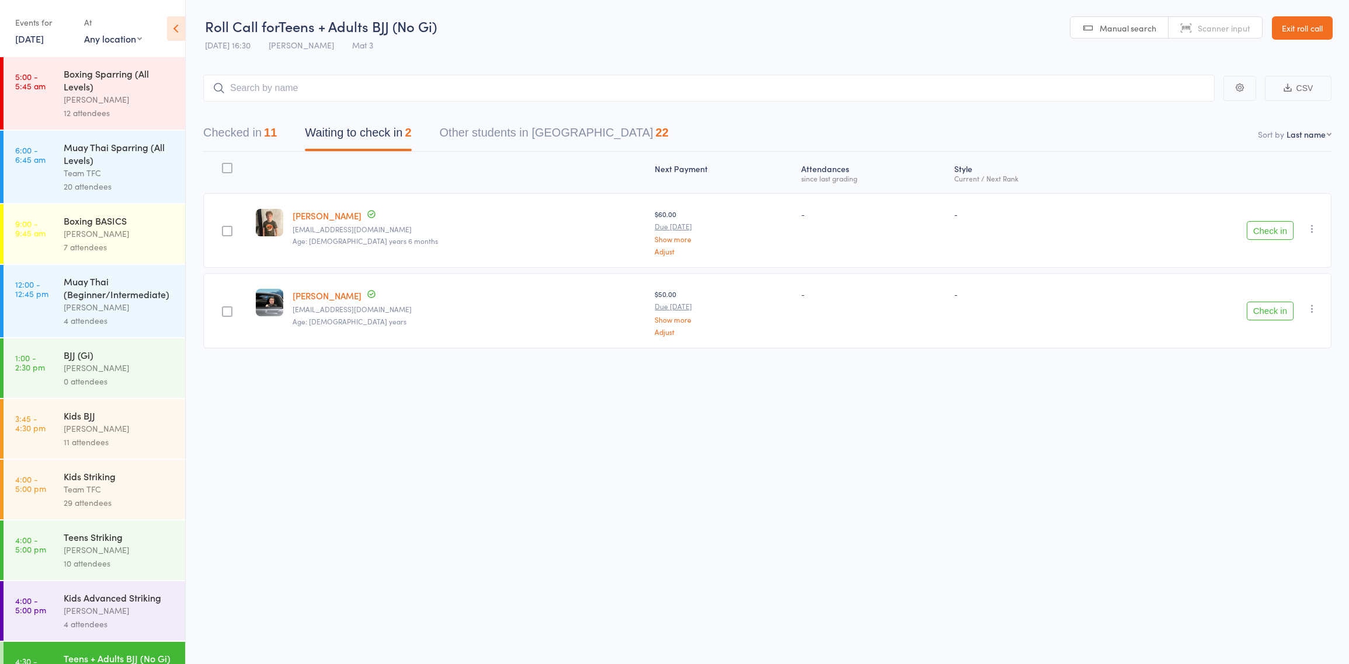
click at [1312, 231] on icon "button" at bounding box center [1312, 229] width 12 height 12
click at [1293, 342] on li "Mark absent" at bounding box center [1270, 346] width 96 height 16
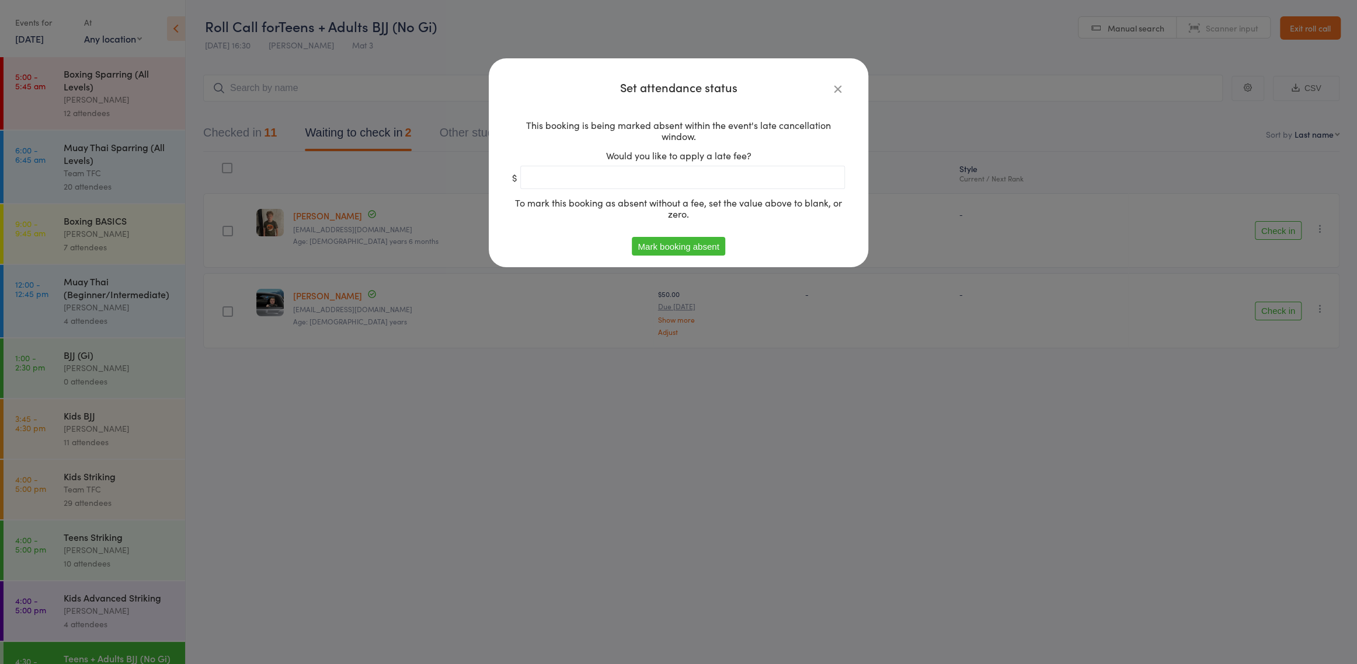
click at [664, 252] on button "Mark booking absent" at bounding box center [678, 246] width 93 height 19
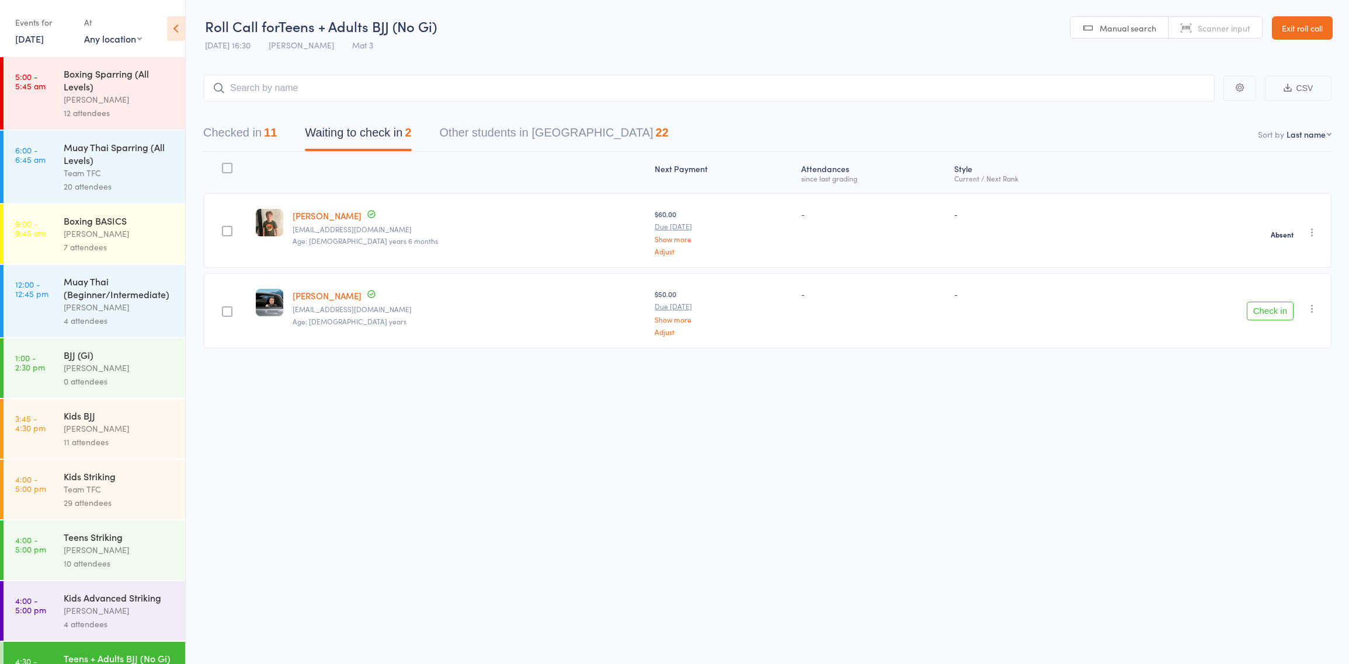
click at [1314, 311] on icon "button" at bounding box center [1312, 309] width 12 height 12
click at [1297, 421] on li "Mark absent" at bounding box center [1270, 426] width 96 height 16
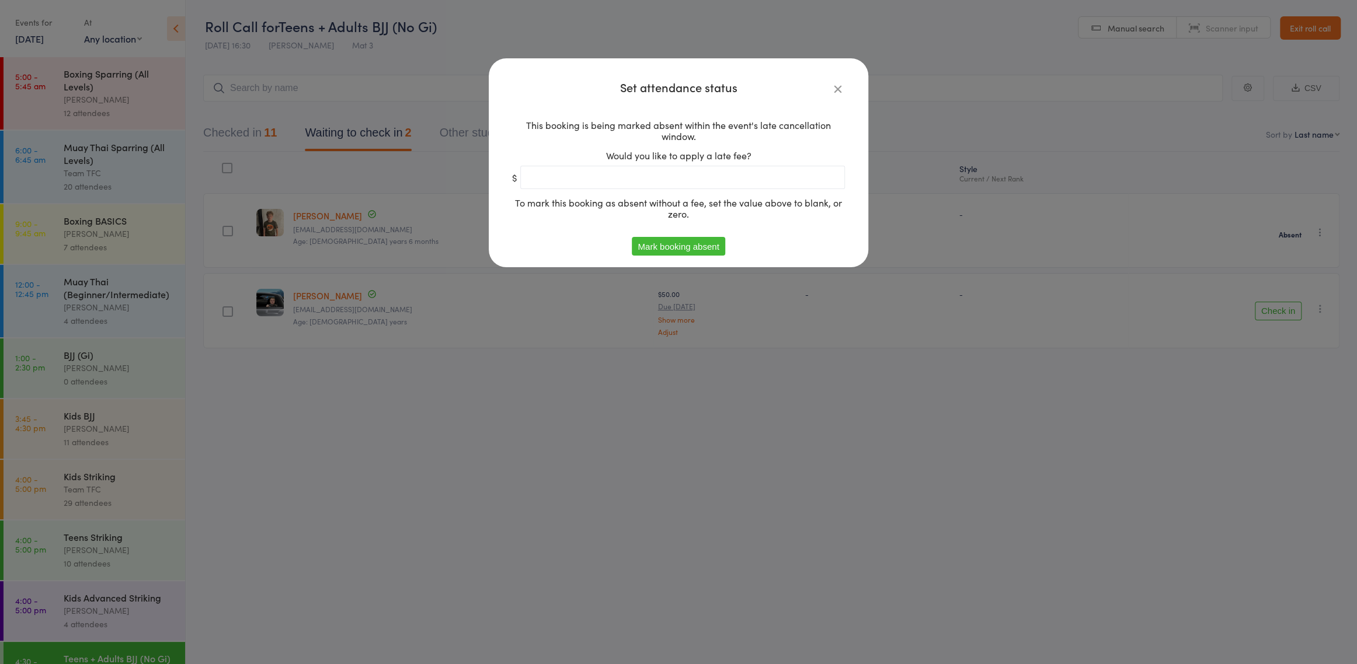
click at [659, 248] on button "Mark booking absent" at bounding box center [678, 246] width 93 height 19
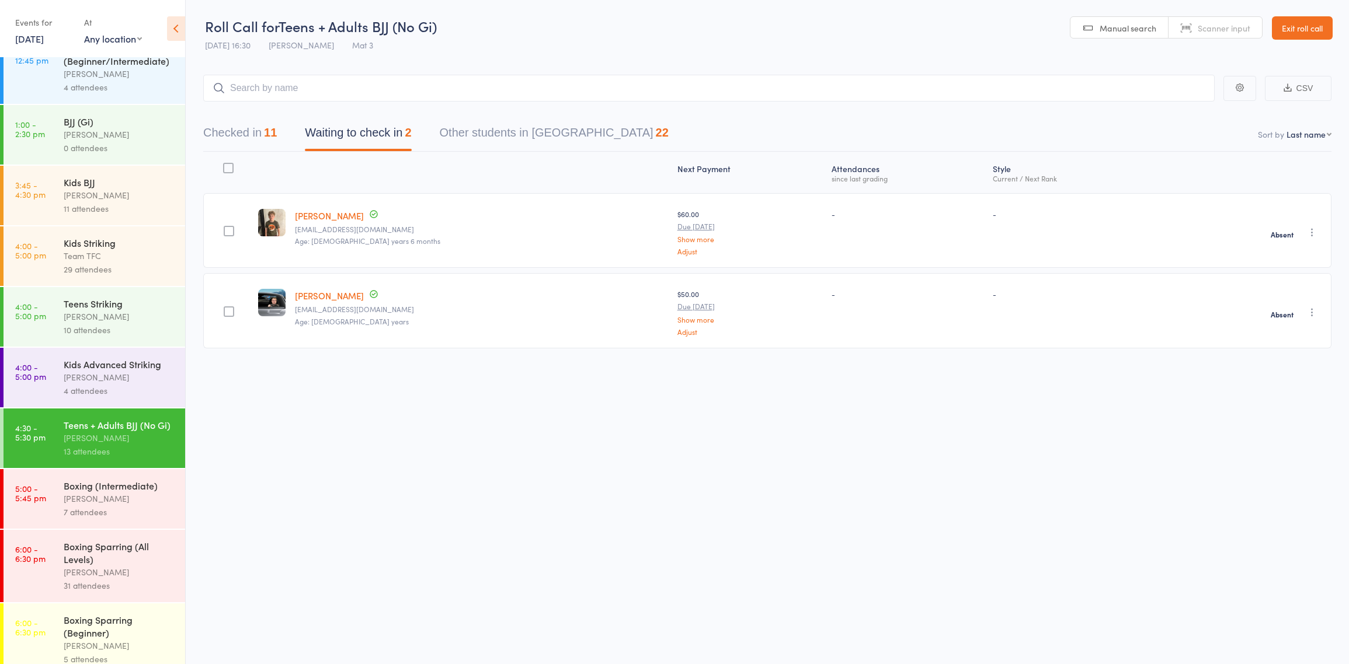
scroll to position [238, 0]
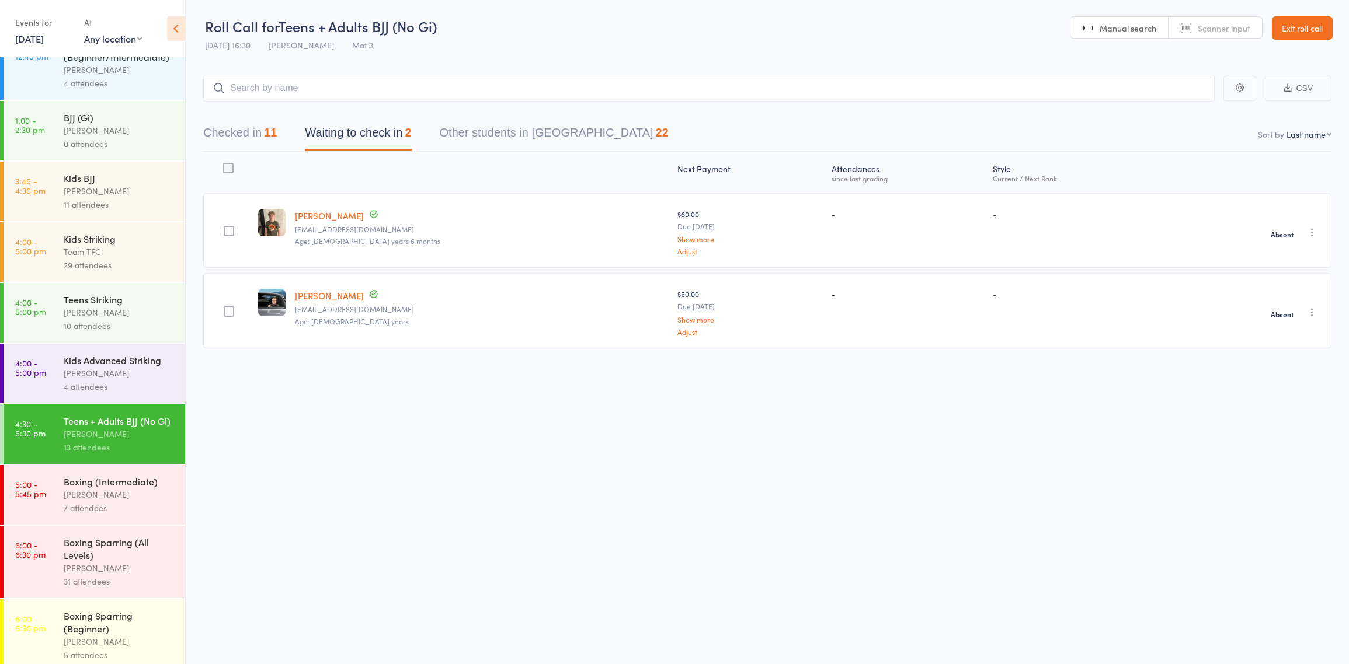
click at [130, 427] on div "Teens + Adults BJJ (No Gi)" at bounding box center [120, 421] width 112 height 13
click at [245, 137] on button "Checked in 11" at bounding box center [240, 135] width 74 height 31
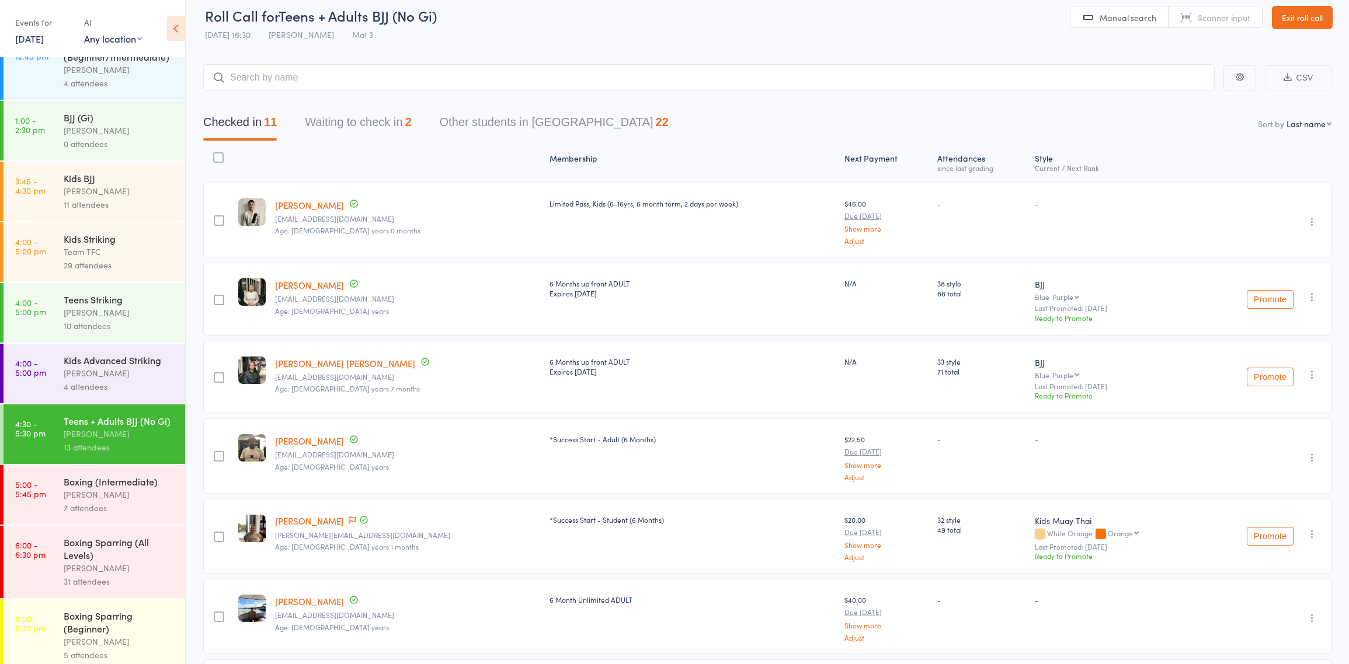
scroll to position [11, 0]
click at [1316, 16] on link "Exit roll call" at bounding box center [1302, 16] width 61 height 23
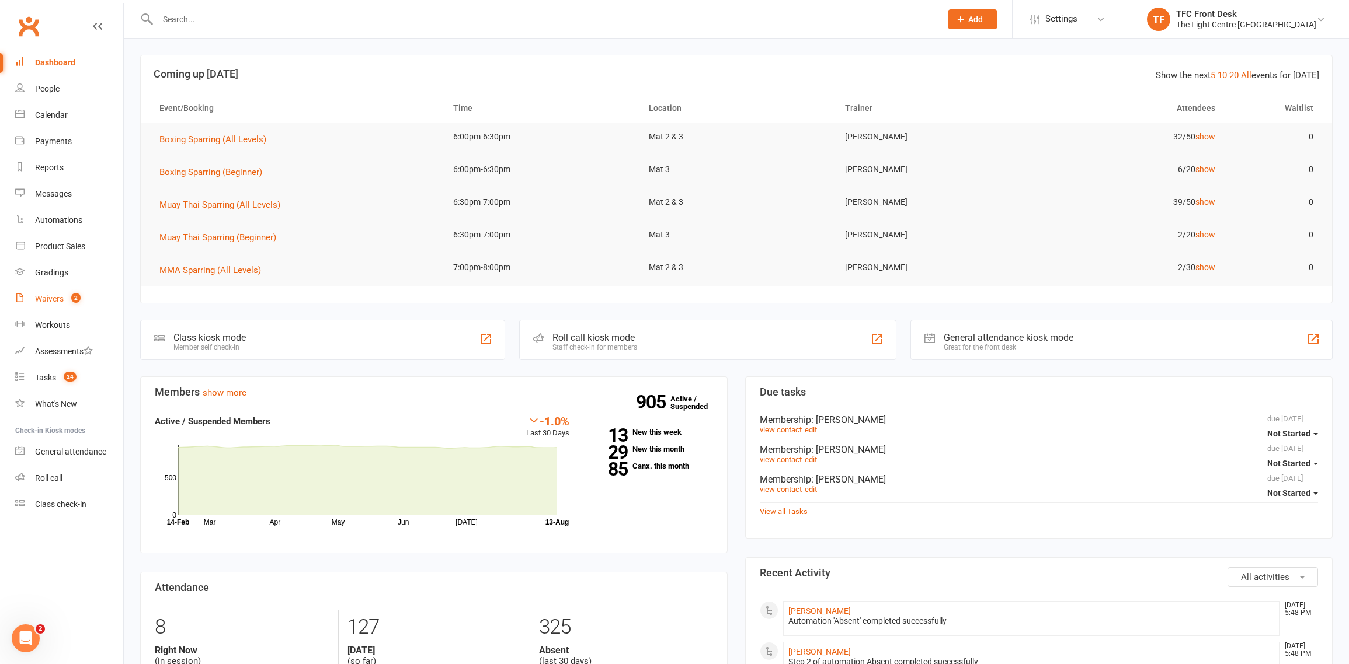
click at [89, 305] on link "Waivers 2" at bounding box center [69, 299] width 108 height 26
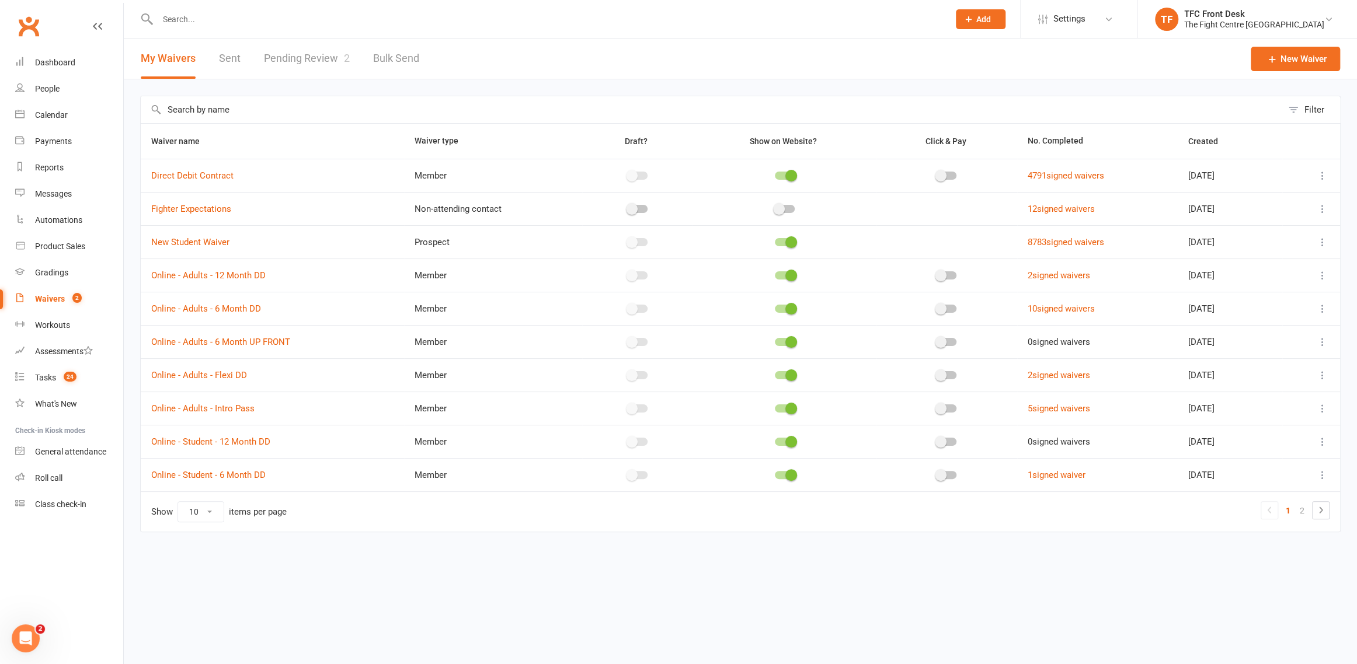
click at [282, 68] on link "Pending Review 2" at bounding box center [307, 59] width 86 height 40
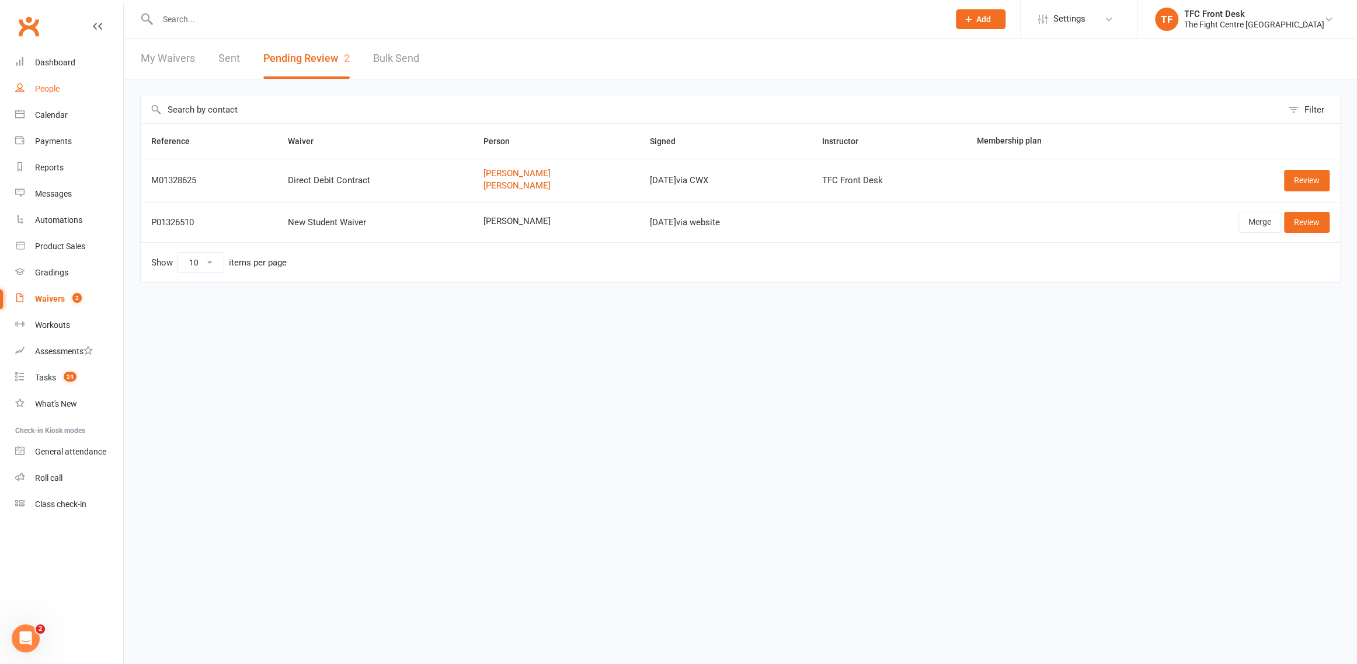
click at [69, 76] on link "People" at bounding box center [69, 89] width 108 height 26
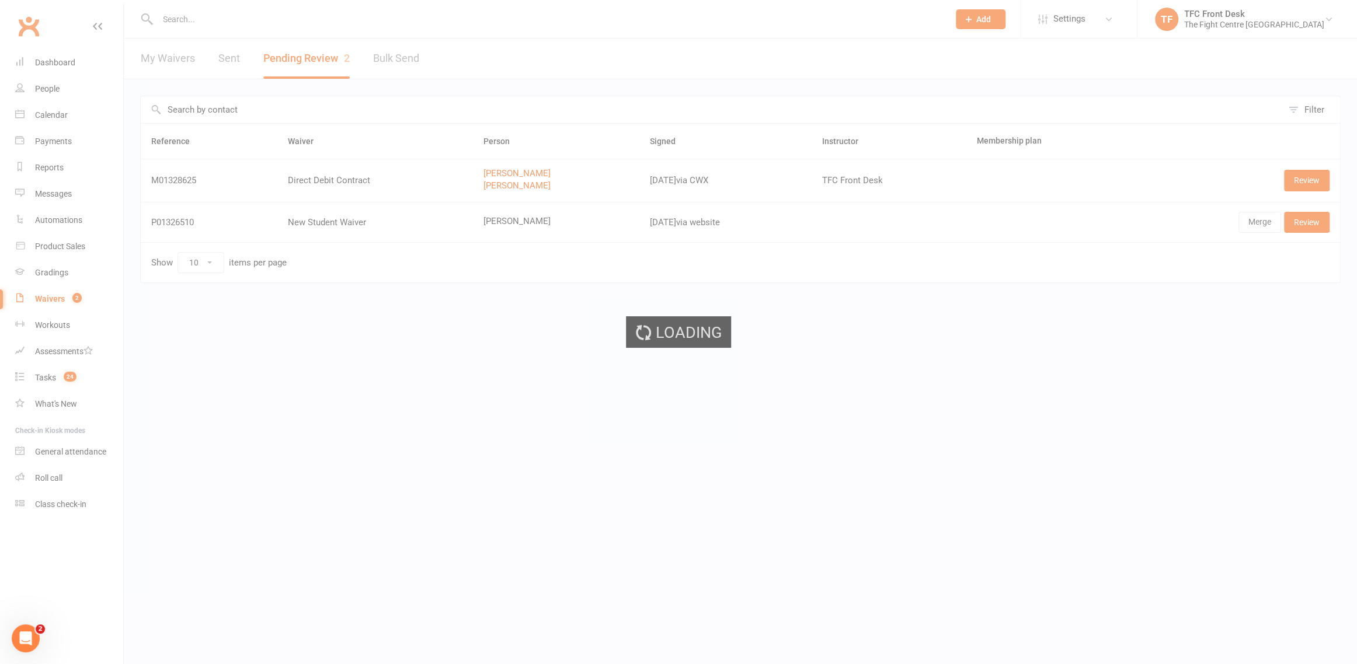
click at [71, 66] on div "Loading" at bounding box center [678, 332] width 1357 height 664
select select "25"
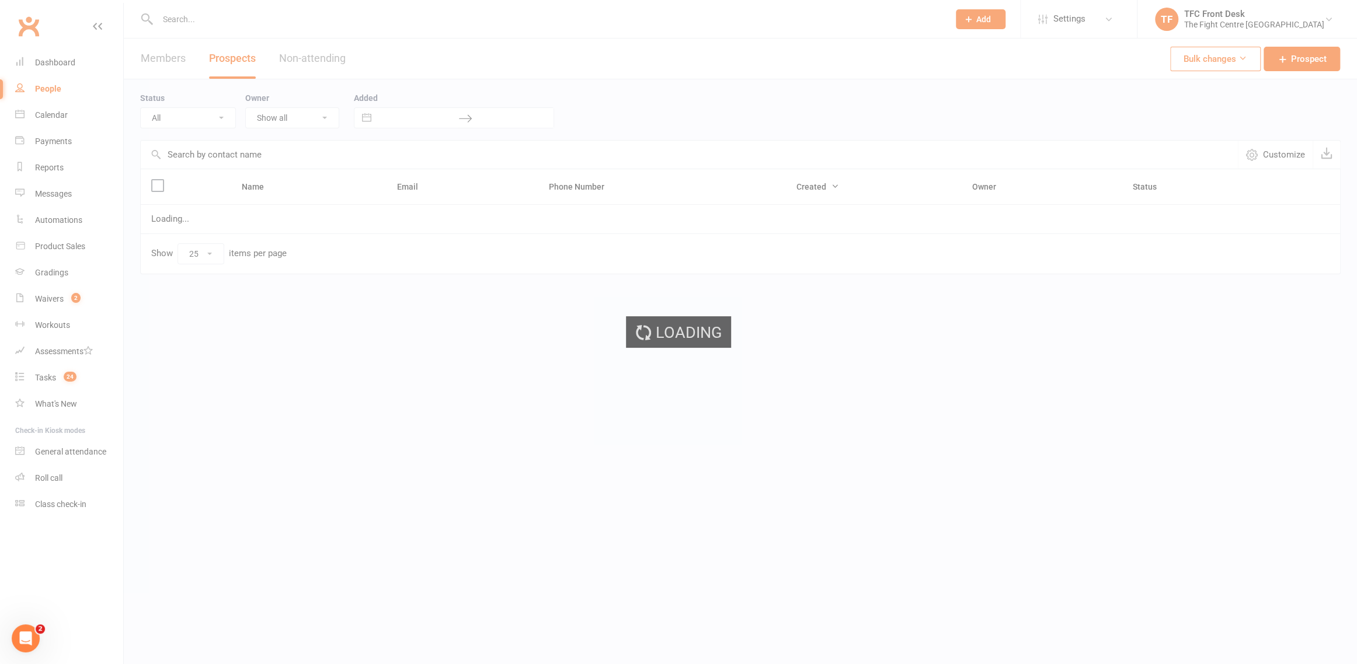
click at [71, 66] on ui-view "Prospect Member Non-attending contact Class / event Appointment Grading event T…" at bounding box center [678, 161] width 1357 height 317
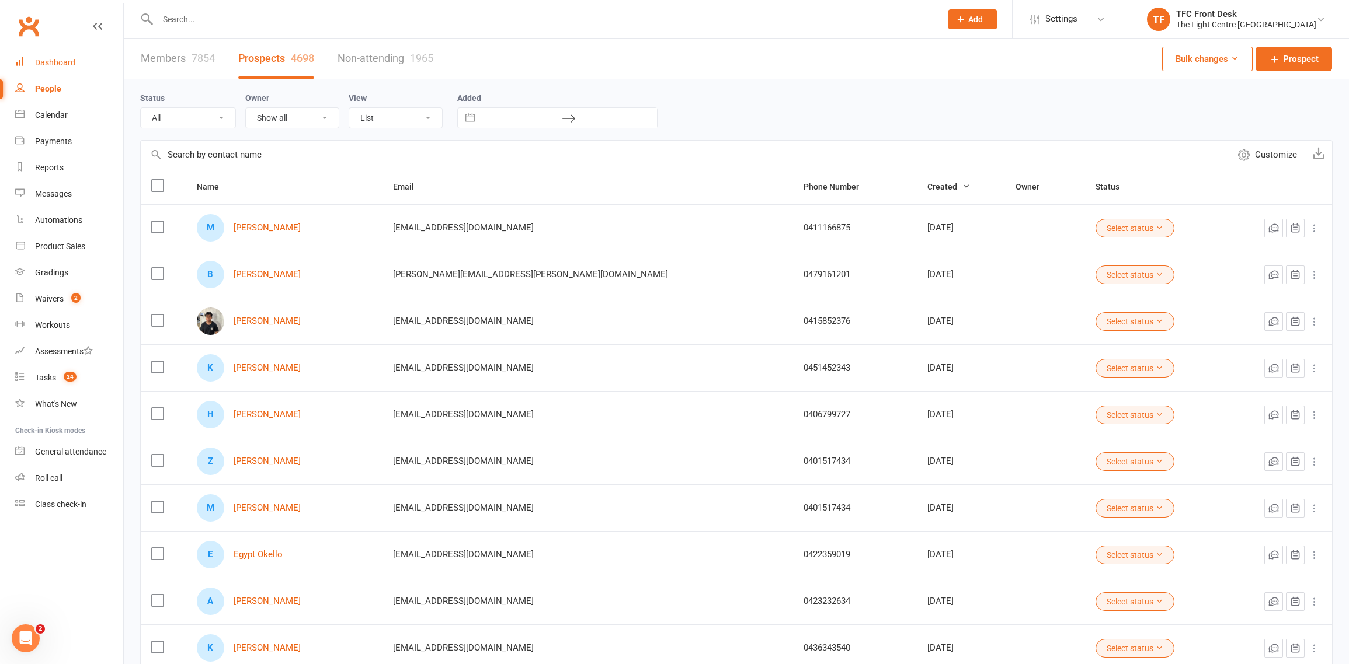
click at [71, 66] on div "Dashboard" at bounding box center [55, 62] width 40 height 9
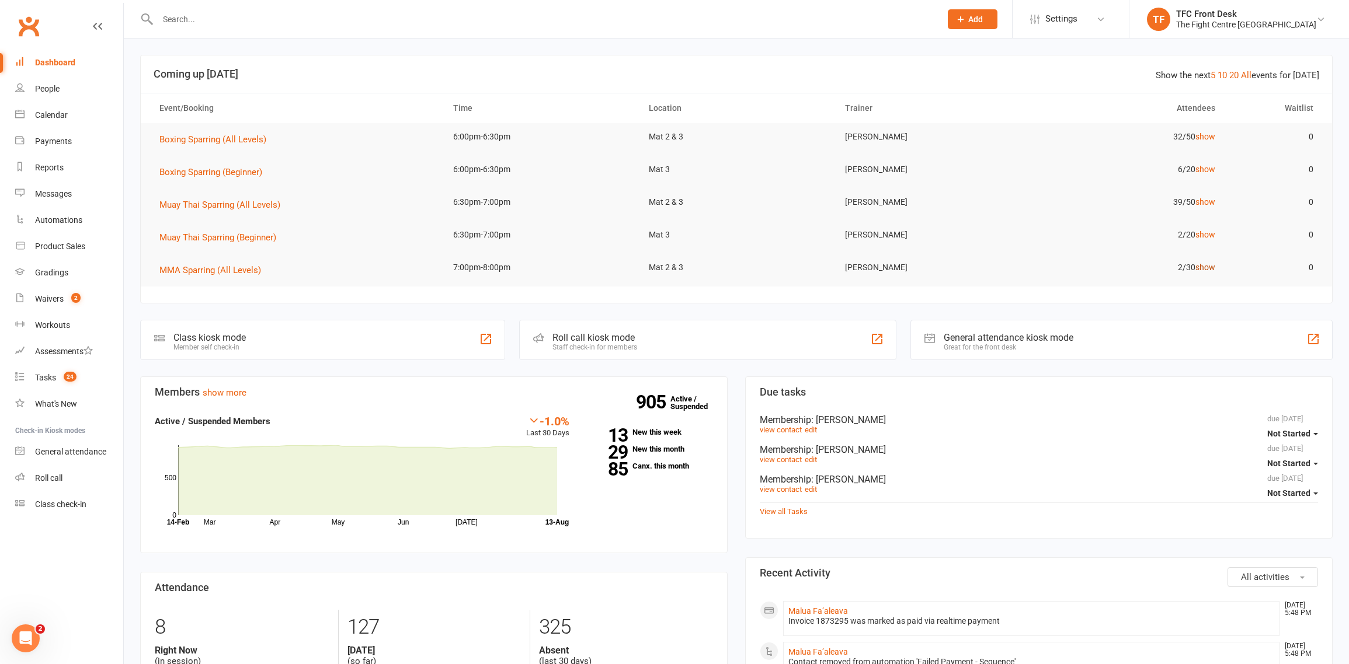
click at [1209, 263] on link "show" at bounding box center [1205, 267] width 20 height 9
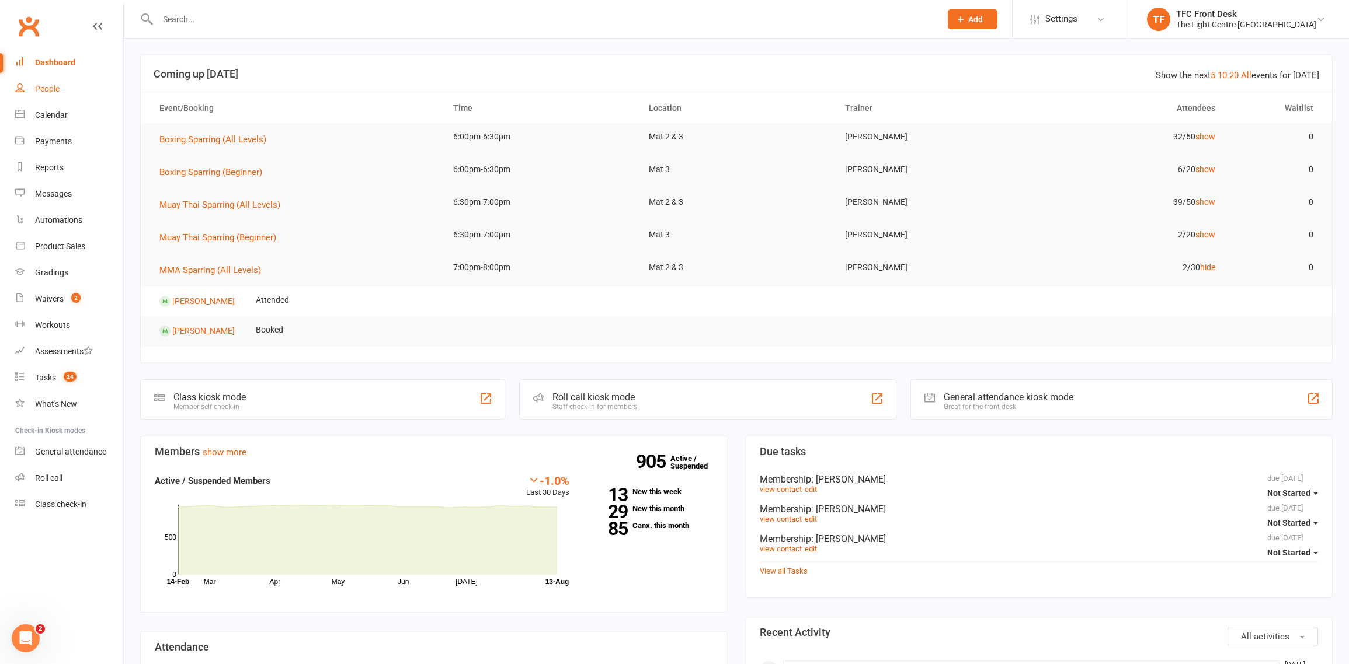
click at [39, 99] on link "People" at bounding box center [69, 89] width 108 height 26
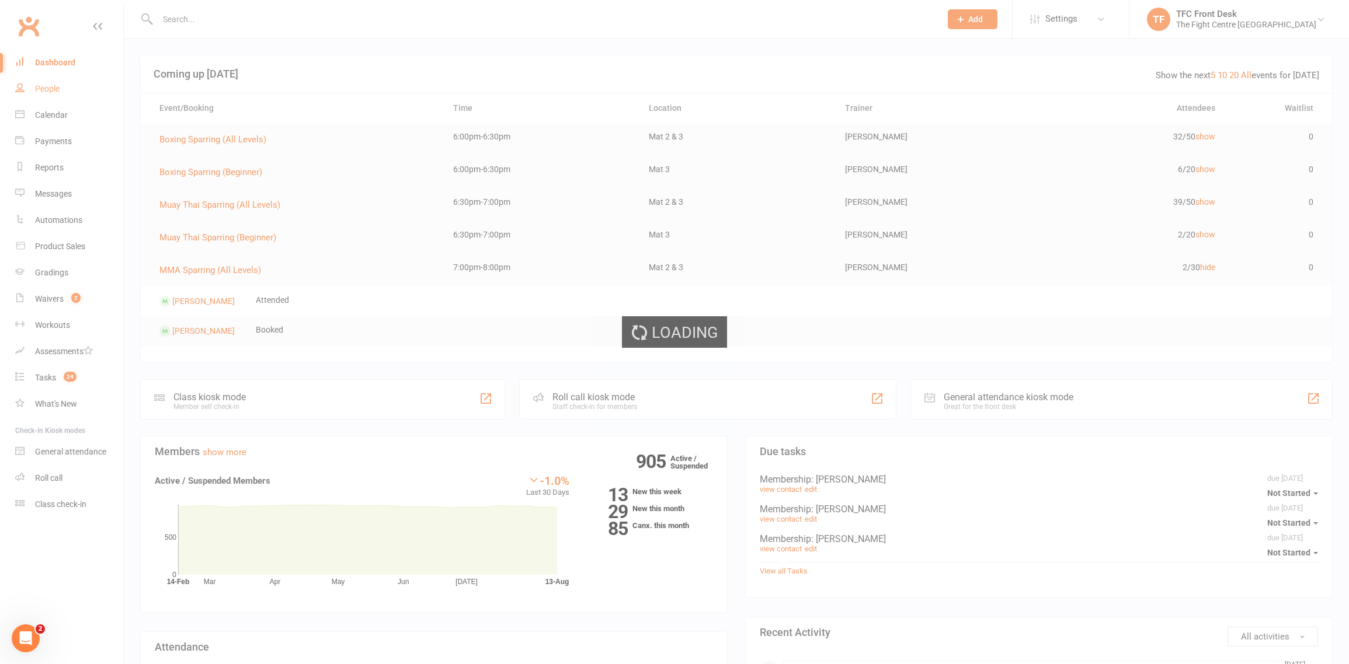
select select "25"
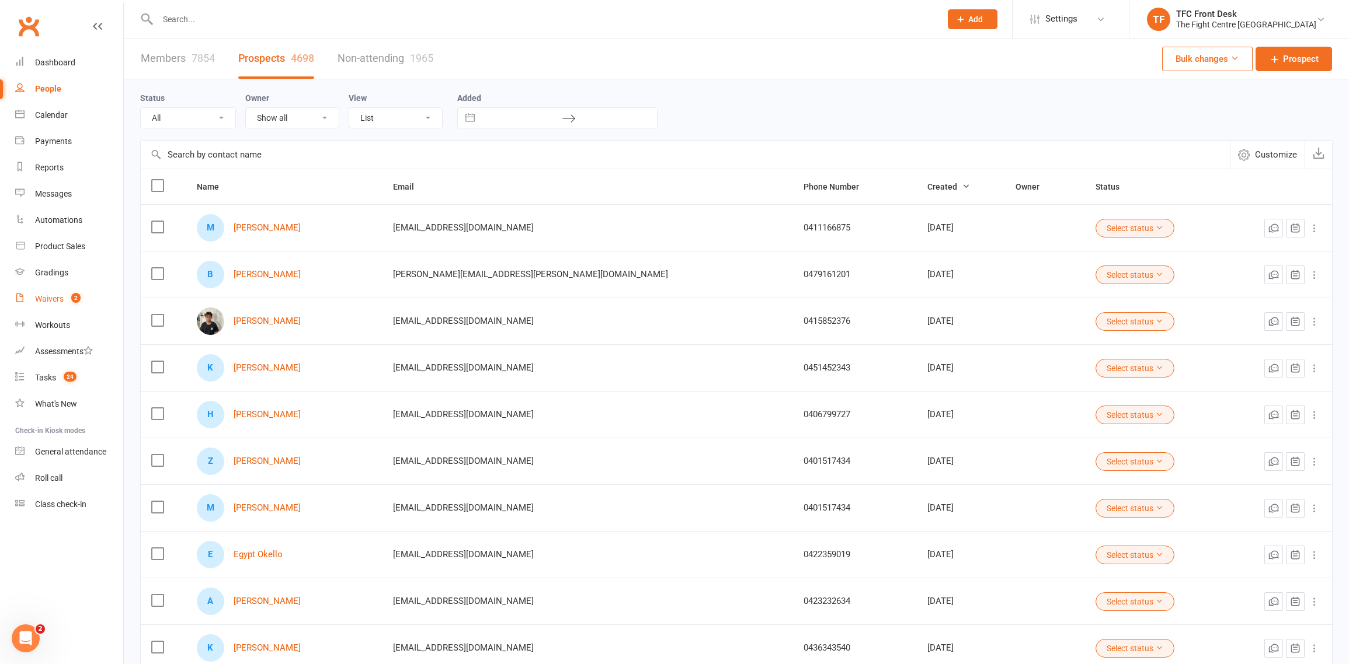
click at [57, 295] on div "Waivers" at bounding box center [49, 298] width 29 height 9
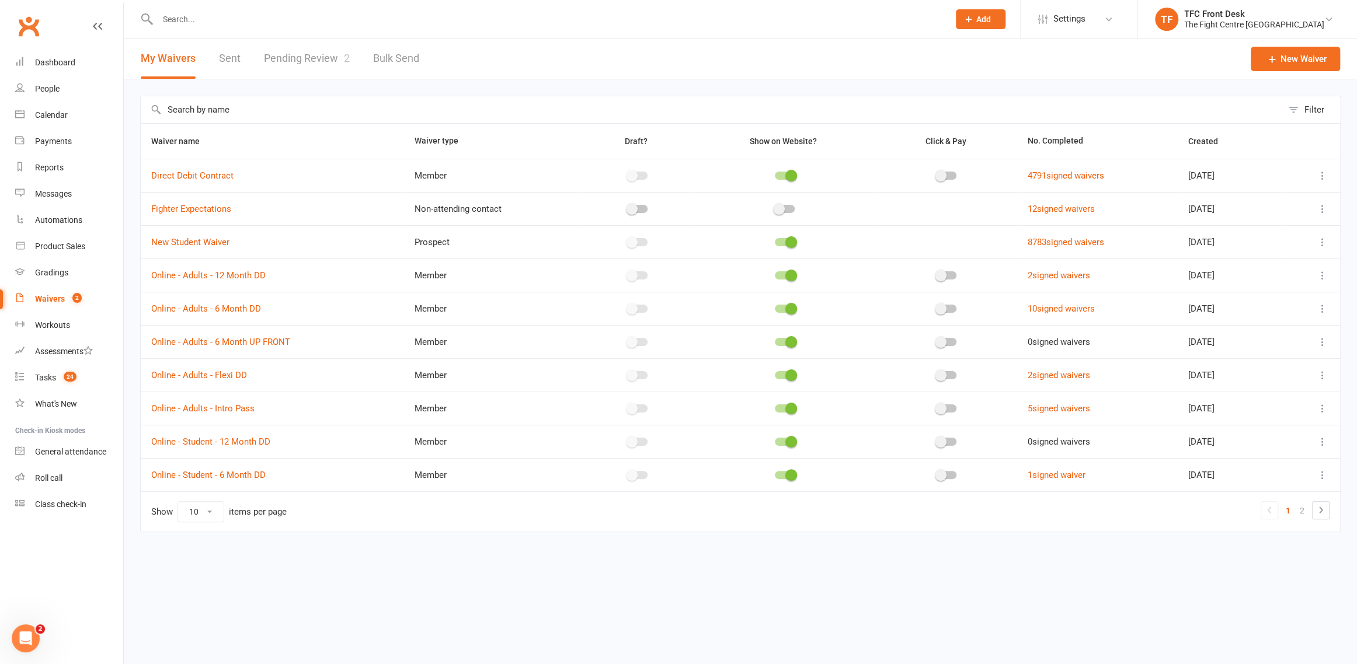
click at [257, 83] on div "Filter Waiver name Waiver type Draft? Show on Website? Click & Pay No. Complete…" at bounding box center [740, 322] width 1233 height 486
click at [269, 76] on link "Pending Review 2" at bounding box center [307, 59] width 86 height 40
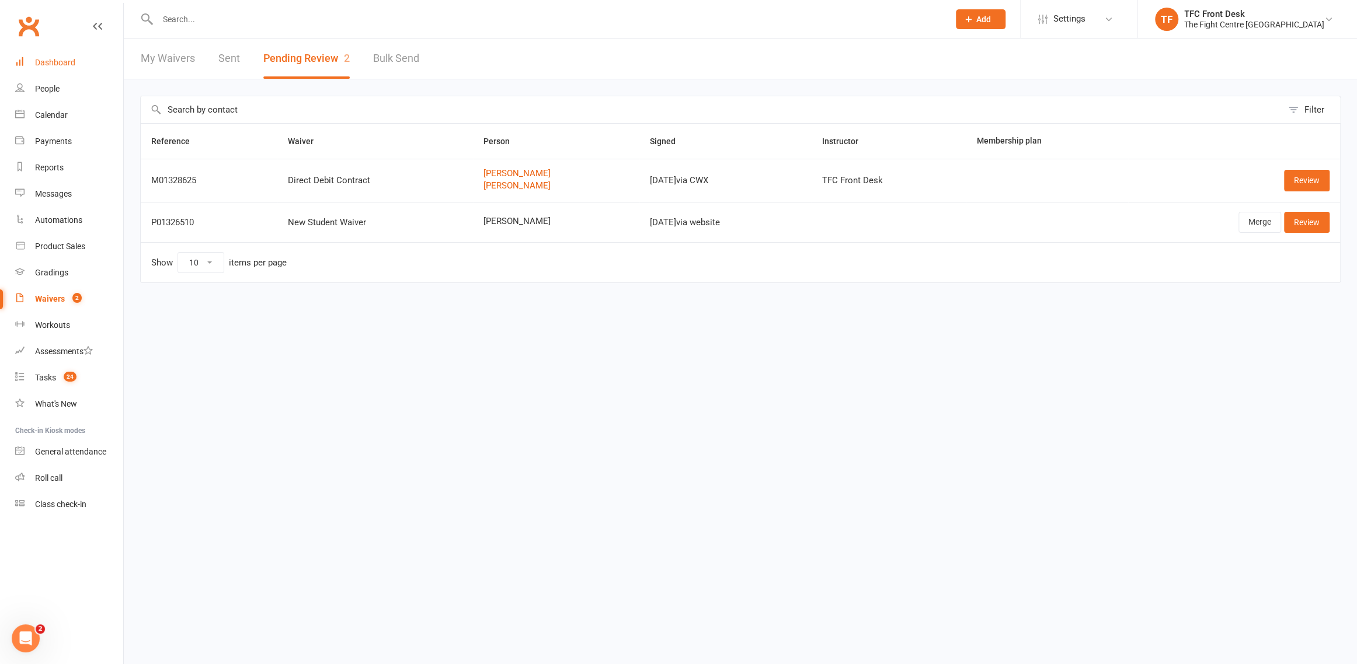
click at [42, 69] on link "Dashboard" at bounding box center [69, 63] width 108 height 26
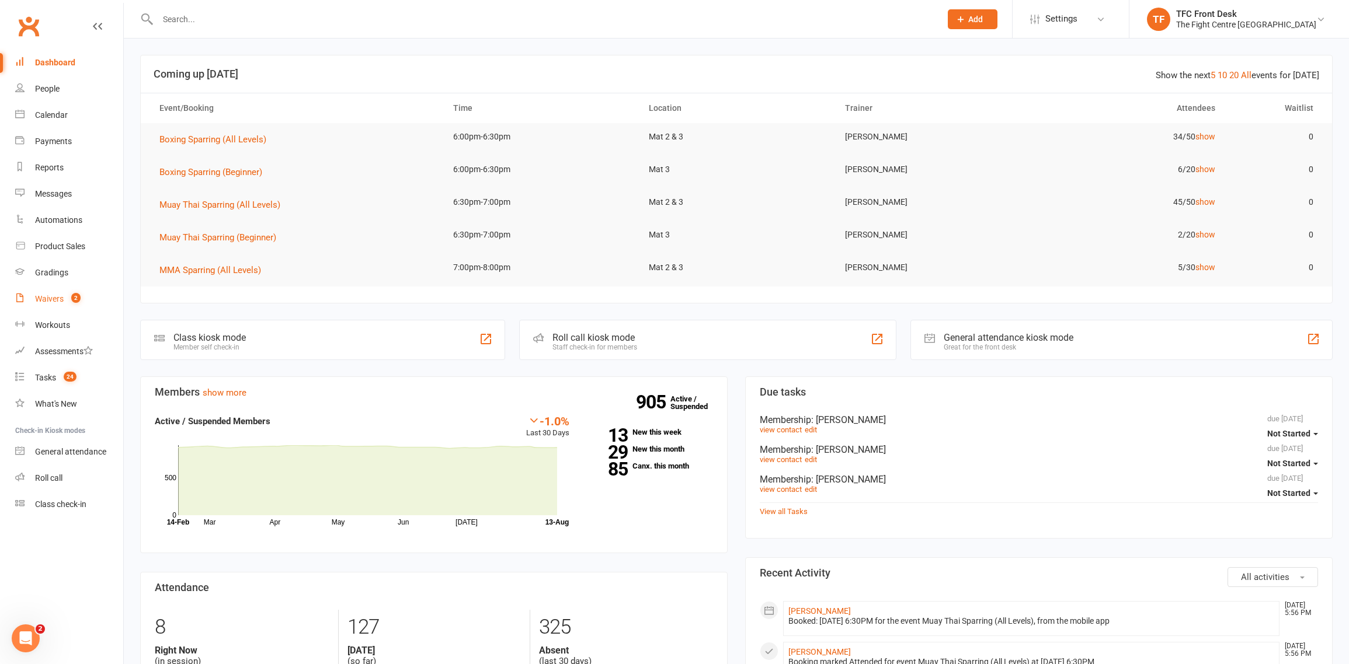
click at [84, 291] on link "Waivers 2" at bounding box center [69, 299] width 108 height 26
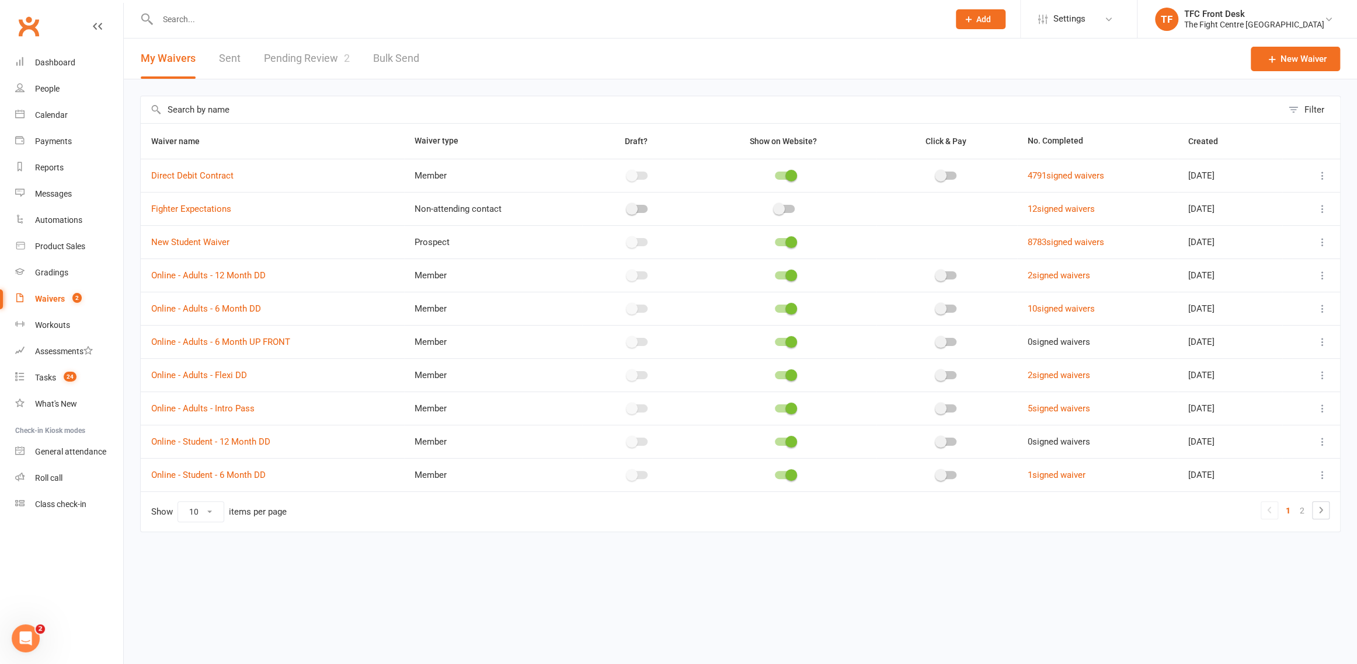
click at [326, 53] on link "Pending Review 2" at bounding box center [307, 59] width 86 height 40
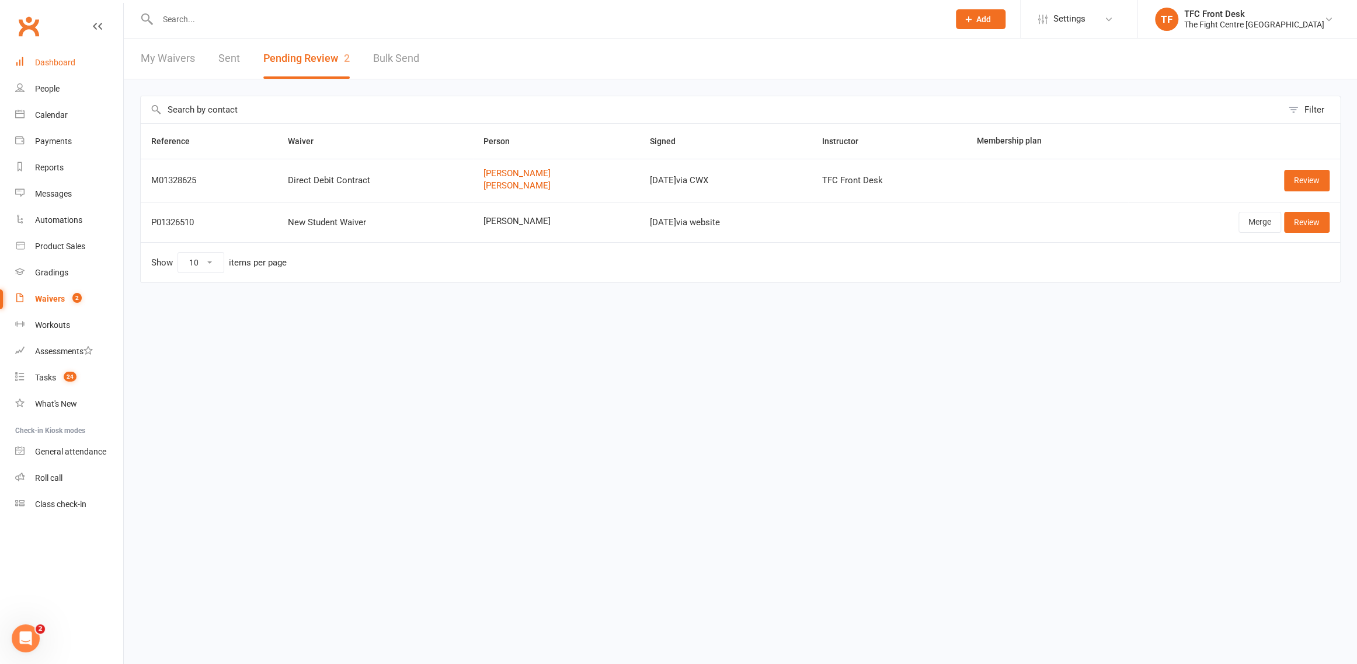
click at [100, 62] on link "Dashboard" at bounding box center [69, 63] width 108 height 26
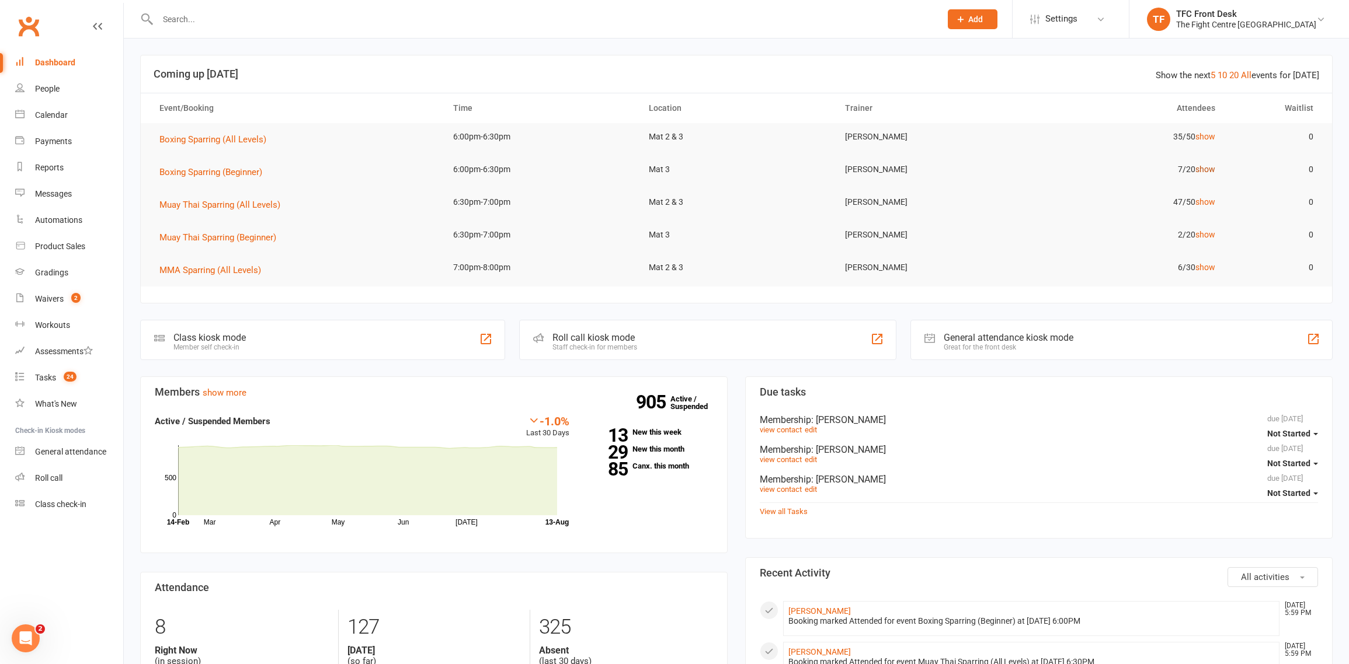
click at [1207, 168] on link "show" at bounding box center [1205, 169] width 20 height 9
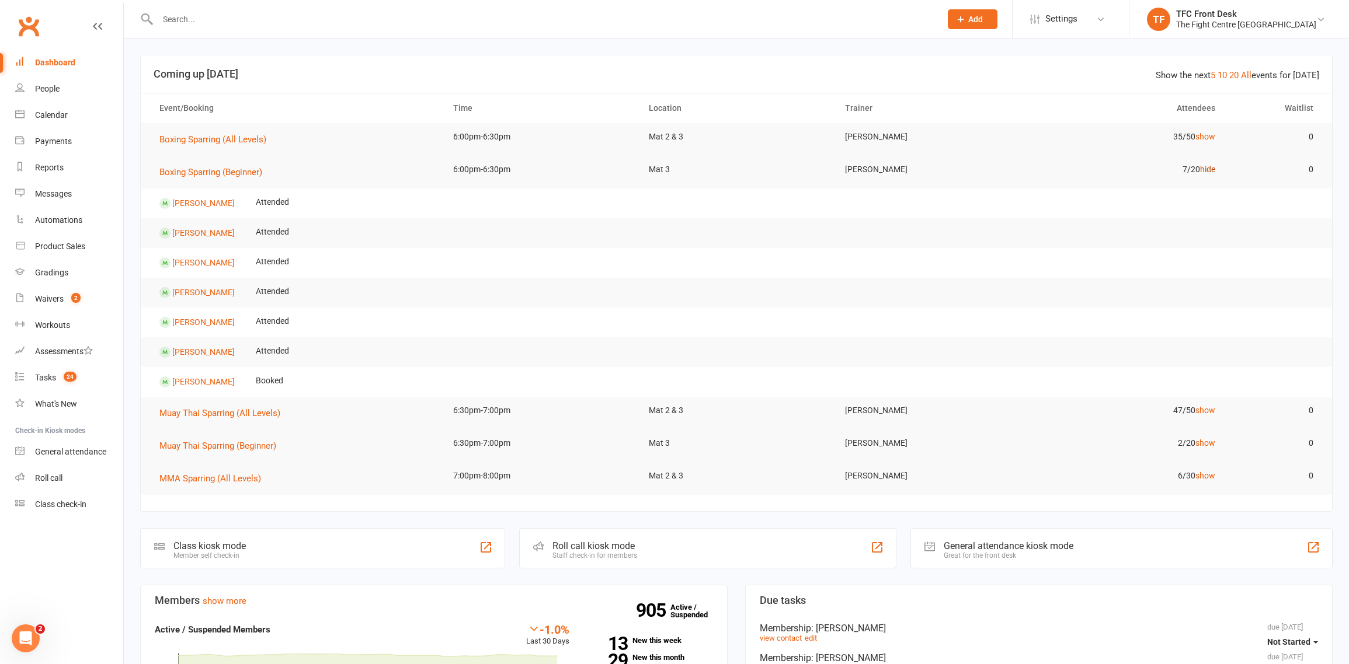
click at [1207, 168] on link "hide" at bounding box center [1207, 169] width 15 height 9
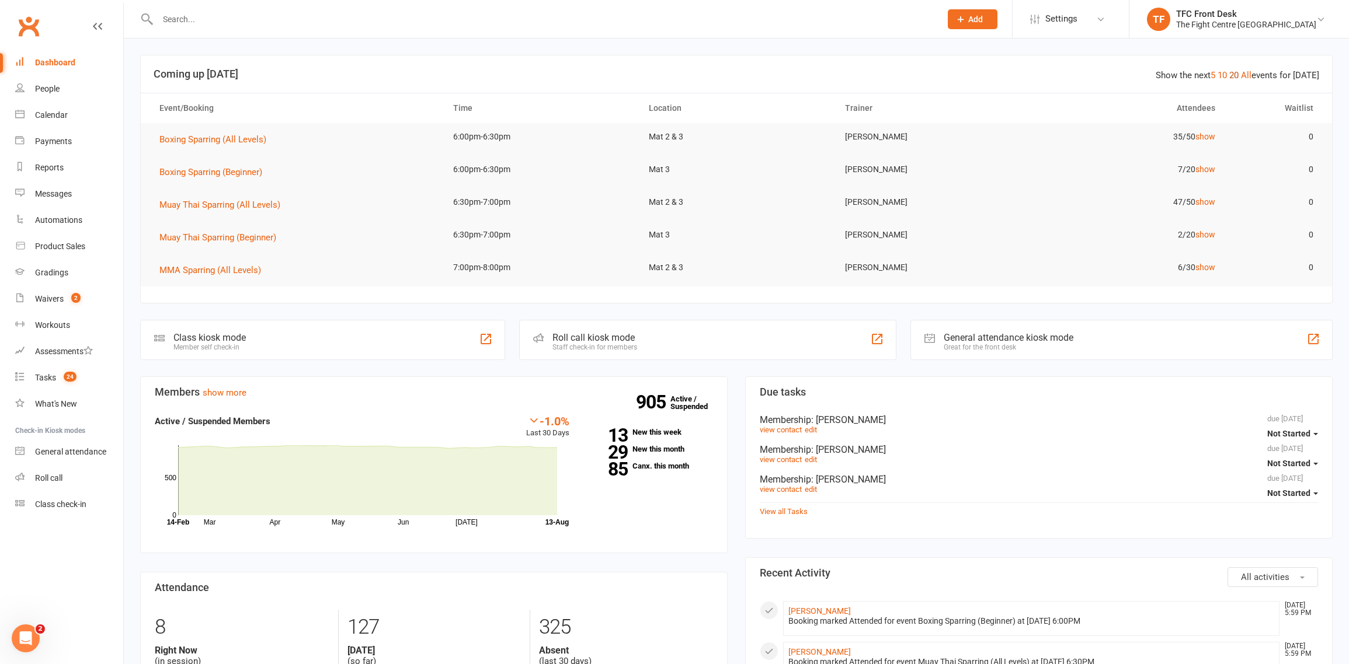
click at [1236, 71] on link "20" at bounding box center [1233, 75] width 9 height 11
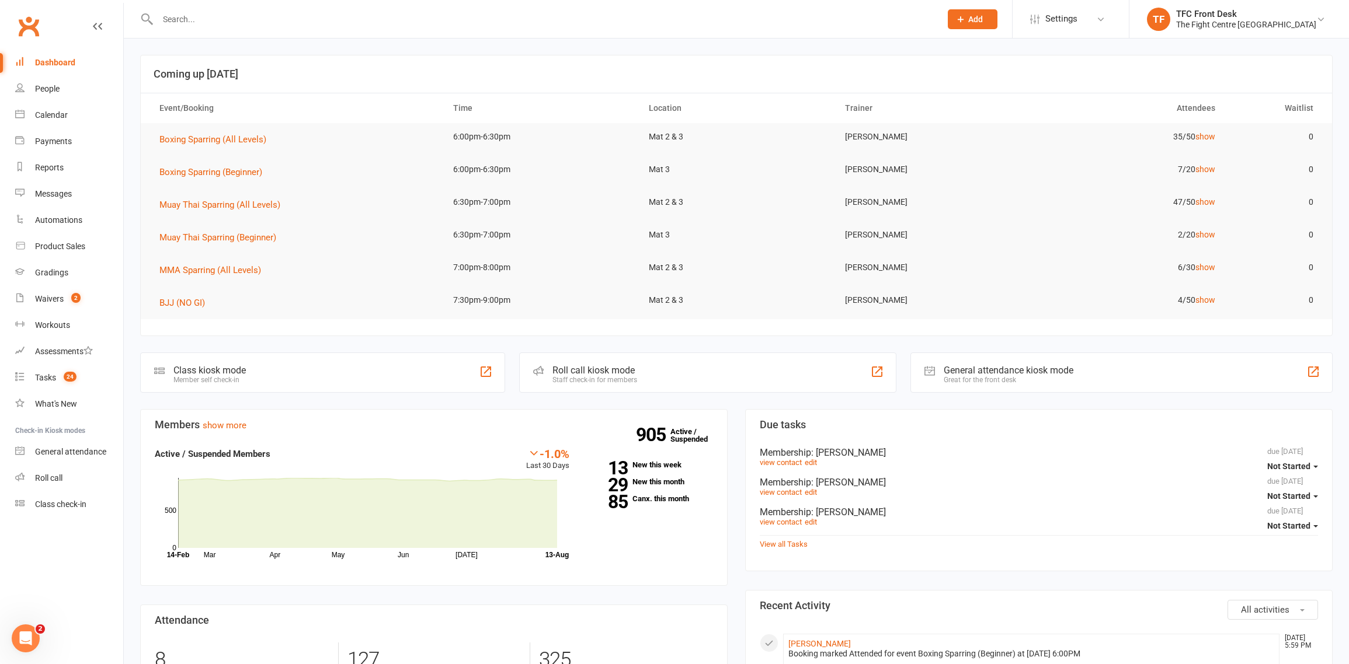
click at [1216, 271] on td "6/30 show" at bounding box center [1128, 267] width 196 height 27
click at [1214, 270] on link "show" at bounding box center [1205, 267] width 20 height 9
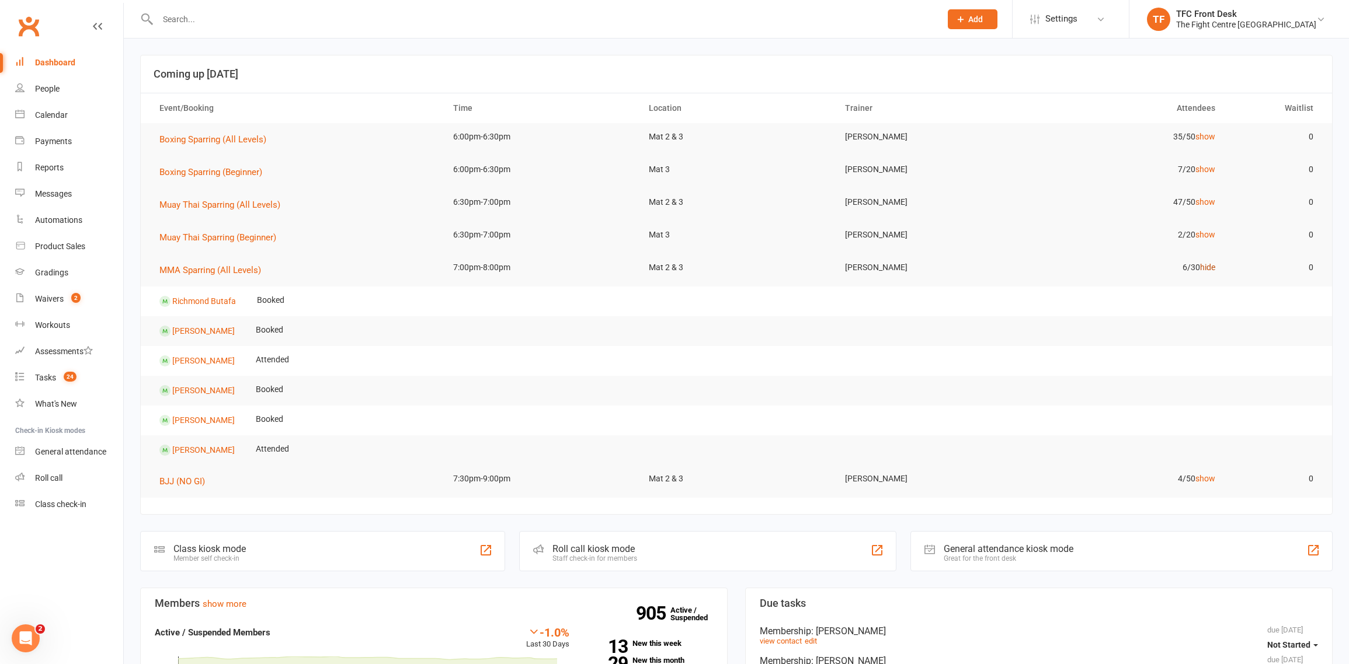
click at [1214, 270] on link "hide" at bounding box center [1207, 267] width 15 height 9
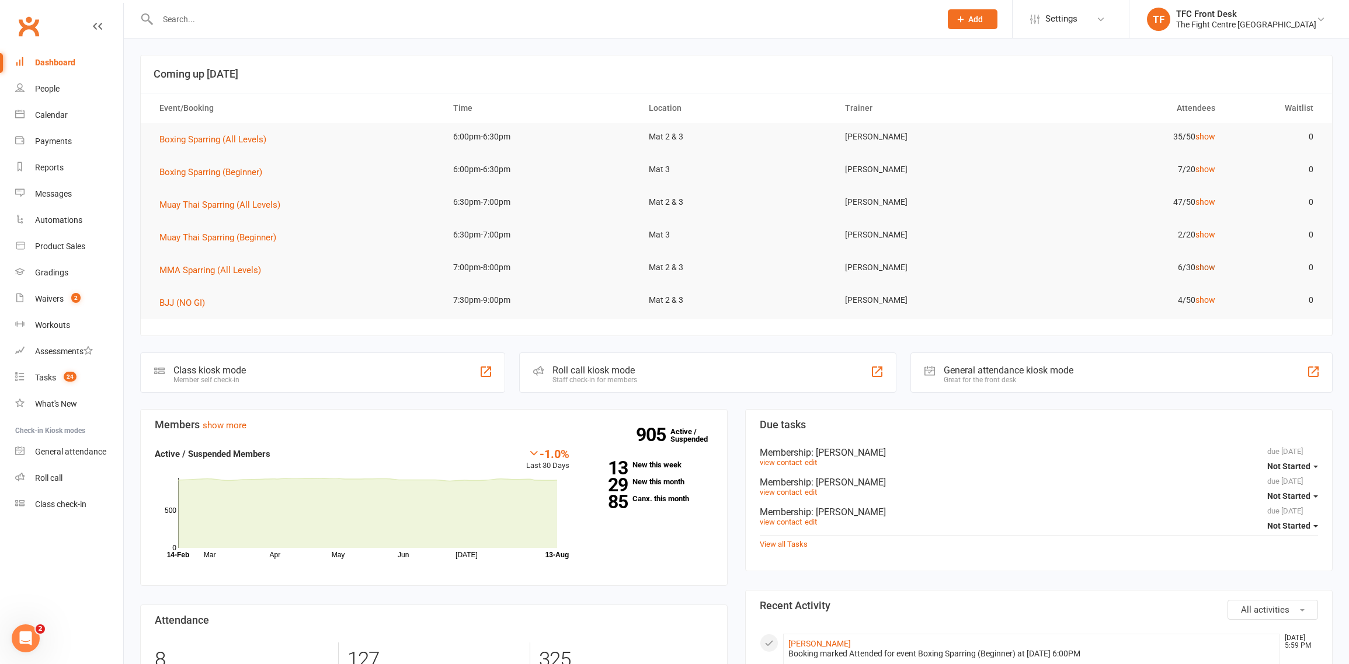
click at [1215, 269] on link "show" at bounding box center [1205, 267] width 20 height 9
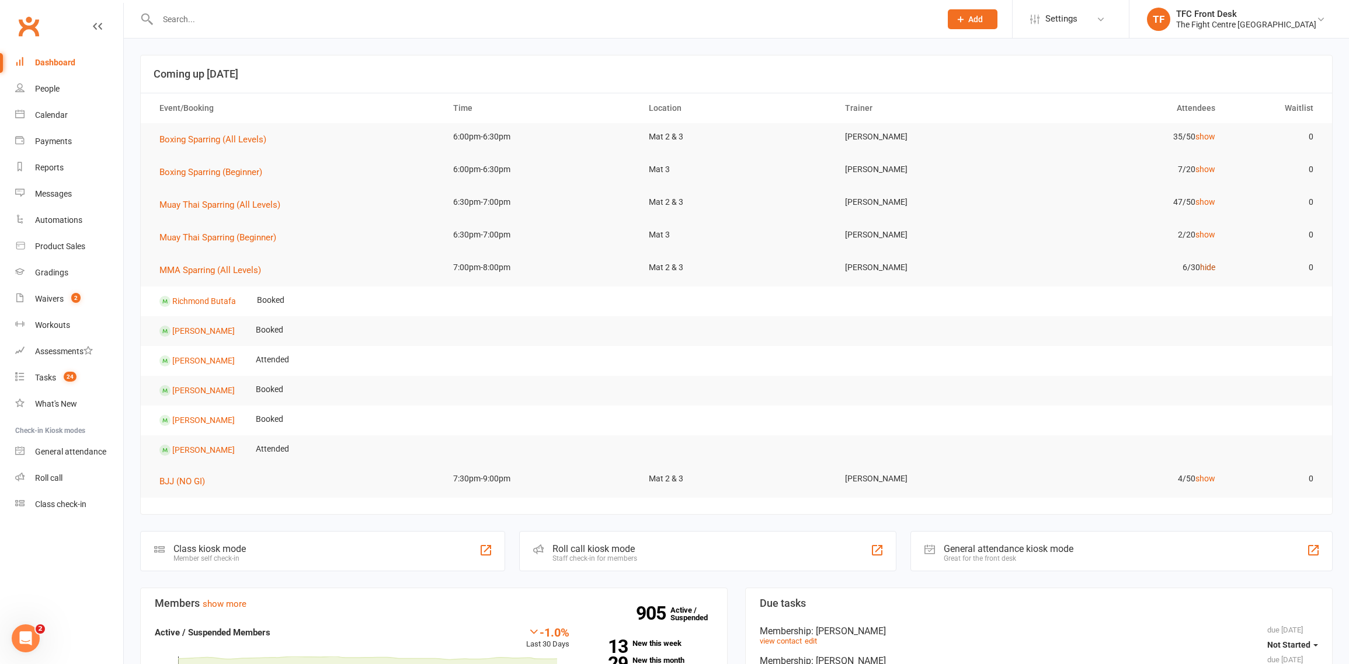
click at [1215, 269] on link "hide" at bounding box center [1207, 267] width 15 height 9
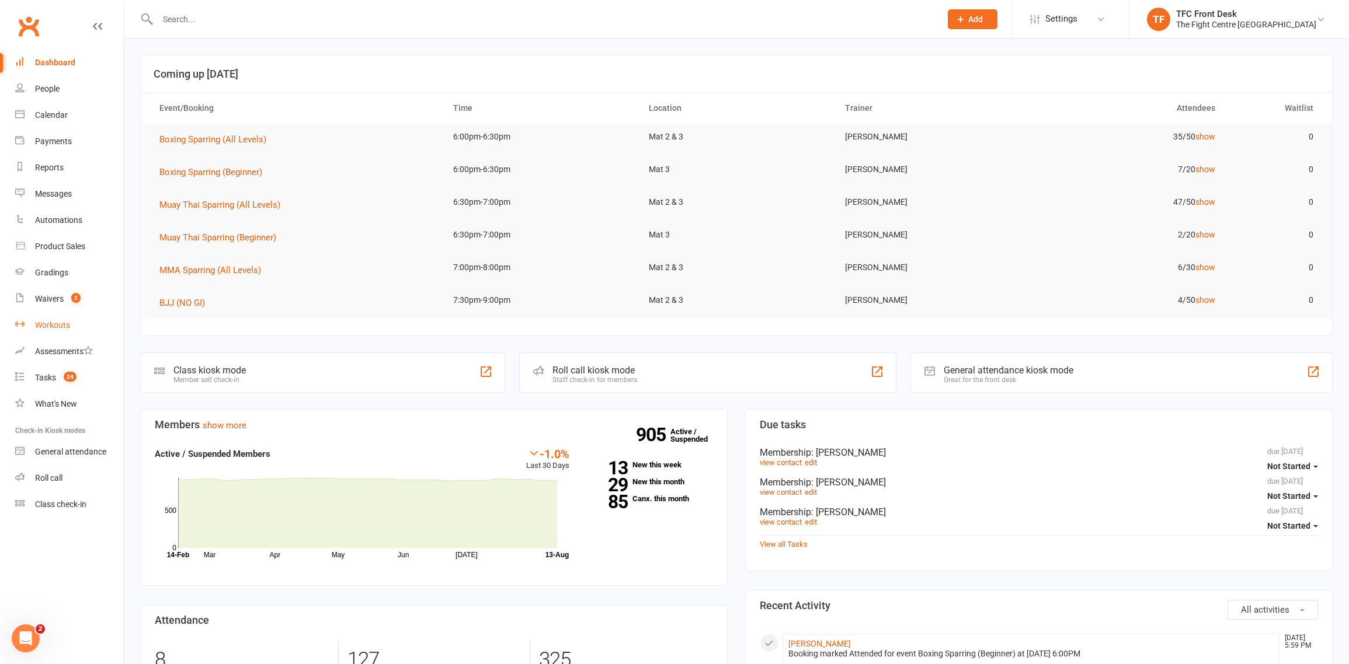
click at [92, 312] on link "Workouts" at bounding box center [69, 325] width 108 height 26
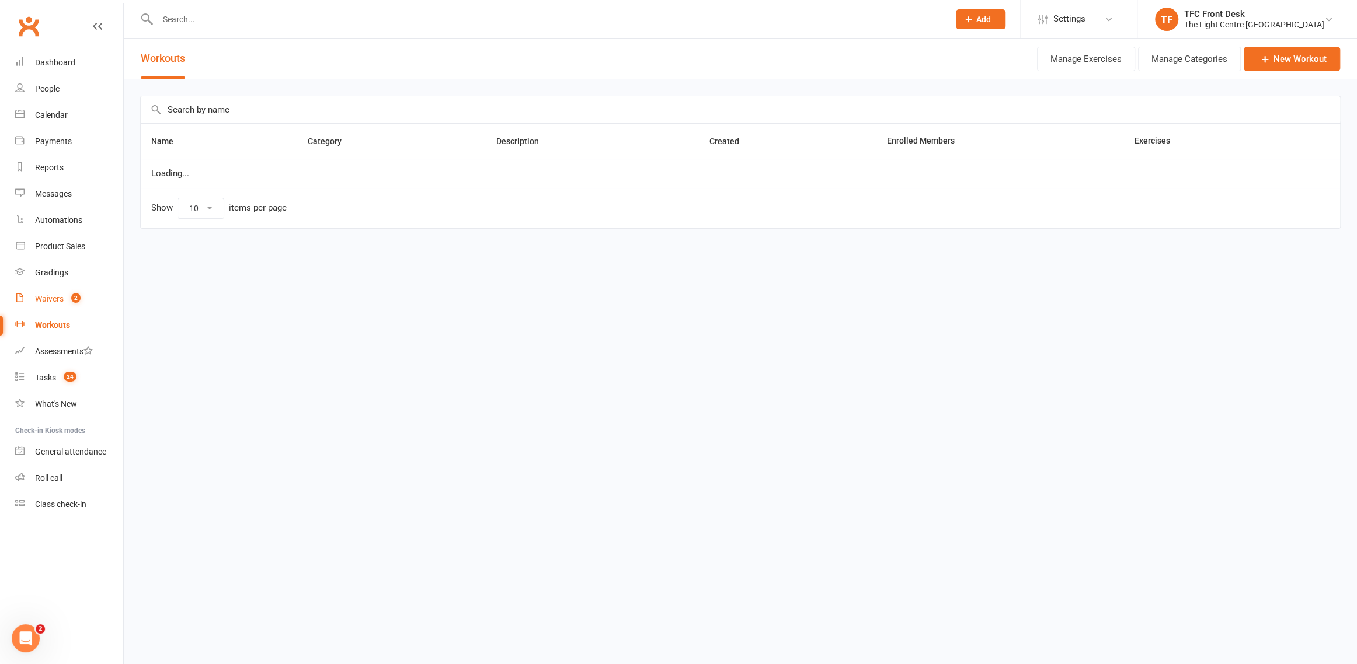
click at [94, 300] on link "Waivers 2" at bounding box center [69, 299] width 108 height 26
